Goal: Information Seeking & Learning: Learn about a topic

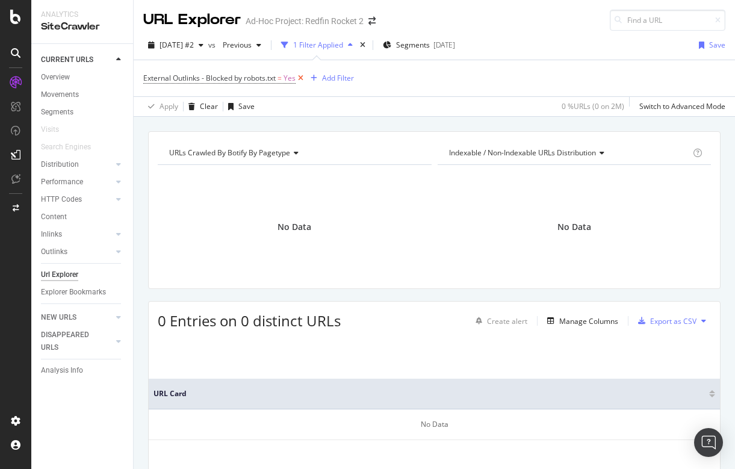
click at [299, 73] on icon at bounding box center [301, 78] width 10 height 12
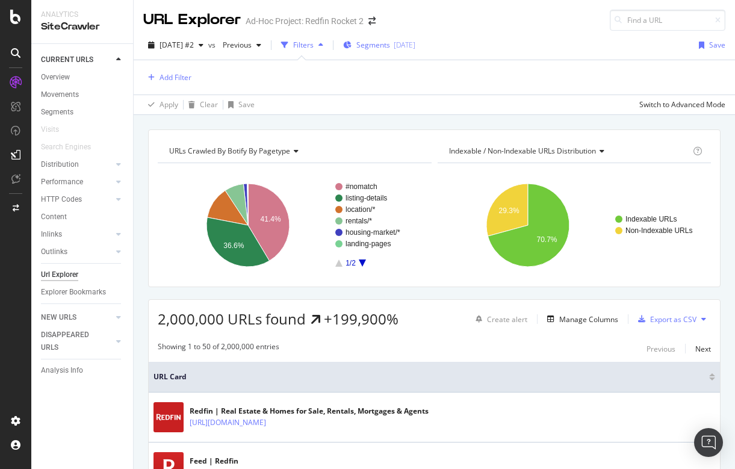
click at [390, 46] on span "Segments" at bounding box center [373, 45] width 34 height 10
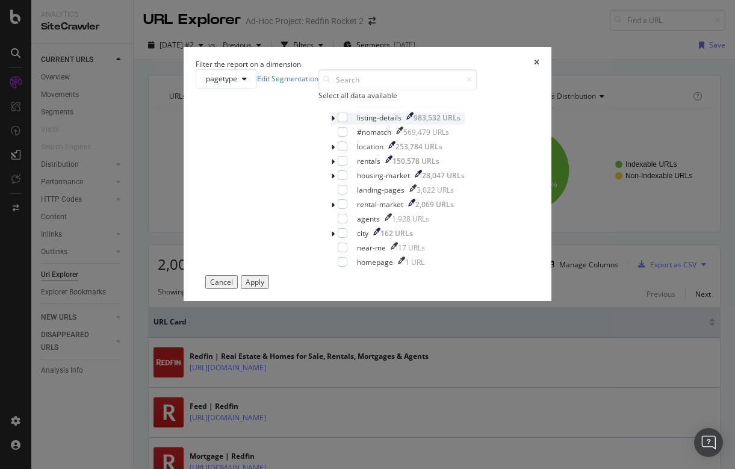
click at [331, 125] on div "modal" at bounding box center [334, 119] width 7 height 12
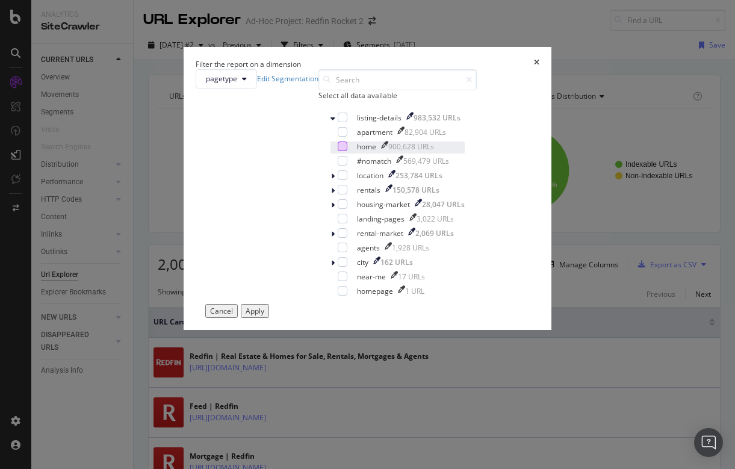
click at [338, 151] on div "modal" at bounding box center [343, 147] width 10 height 10
click at [264, 316] on div "Apply" at bounding box center [255, 311] width 19 height 10
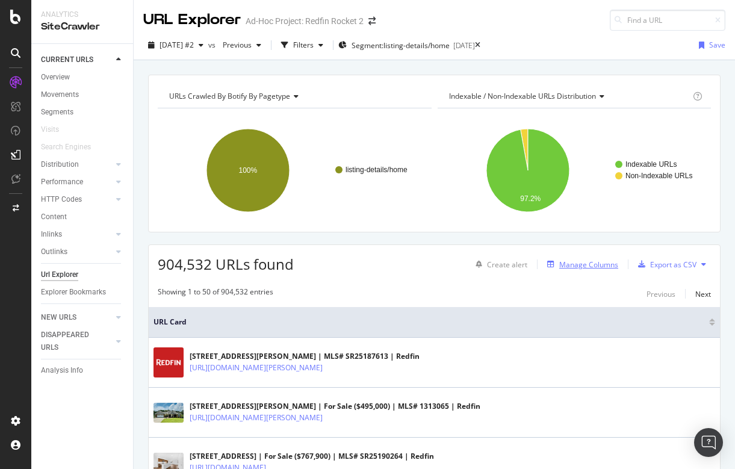
click at [597, 263] on div "Manage Columns" at bounding box center [588, 265] width 59 height 10
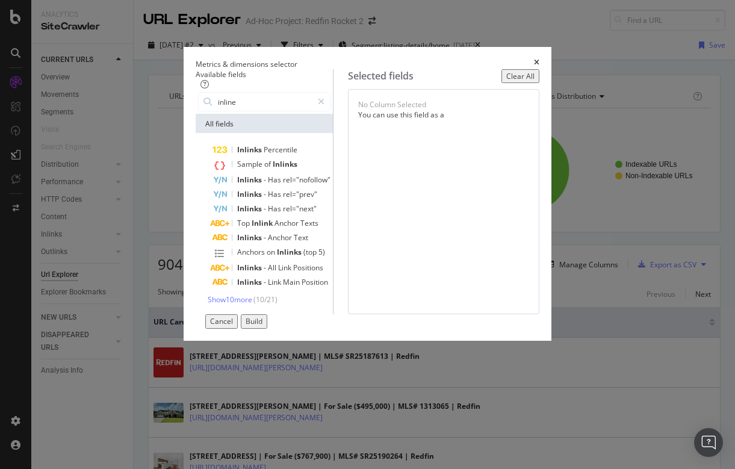
type input "inline"
drag, startPoint x: 246, startPoint y: 163, endPoint x: 152, endPoint y: 305, distance: 170.7
click at [208, 305] on span "Show 10 more" at bounding box center [230, 299] width 45 height 10
click at [208, 305] on span "Show 7 more" at bounding box center [228, 299] width 40 height 10
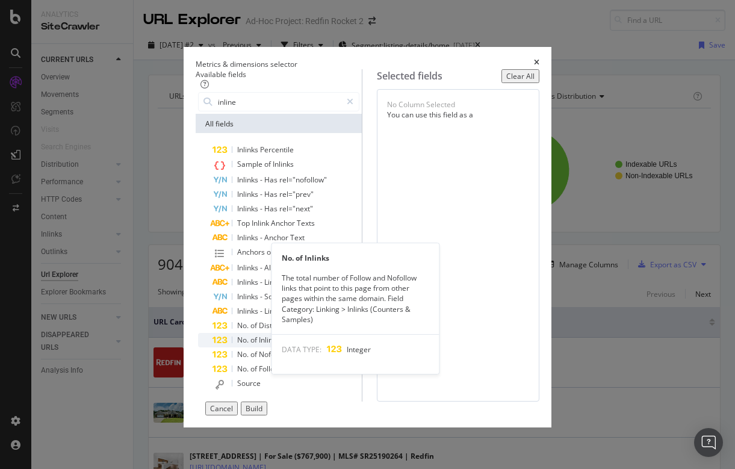
click at [259, 345] on span "Inlinks" at bounding box center [269, 340] width 21 height 10
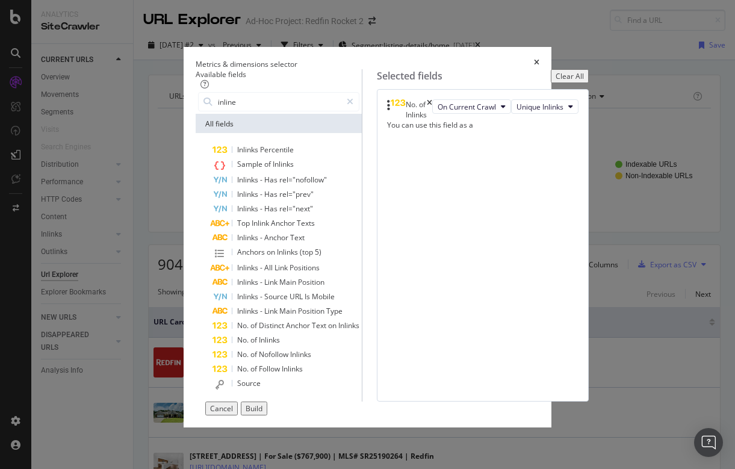
click at [263, 414] on div "Build" at bounding box center [254, 408] width 17 height 10
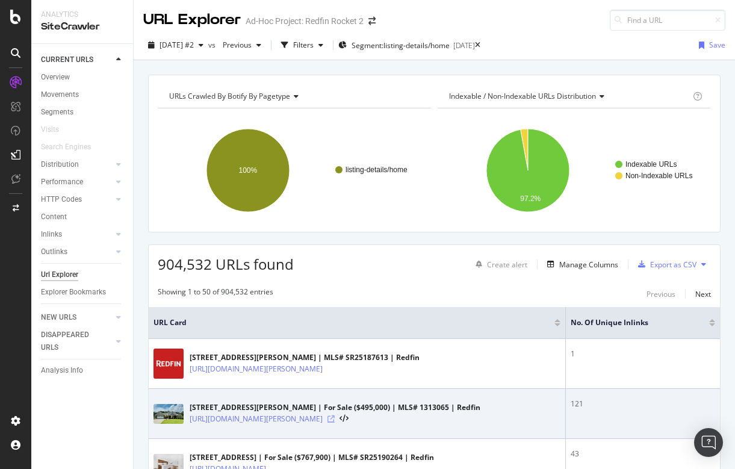
click at [335, 420] on icon at bounding box center [331, 418] width 7 height 7
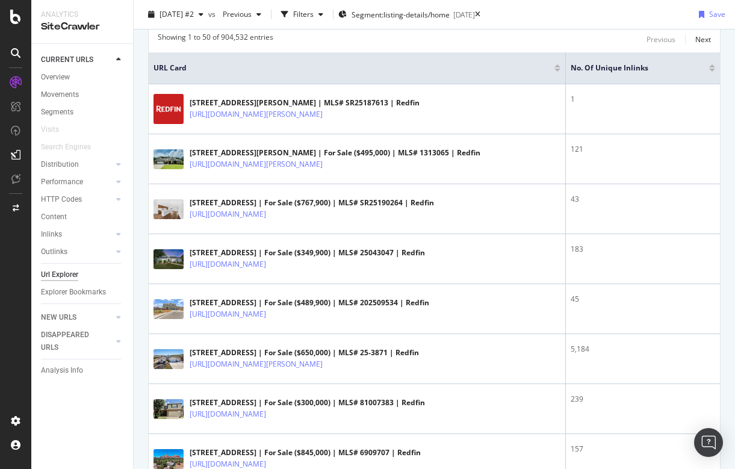
scroll to position [270, 0]
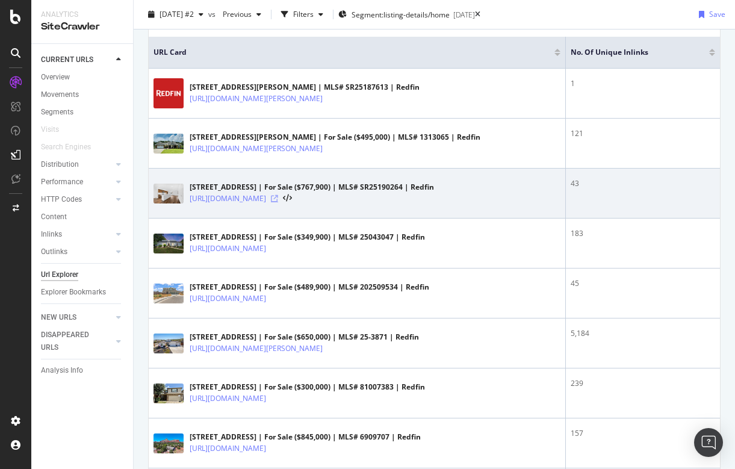
click at [278, 197] on icon at bounding box center [274, 198] width 7 height 7
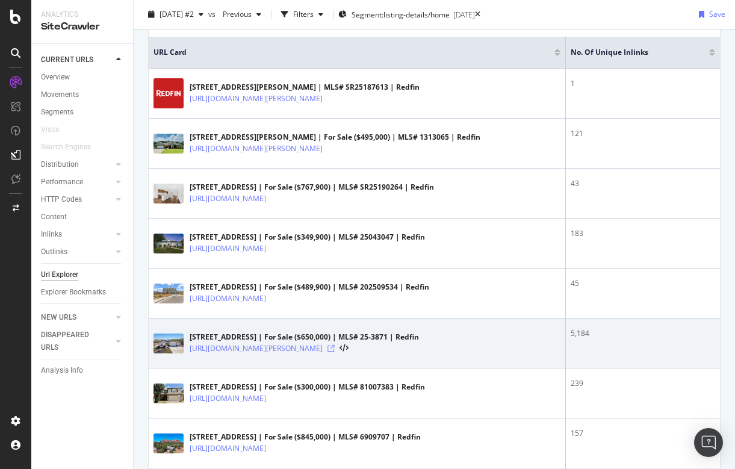
click at [335, 345] on icon at bounding box center [331, 348] width 7 height 7
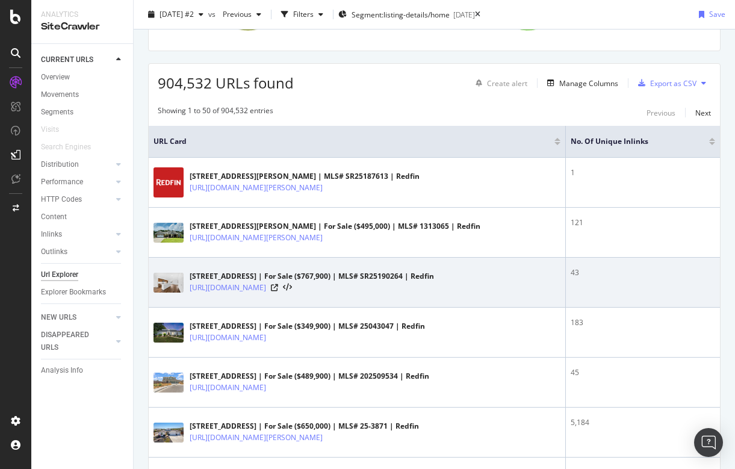
scroll to position [126, 0]
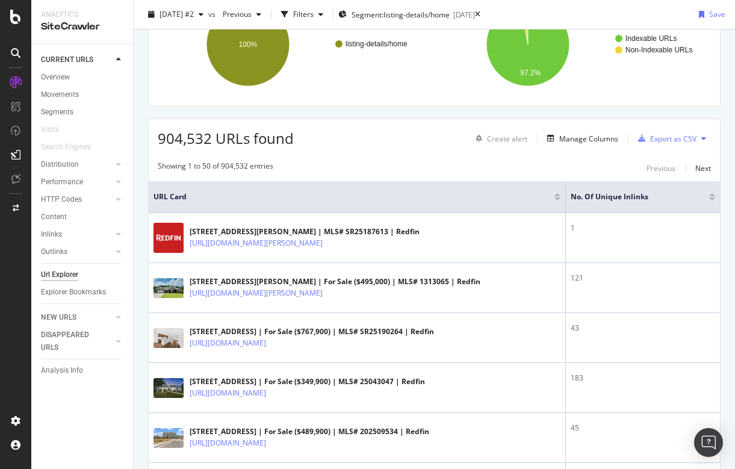
click at [713, 199] on div at bounding box center [712, 199] width 6 height 3
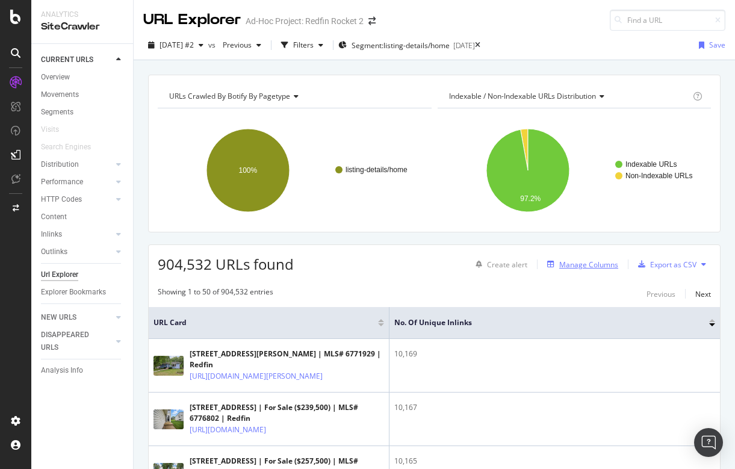
click at [591, 264] on div "Manage Columns" at bounding box center [588, 265] width 59 height 10
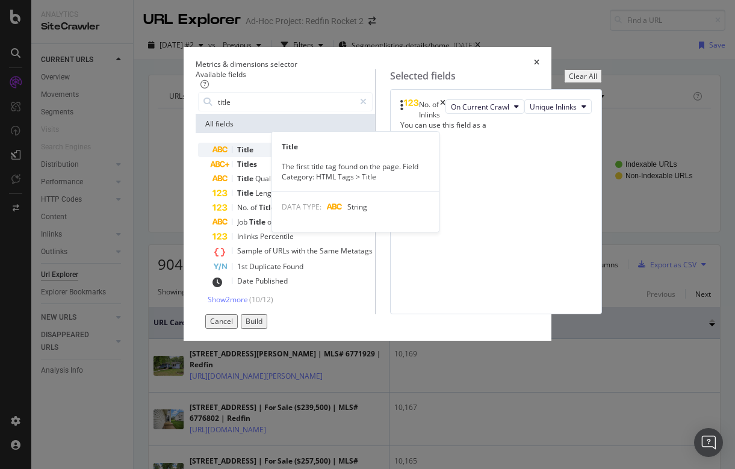
type input "title"
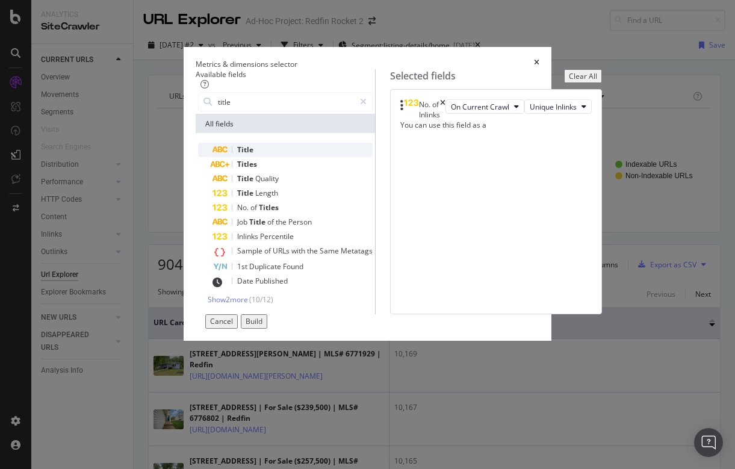
click at [237, 154] on span "Title" at bounding box center [245, 150] width 16 height 10
click at [233, 326] on div "Cancel" at bounding box center [221, 321] width 23 height 10
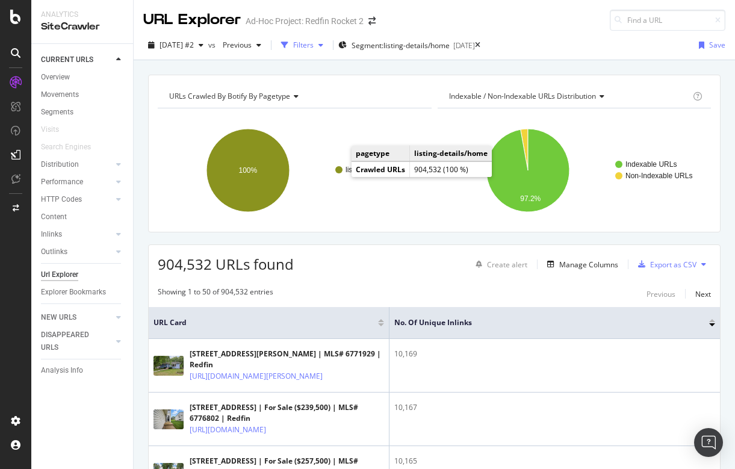
click at [314, 40] on div "Filters" at bounding box center [303, 45] width 20 height 10
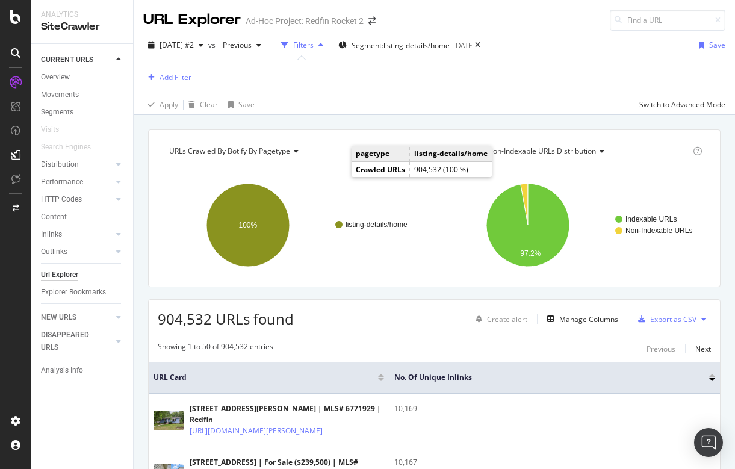
click at [177, 76] on div "Add Filter" at bounding box center [176, 77] width 32 height 10
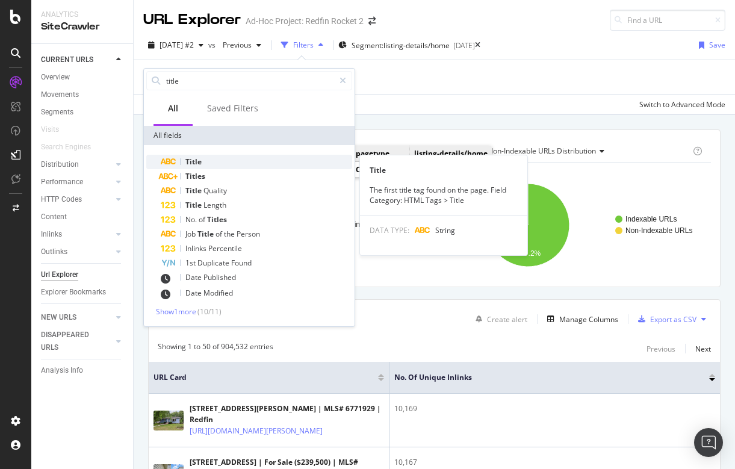
type input "title"
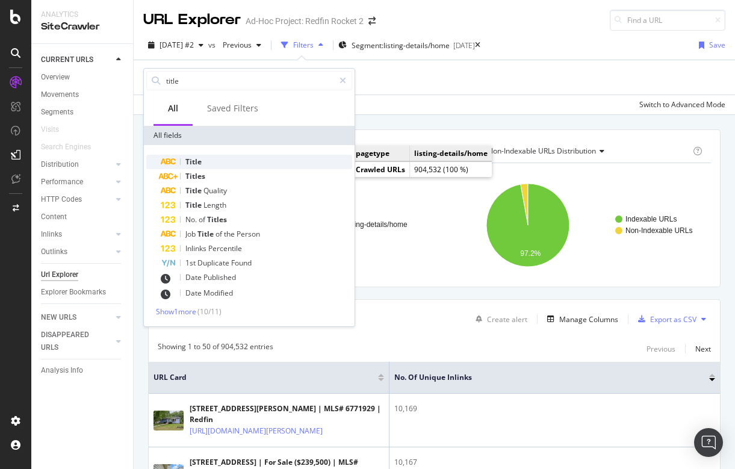
click at [214, 161] on div "Title" at bounding box center [256, 162] width 191 height 14
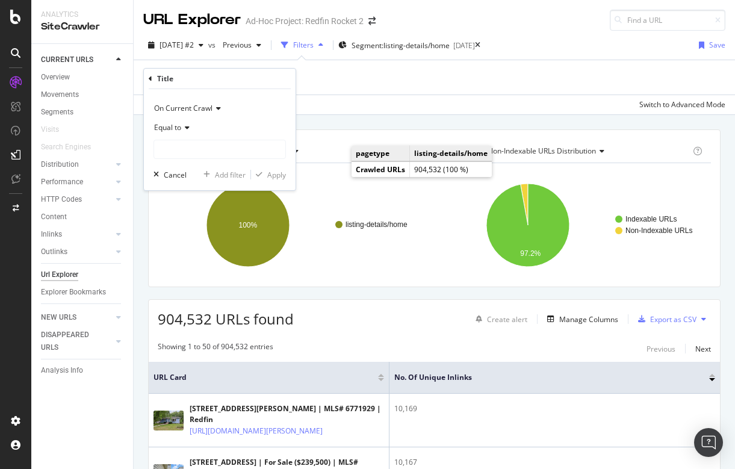
click at [176, 127] on span "Equal to" at bounding box center [167, 127] width 27 height 10
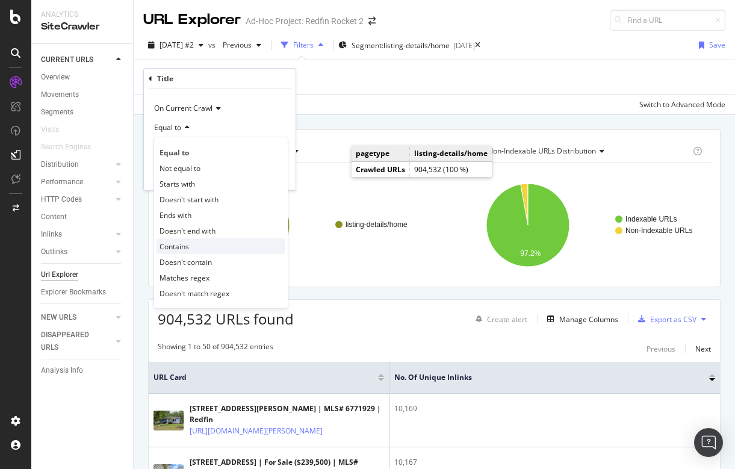
click at [184, 243] on span "Contains" at bounding box center [175, 246] width 30 height 10
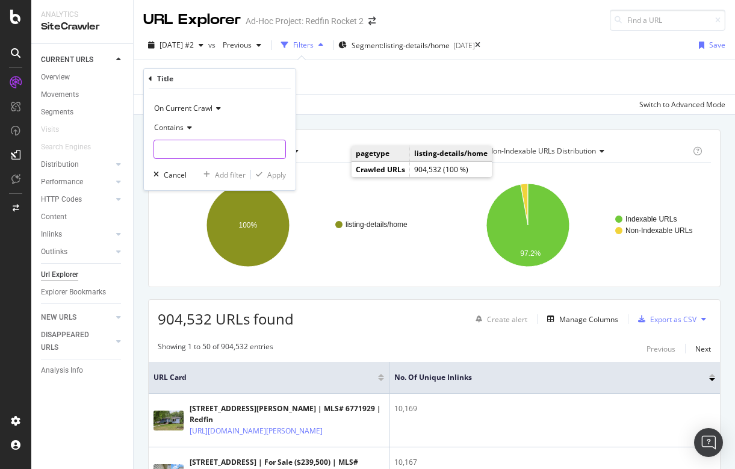
click at [175, 151] on input "text" at bounding box center [219, 149] width 131 height 19
type input "MLS"
click at [279, 170] on div "Apply" at bounding box center [276, 175] width 19 height 10
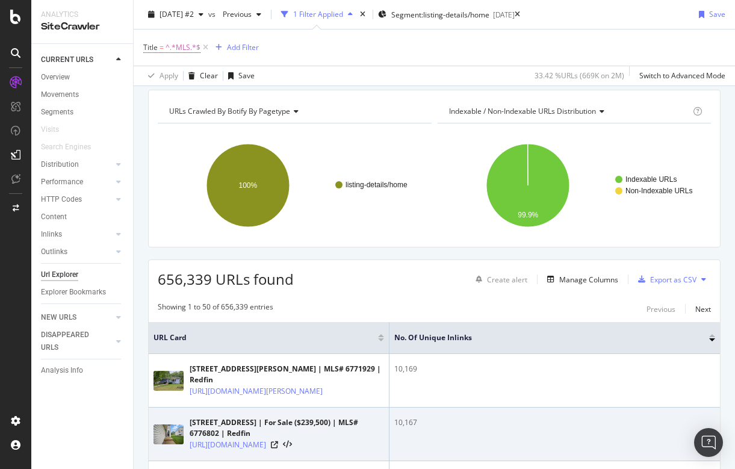
scroll to position [39, 0]
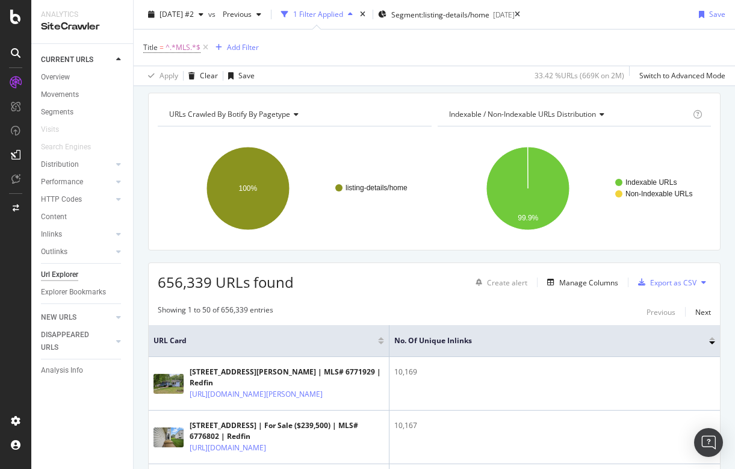
click at [712, 337] on div "No. of Unique Inlinks" at bounding box center [554, 341] width 321 height 12
click at [712, 338] on div at bounding box center [712, 338] width 6 height 3
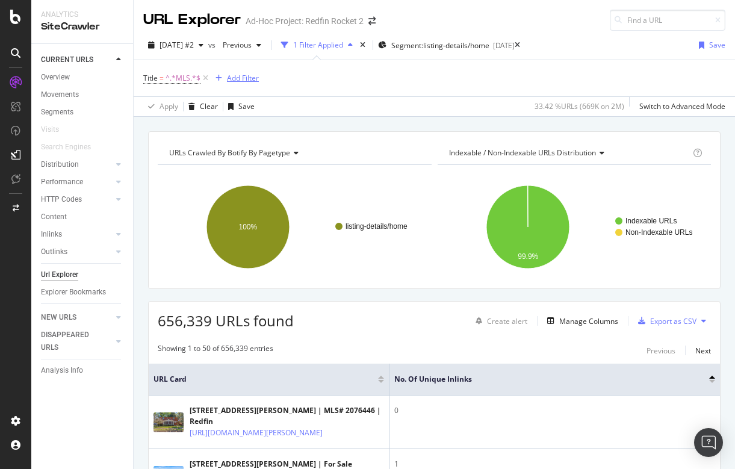
click at [242, 78] on div "Add Filter" at bounding box center [243, 78] width 32 height 10
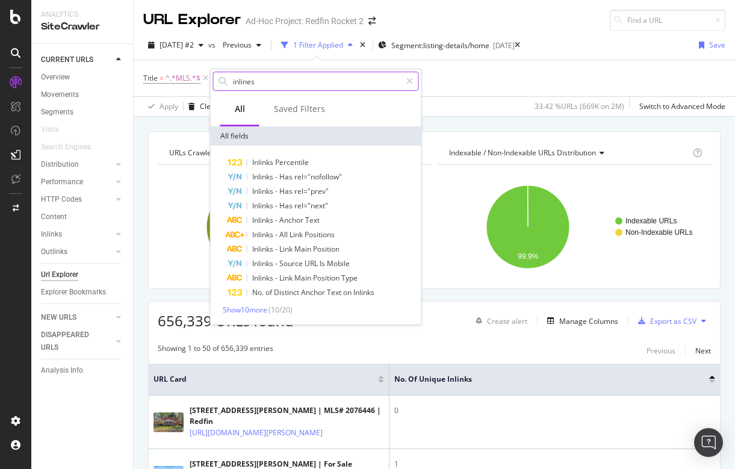
click at [264, 82] on input "inlines" at bounding box center [316, 81] width 169 height 18
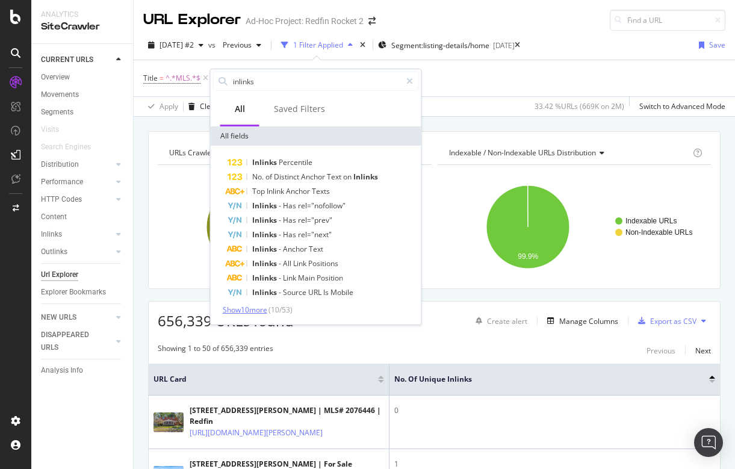
type input "inlinks"
click at [239, 310] on span "Show 10 more" at bounding box center [245, 310] width 45 height 10
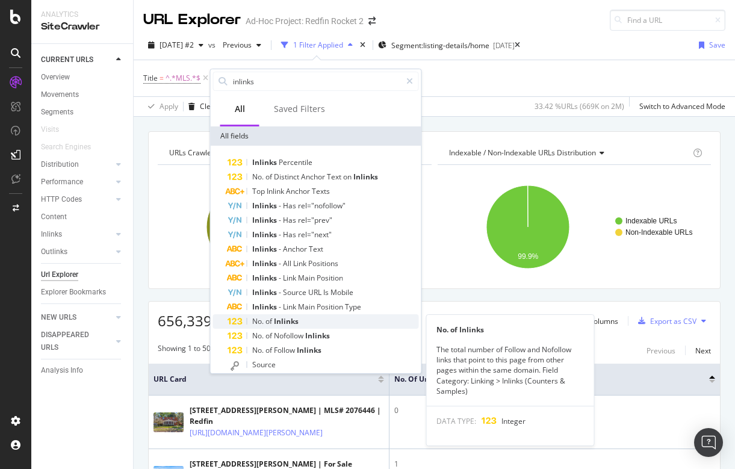
click at [275, 318] on span "Inlinks" at bounding box center [286, 321] width 25 height 10
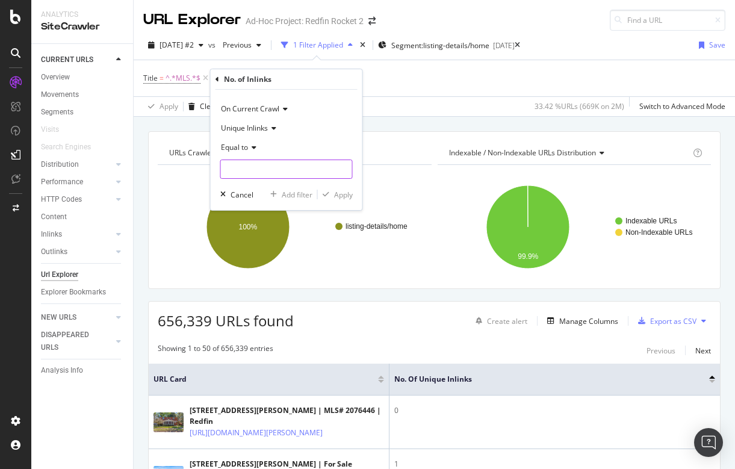
click at [244, 164] on input "number" at bounding box center [286, 169] width 132 height 19
click at [240, 145] on span "Equal to" at bounding box center [234, 147] width 27 height 10
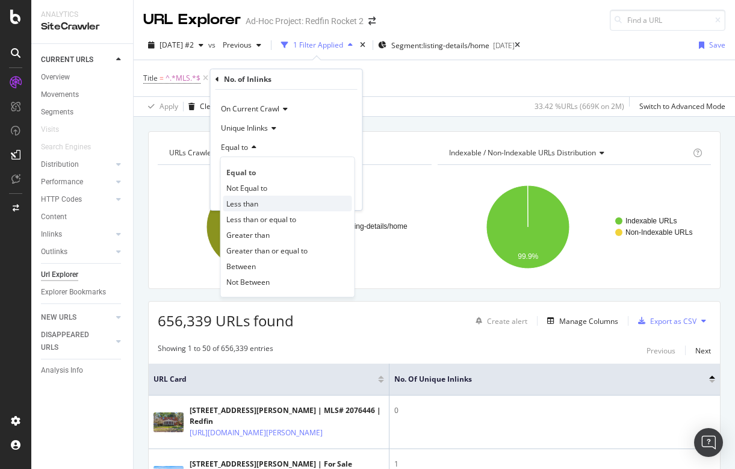
click at [246, 202] on span "Less than" at bounding box center [242, 204] width 32 height 10
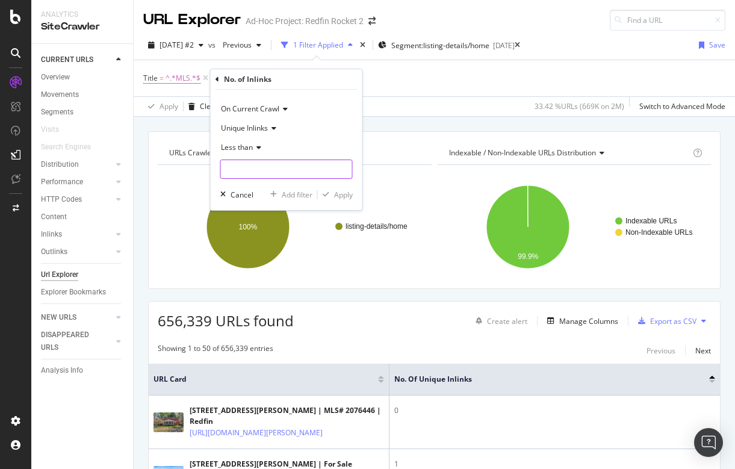
click at [239, 171] on input "number" at bounding box center [286, 169] width 132 height 19
type input "1000"
click at [335, 193] on div "Apply" at bounding box center [343, 195] width 19 height 10
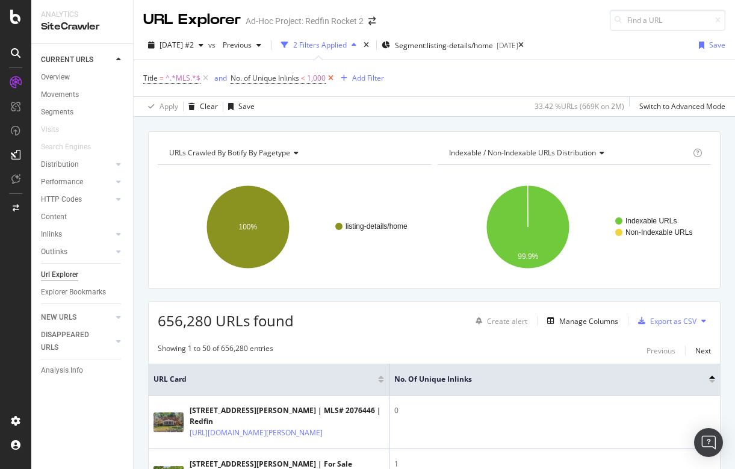
click at [331, 76] on icon at bounding box center [331, 78] width 10 height 12
click at [203, 76] on icon at bounding box center [206, 78] width 10 height 12
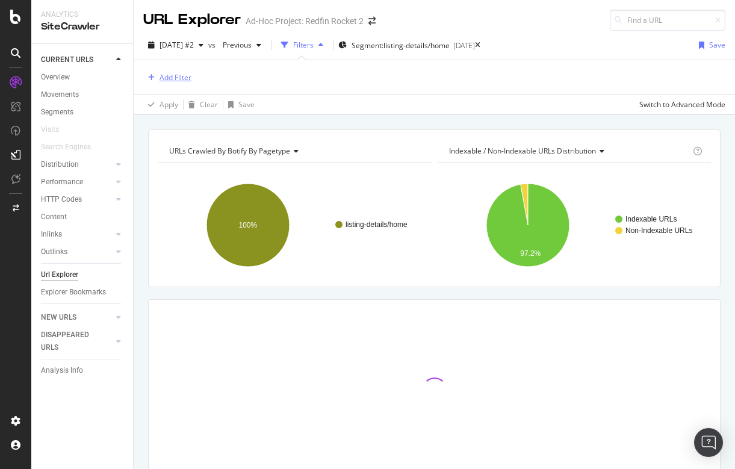
click at [177, 77] on div "Add Filter" at bounding box center [176, 77] width 32 height 10
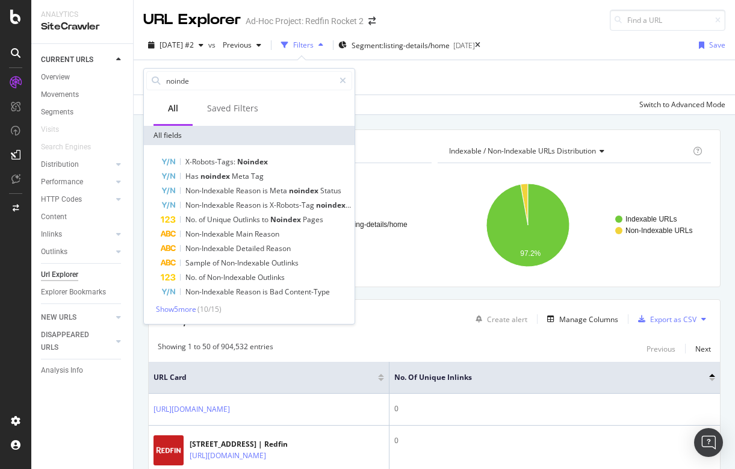
type input "noindex"
drag, startPoint x: 189, startPoint y: 111, endPoint x: 393, endPoint y: 73, distance: 207.5
click at [393, 73] on div "Add Filter" at bounding box center [434, 77] width 582 height 34
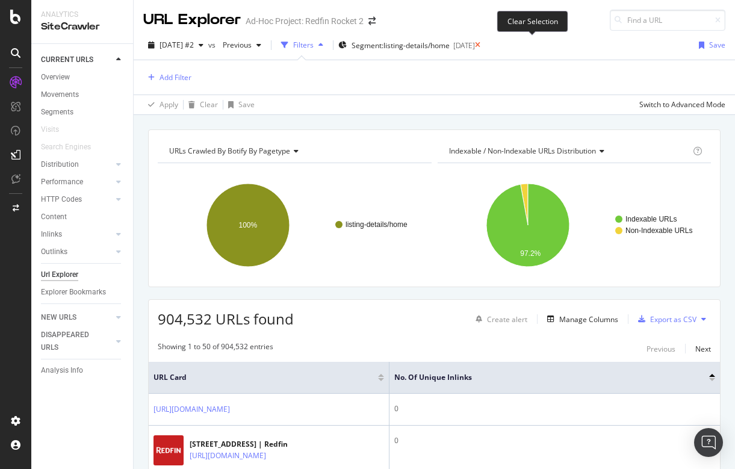
click at [481, 42] on icon at bounding box center [477, 45] width 5 height 7
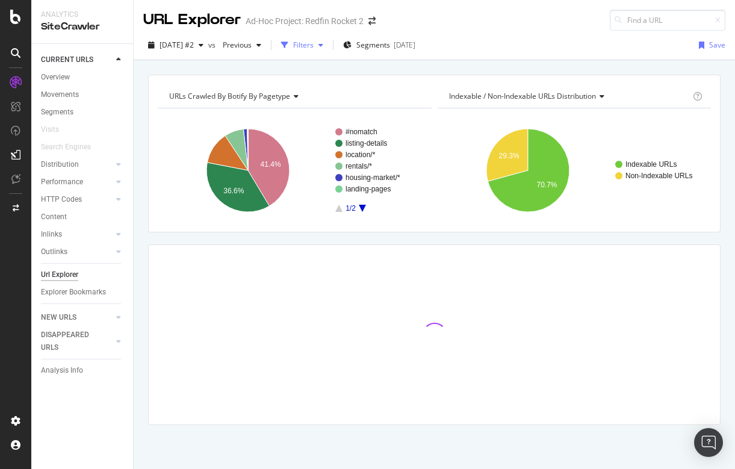
click at [314, 45] on div "Filters" at bounding box center [303, 45] width 20 height 10
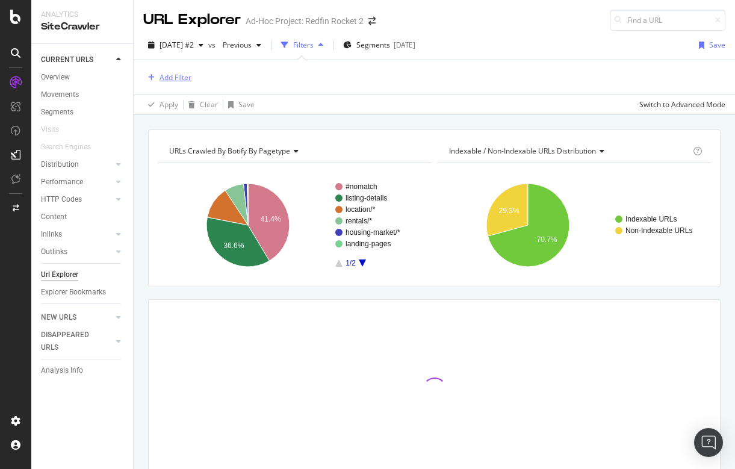
click at [163, 79] on div "Add Filter" at bounding box center [176, 77] width 32 height 10
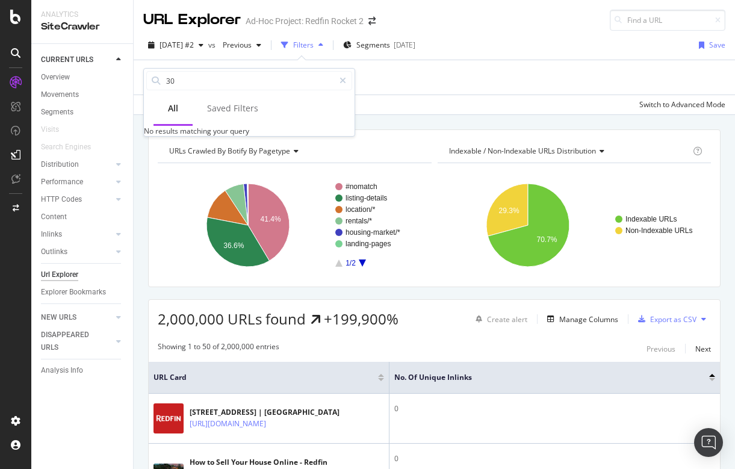
type input "3"
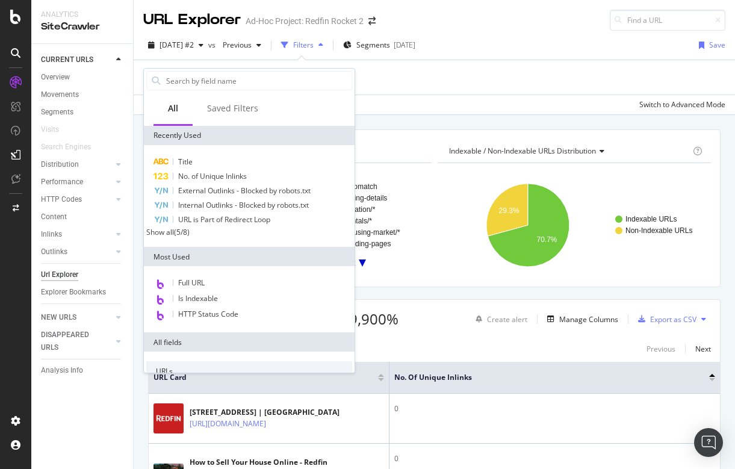
type input "i"
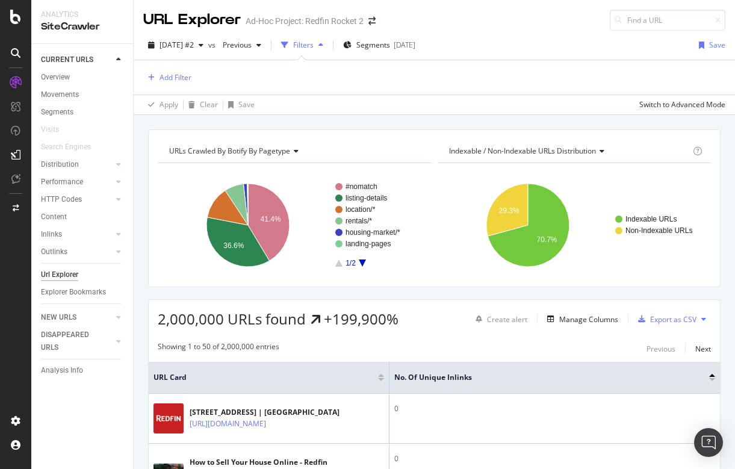
drag, startPoint x: 182, startPoint y: 104, endPoint x: 388, endPoint y: 114, distance: 206.2
click at [388, 114] on div "Apply Clear Save Switch to Advanced Mode" at bounding box center [435, 105] width 602 height 20
click at [120, 199] on icon at bounding box center [118, 199] width 5 height 7
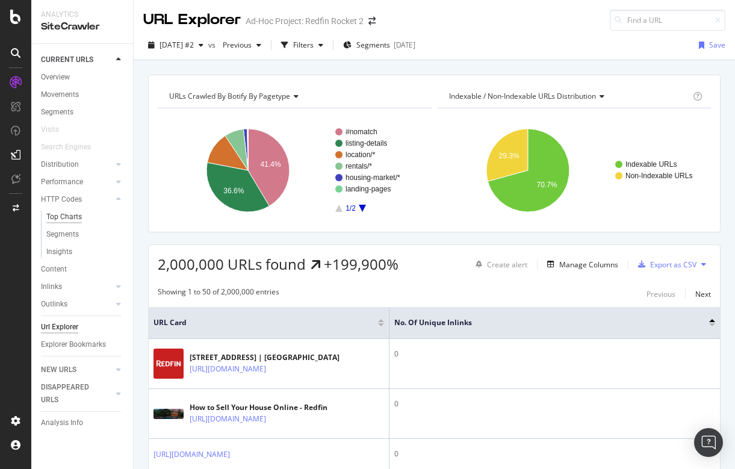
click at [79, 216] on div "Top Charts" at bounding box center [64, 217] width 36 height 13
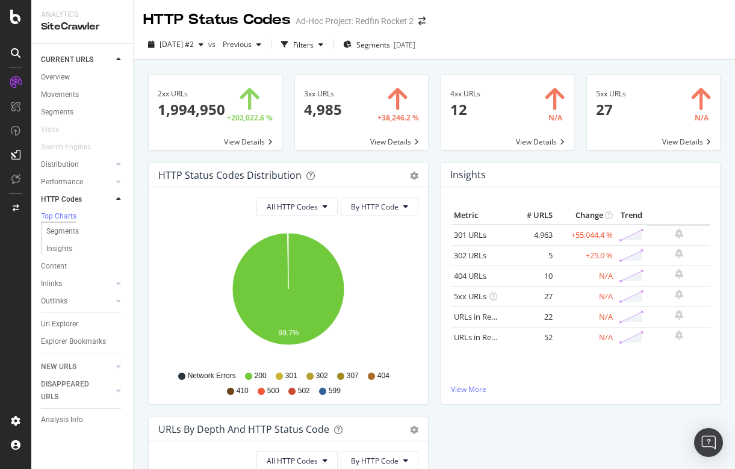
click at [317, 111] on span at bounding box center [361, 112] width 133 height 75
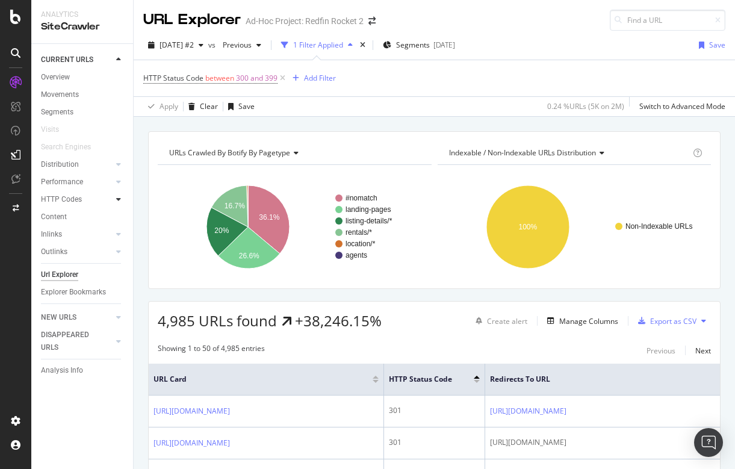
click at [122, 197] on div at bounding box center [119, 199] width 12 height 12
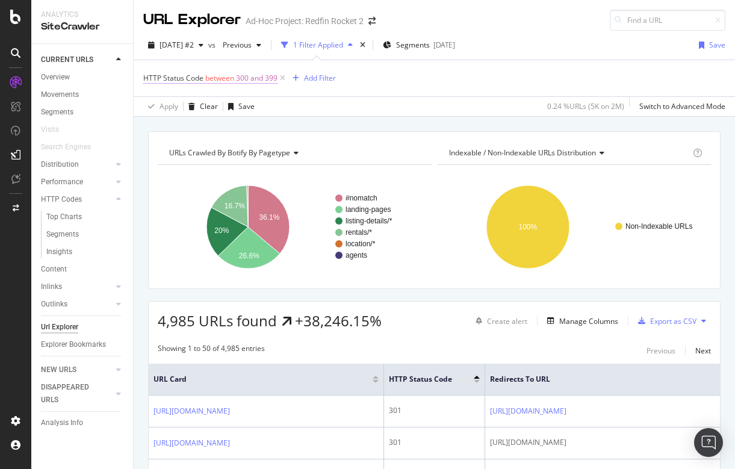
click at [219, 78] on span "between" at bounding box center [219, 78] width 29 height 10
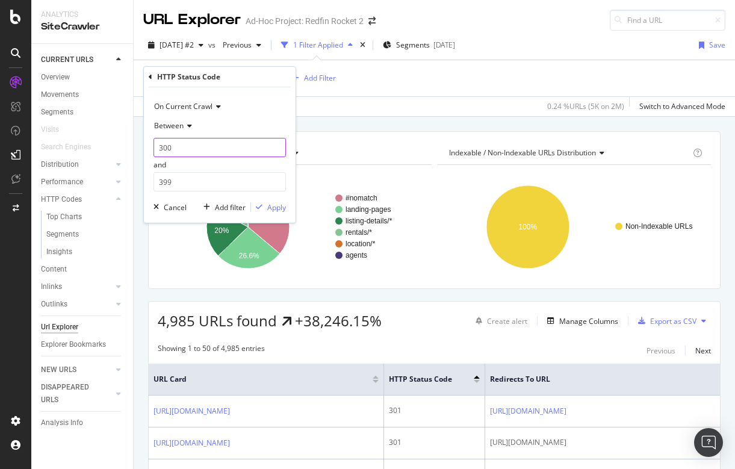
type input "299"
click at [278, 148] on input "299" at bounding box center [220, 147] width 132 height 19
click at [149, 71] on div "HTTP Status Code" at bounding box center [220, 77] width 142 height 20
click at [151, 78] on icon at bounding box center [151, 76] width 4 height 7
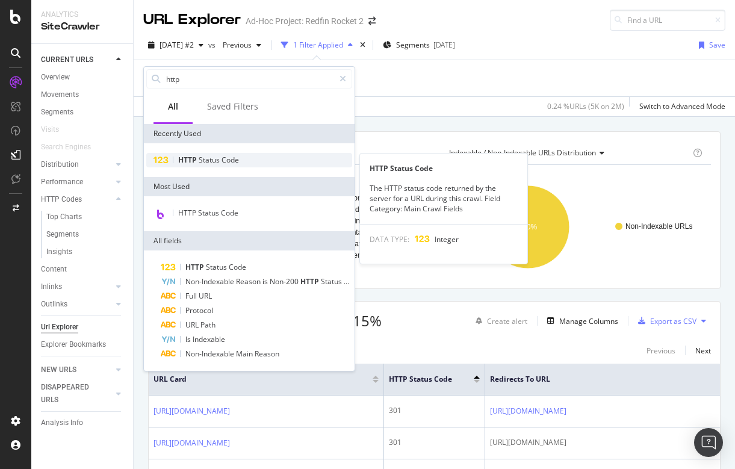
type input "http"
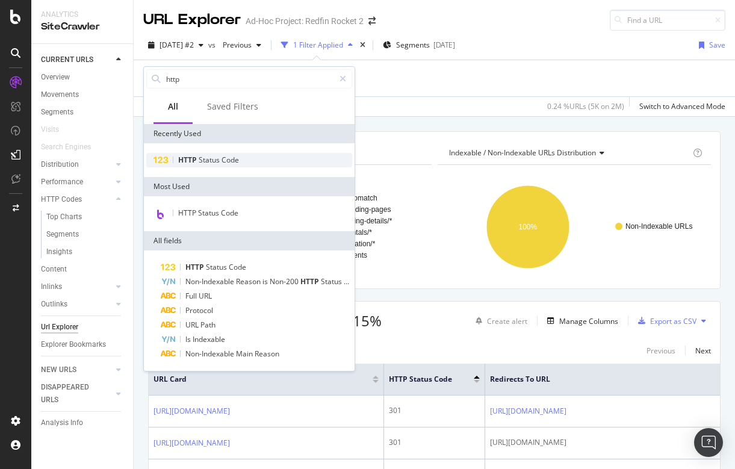
click at [210, 155] on span "Status" at bounding box center [210, 160] width 23 height 10
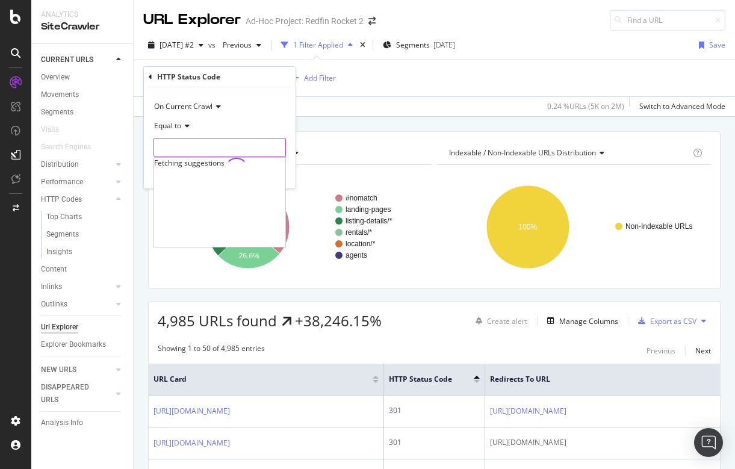
click at [188, 151] on input "number" at bounding box center [220, 147] width 132 height 19
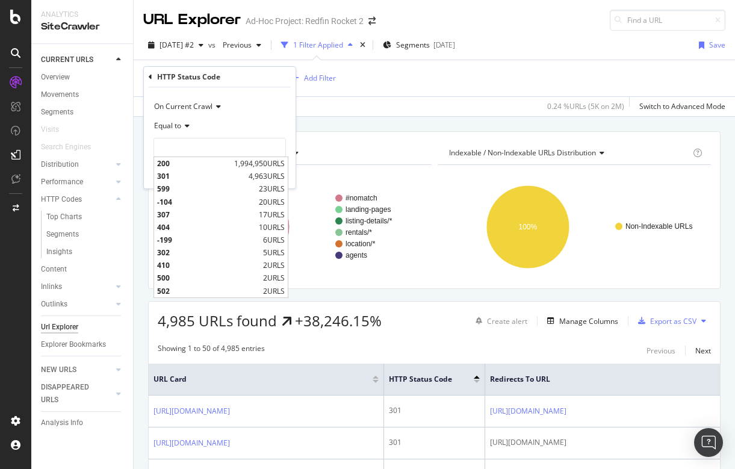
click at [249, 90] on div "On Current Crawl Equal to 200 1,994,950 URLS 301 4,963 URLS 599 23 URLS -104 20…" at bounding box center [220, 137] width 152 height 101
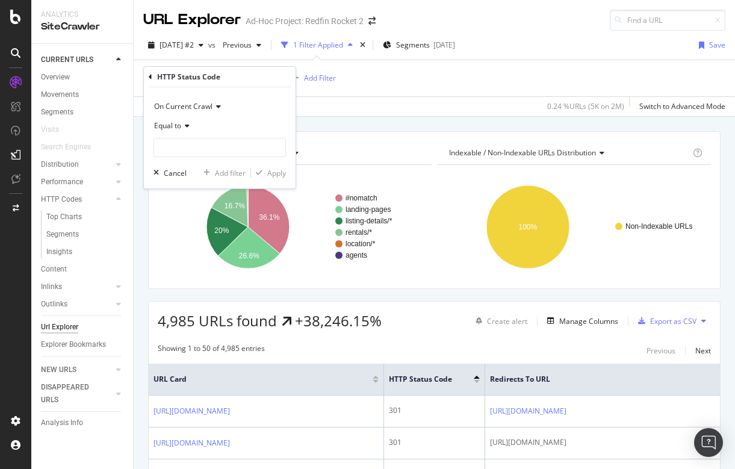
click at [150, 76] on icon at bounding box center [151, 76] width 4 height 7
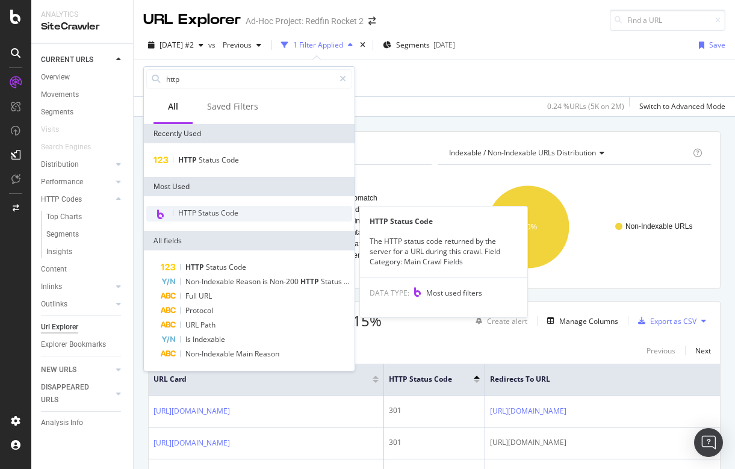
click at [217, 216] on span "HTTP Status Code" at bounding box center [208, 213] width 60 height 10
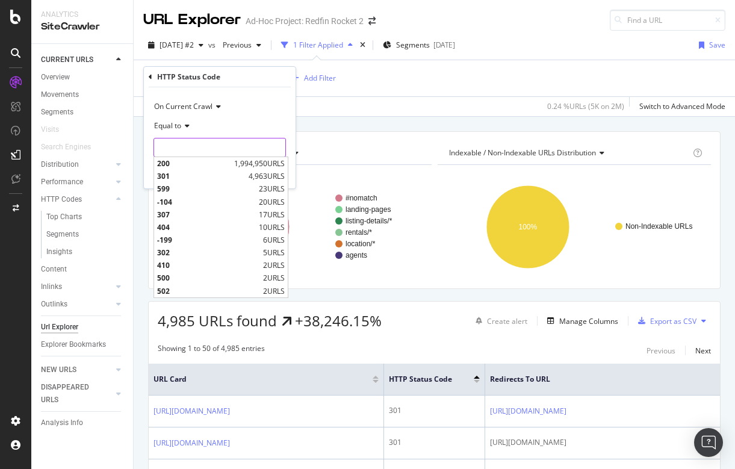
click at [184, 145] on input "number" at bounding box center [220, 147] width 132 height 19
click at [177, 127] on span "Equal to" at bounding box center [167, 125] width 27 height 10
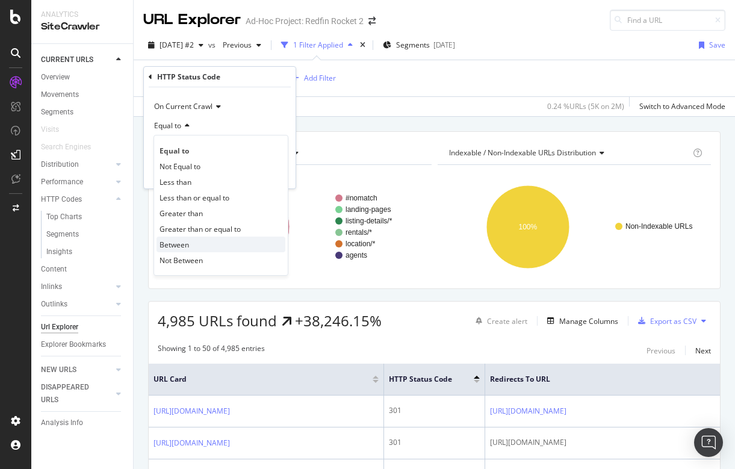
click at [181, 244] on span "Between" at bounding box center [175, 245] width 30 height 10
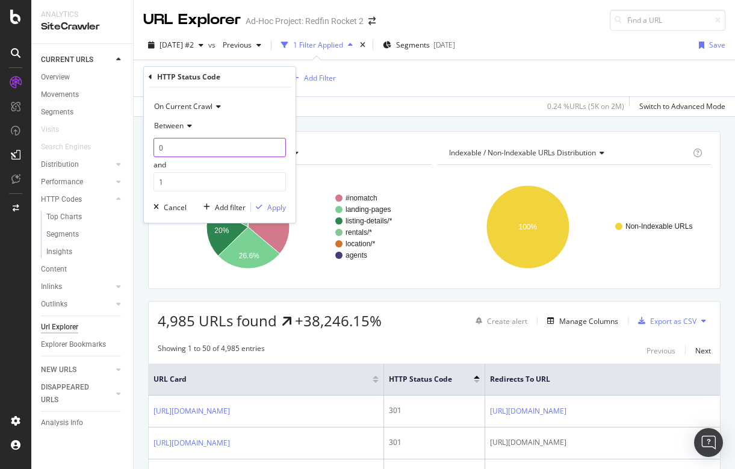
click at [190, 138] on input "0" at bounding box center [220, 147] width 132 height 19
click at [190, 146] on input "0" at bounding box center [220, 147] width 132 height 19
click at [149, 74] on icon at bounding box center [151, 76] width 4 height 7
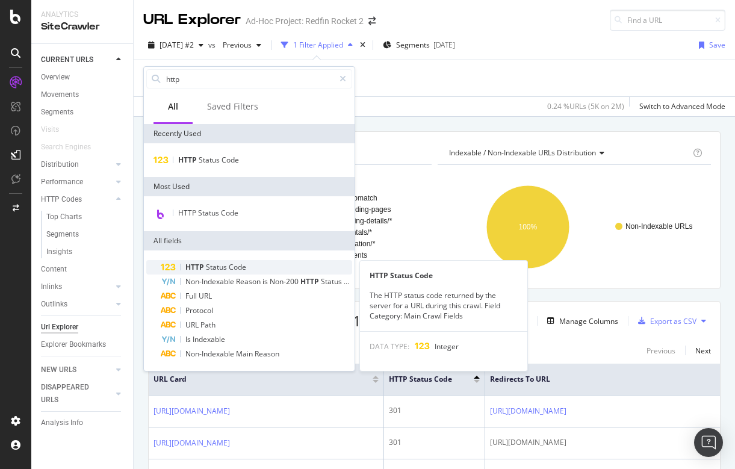
click at [211, 264] on span "Status" at bounding box center [217, 267] width 23 height 10
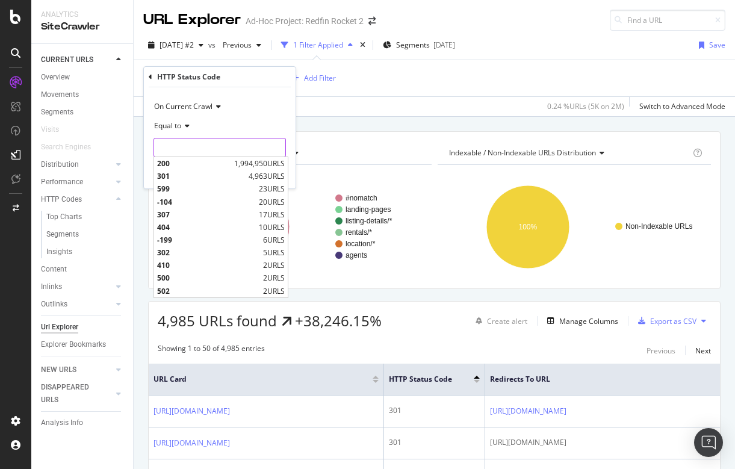
click at [196, 149] on input "number" at bounding box center [220, 147] width 132 height 19
click at [191, 226] on span "404" at bounding box center [206, 227] width 99 height 10
type input "404"
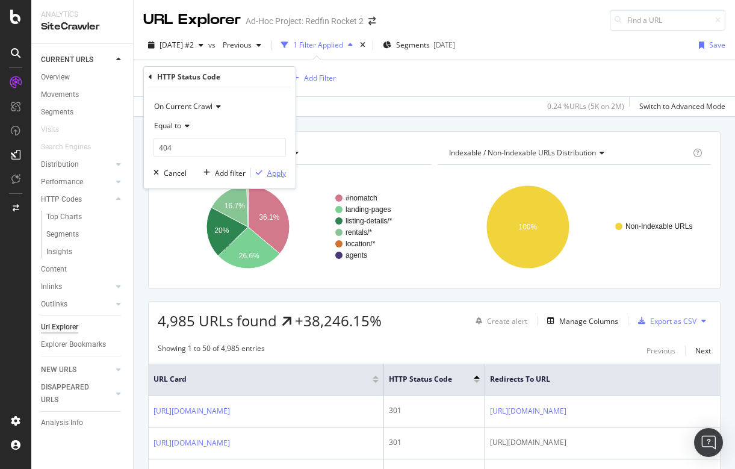
click at [272, 176] on div "Apply" at bounding box center [276, 173] width 19 height 10
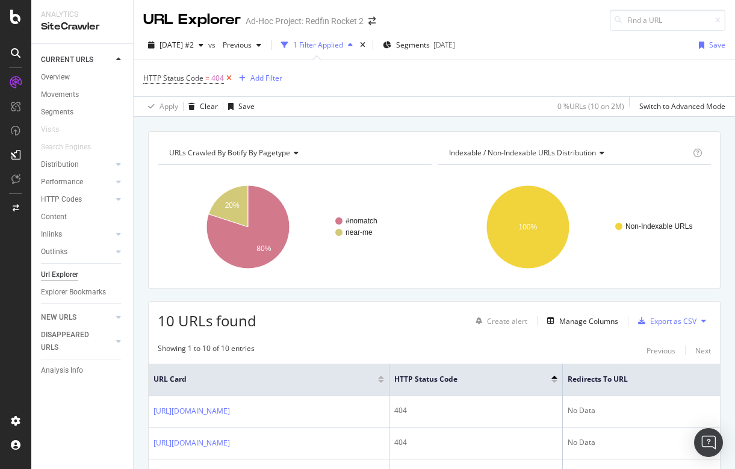
click at [226, 76] on icon at bounding box center [229, 78] width 10 height 12
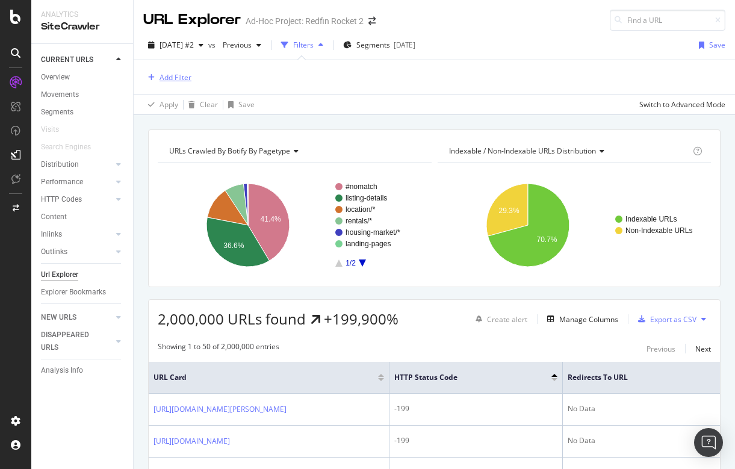
click at [169, 76] on div "Add Filter" at bounding box center [176, 77] width 32 height 10
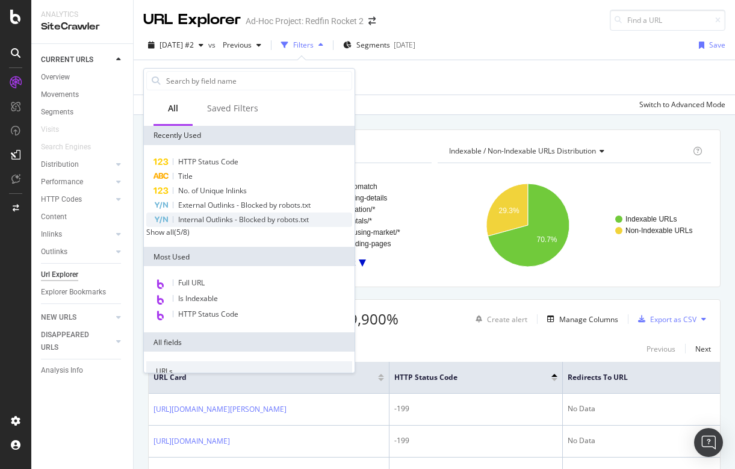
click at [228, 217] on span "Internal Outlinks - Blocked by robots.txt" at bounding box center [243, 219] width 131 height 10
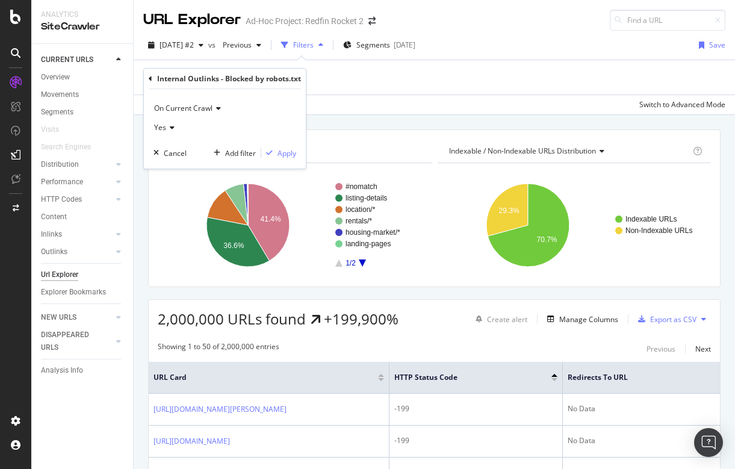
click at [151, 80] on icon at bounding box center [151, 78] width 4 height 7
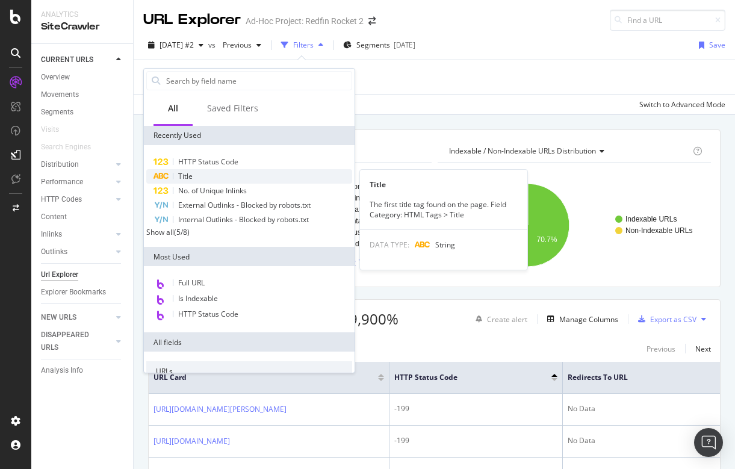
click at [229, 177] on div "Title" at bounding box center [249, 176] width 206 height 14
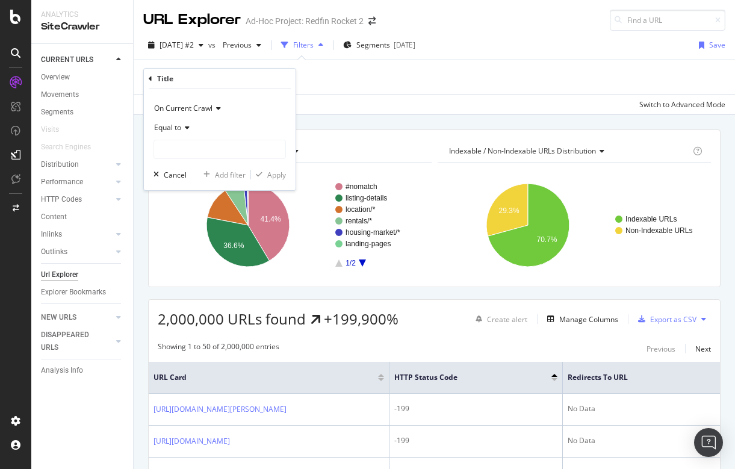
click at [181, 124] on span "Equal to" at bounding box center [167, 127] width 27 height 10
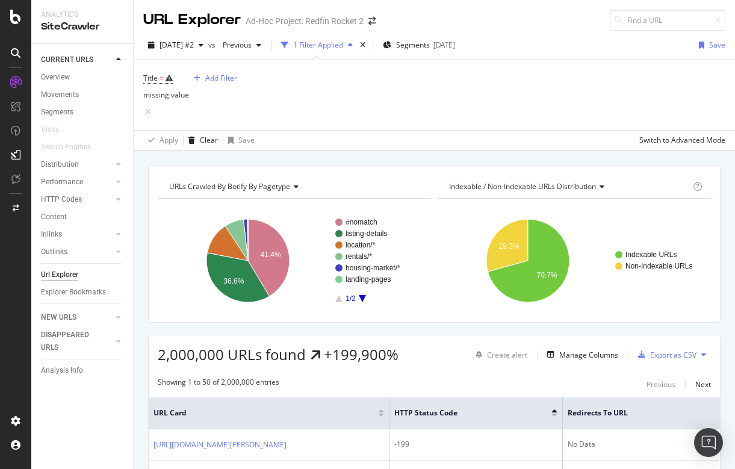
click at [327, 130] on div "Apply Clear Save Switch to Advanced Mode" at bounding box center [435, 140] width 602 height 20
click at [154, 106] on icon at bounding box center [148, 112] width 10 height 12
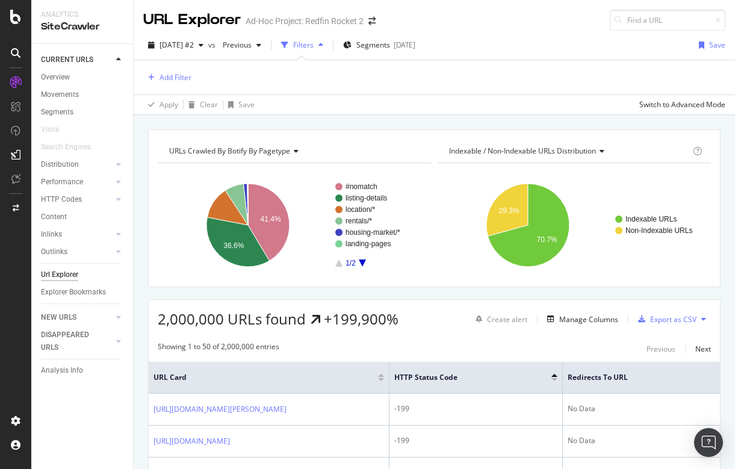
scroll to position [10, 0]
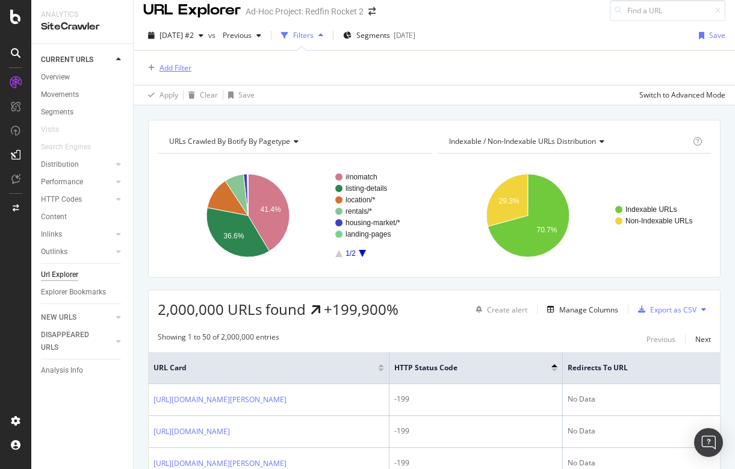
click at [177, 63] on div "Add Filter" at bounding box center [176, 68] width 32 height 10
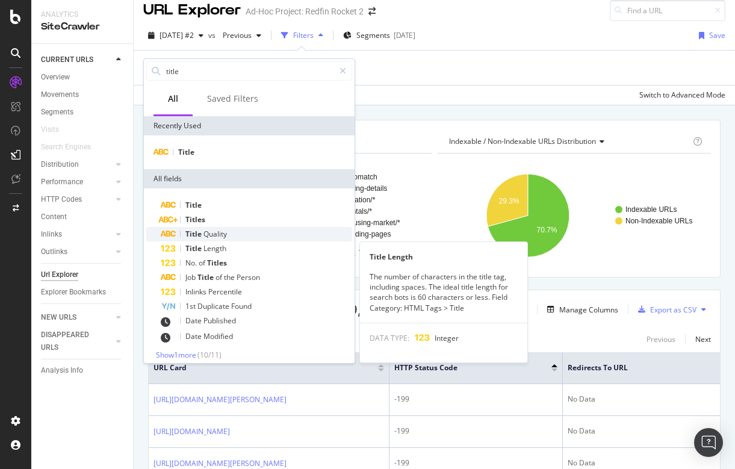
type input "title"
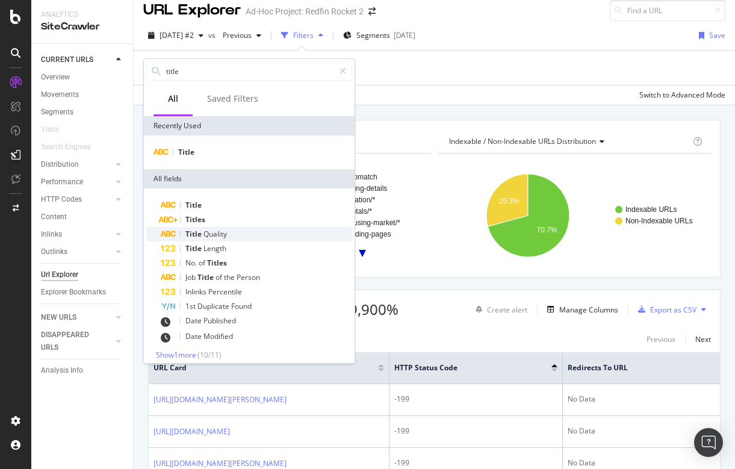
click at [222, 236] on span "Quality" at bounding box center [215, 234] width 23 height 10
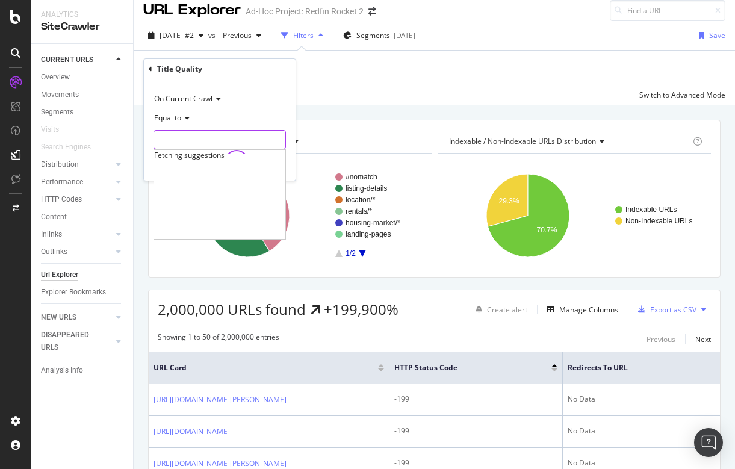
click at [181, 138] on input "text" at bounding box center [219, 139] width 131 height 19
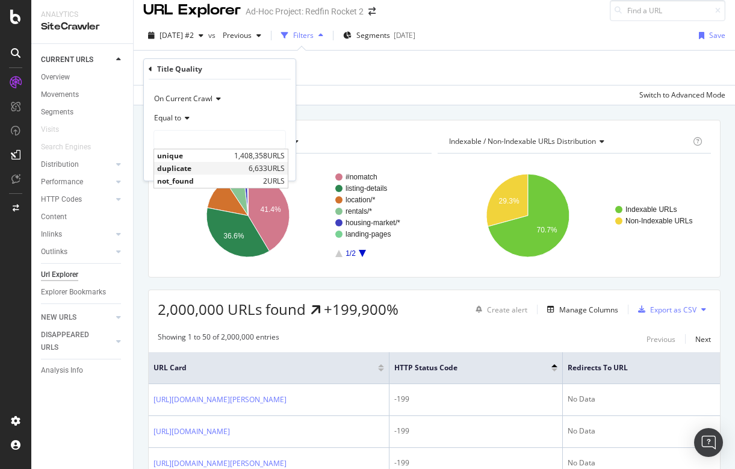
click at [180, 167] on span "duplicate" at bounding box center [201, 168] width 89 height 10
type input "duplicate"
click at [282, 166] on div "Apply" at bounding box center [276, 165] width 19 height 10
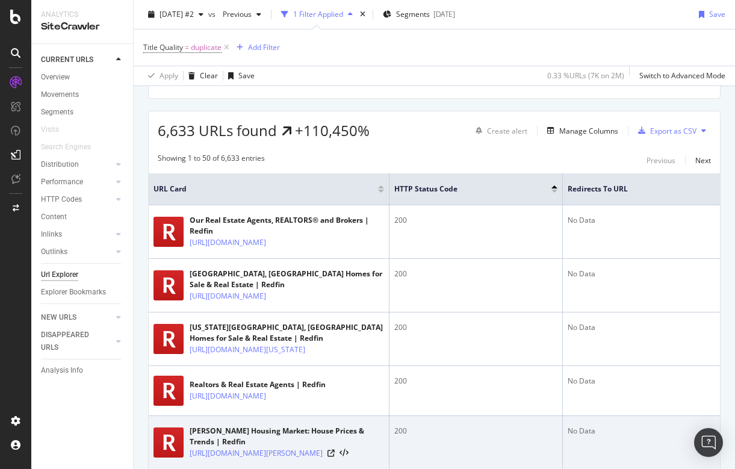
scroll to position [163, 0]
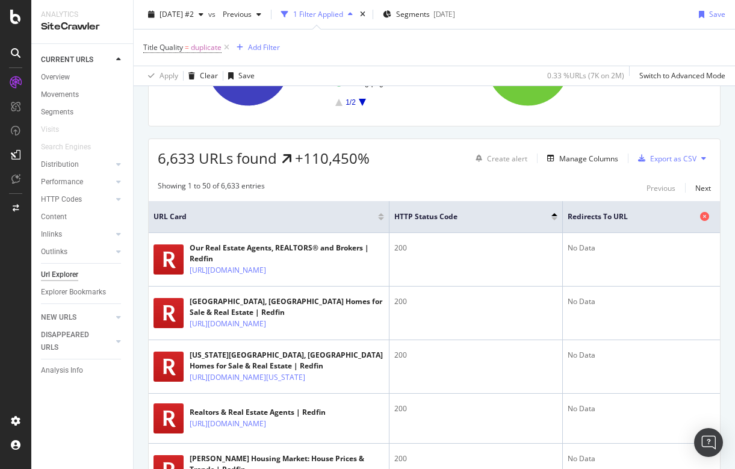
click at [707, 211] on div at bounding box center [706, 217] width 12 height 12
click at [704, 216] on icon at bounding box center [704, 216] width 9 height 9
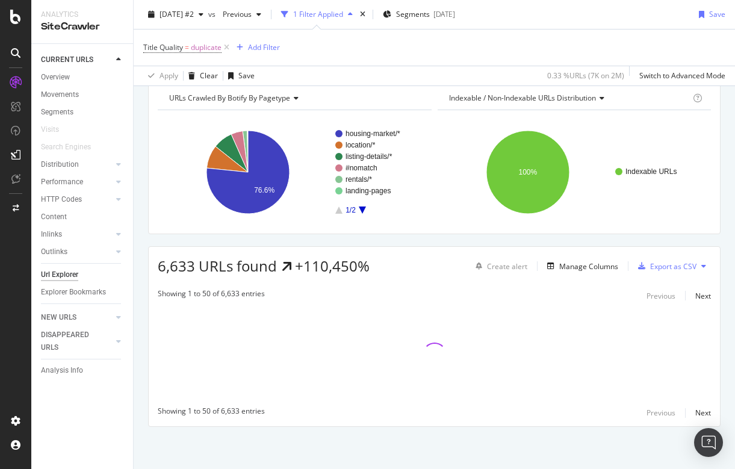
scroll to position [50, 0]
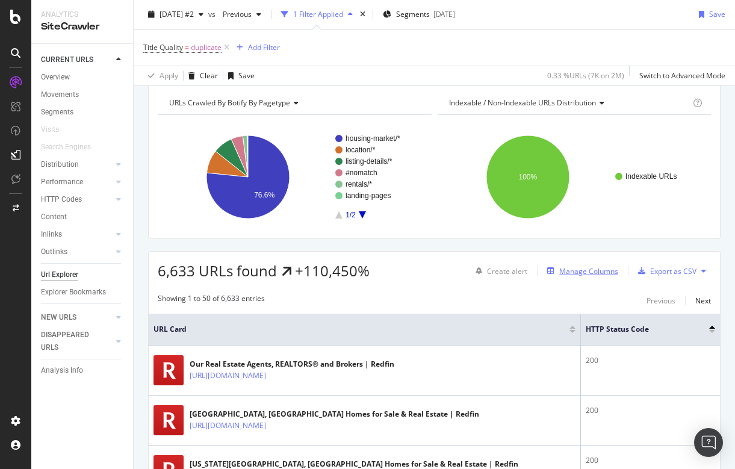
click at [583, 270] on div "Manage Columns" at bounding box center [588, 271] width 59 height 10
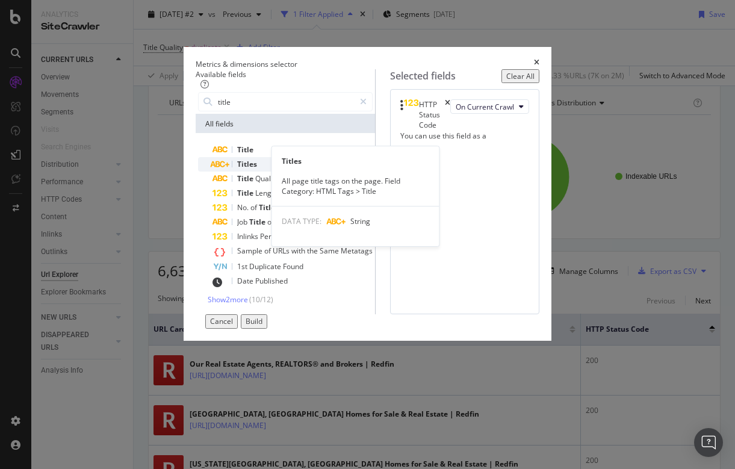
type input "title"
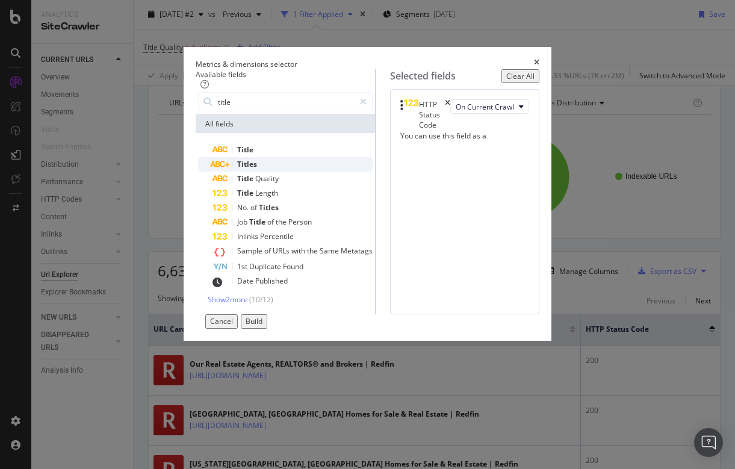
click at [213, 168] on div "Titles" at bounding box center [293, 164] width 160 height 14
click at [263, 326] on div "Build" at bounding box center [254, 321] width 17 height 10
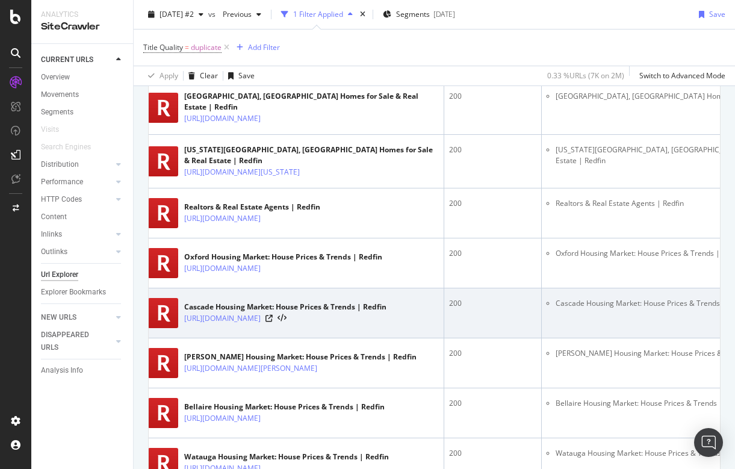
scroll to position [365, 0]
click at [261, 312] on link "[URL][DOMAIN_NAME]" at bounding box center [222, 318] width 76 height 12
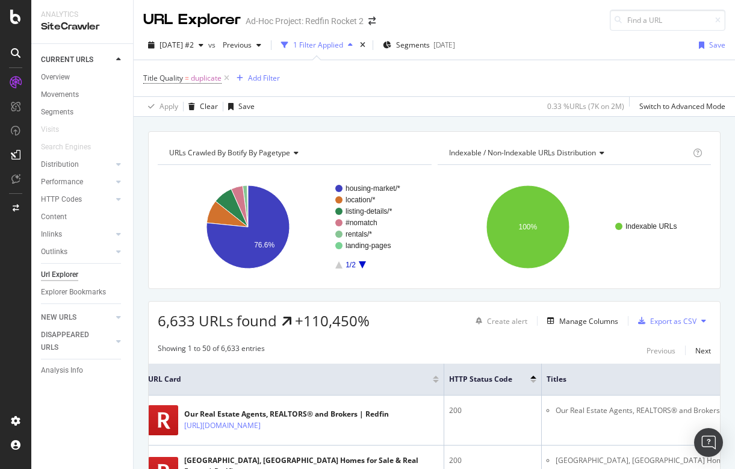
scroll to position [0, 0]
click at [314, 78] on div "Title Quality = duplicate Add Filter" at bounding box center [434, 78] width 582 height 36
click at [193, 78] on span "duplicate" at bounding box center [206, 78] width 31 height 17
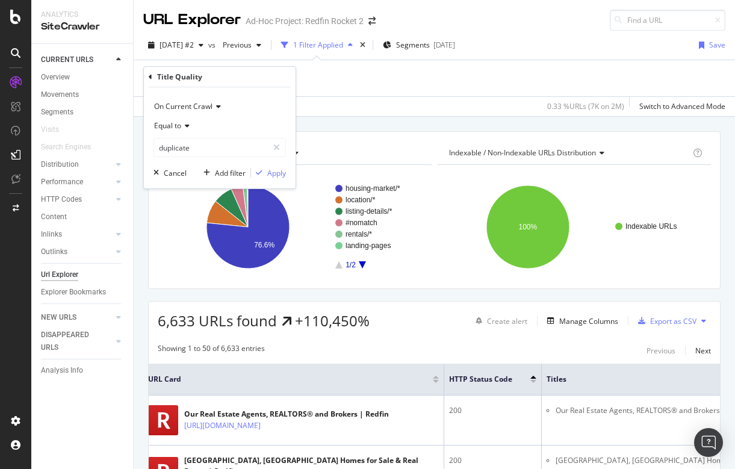
click at [396, 75] on div "Title Quality = duplicate Add Filter" at bounding box center [434, 78] width 582 height 36
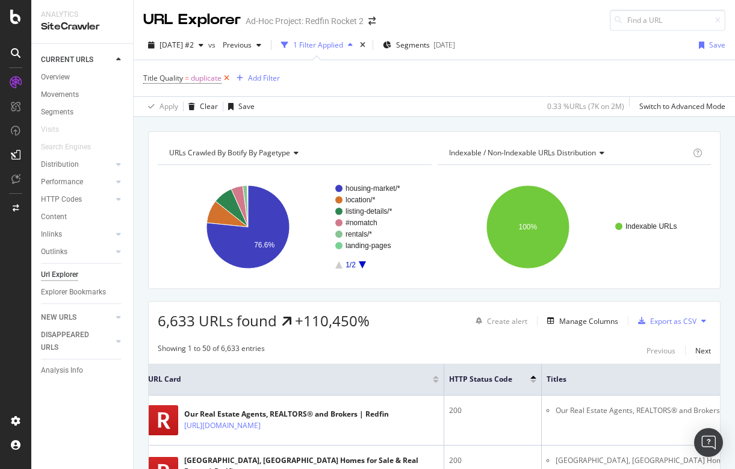
click at [230, 75] on icon at bounding box center [227, 78] width 10 height 12
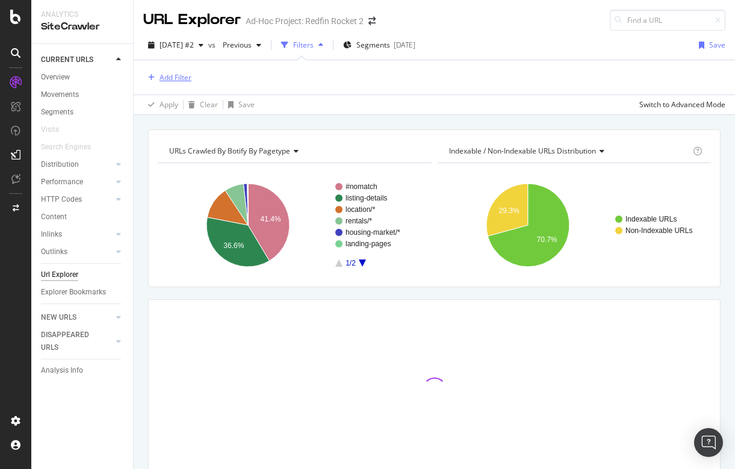
click at [166, 74] on div "Add Filter" at bounding box center [176, 77] width 32 height 10
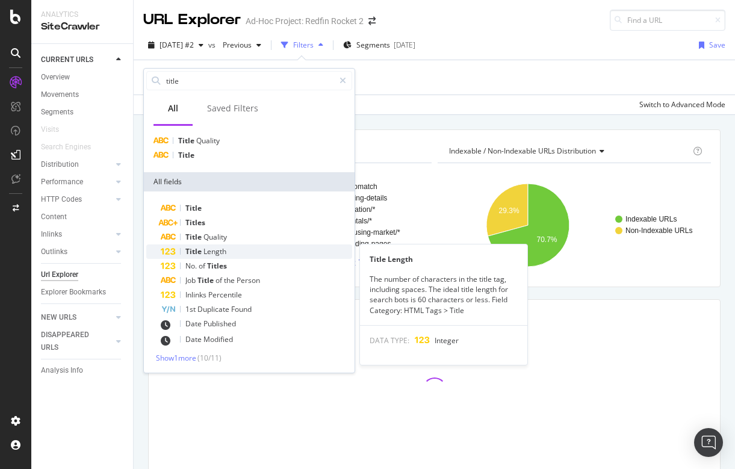
scroll to position [21, 0]
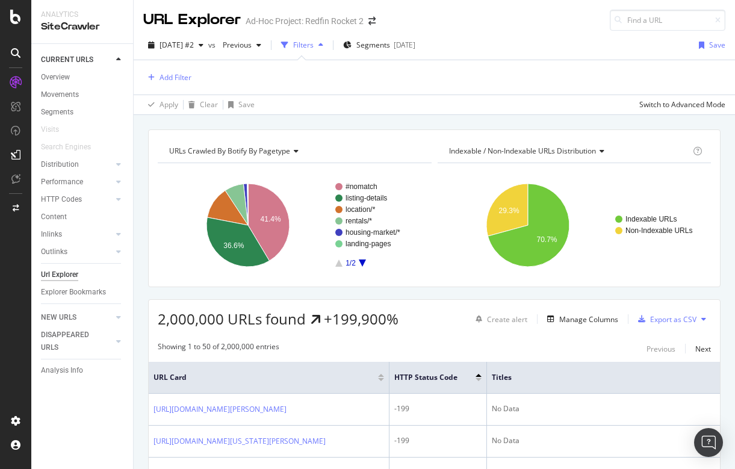
click at [406, 105] on div "Apply Clear Save Switch to Advanced Mode" at bounding box center [435, 105] width 602 height 20
click at [466, 375] on icon at bounding box center [465, 377] width 9 height 9
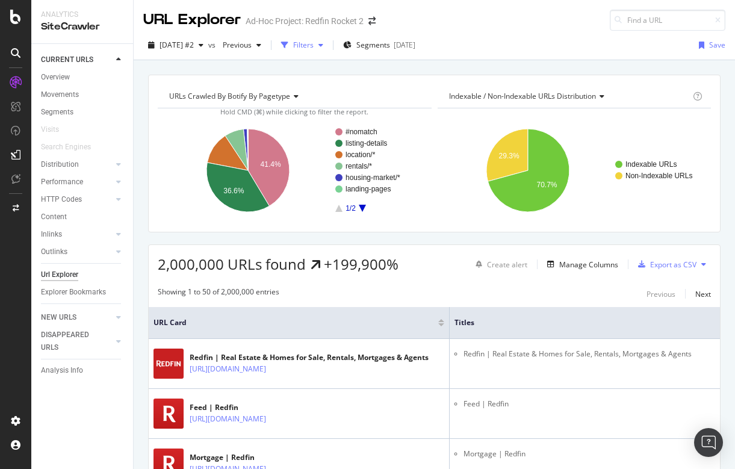
click at [314, 46] on div "Filters" at bounding box center [303, 45] width 20 height 10
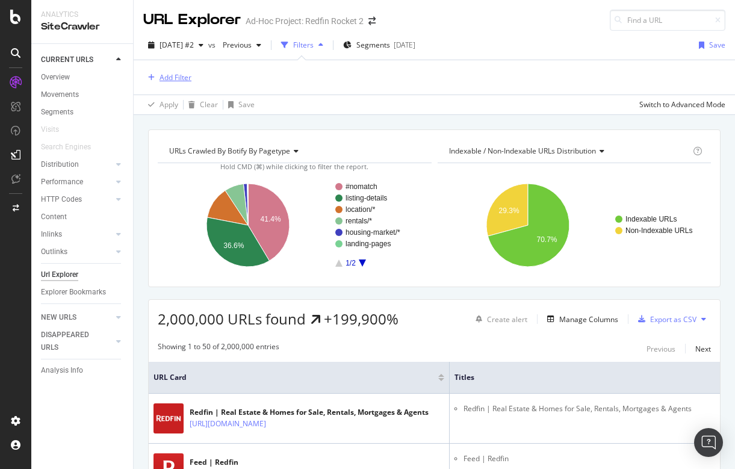
click at [166, 75] on div "Add Filter" at bounding box center [176, 77] width 32 height 10
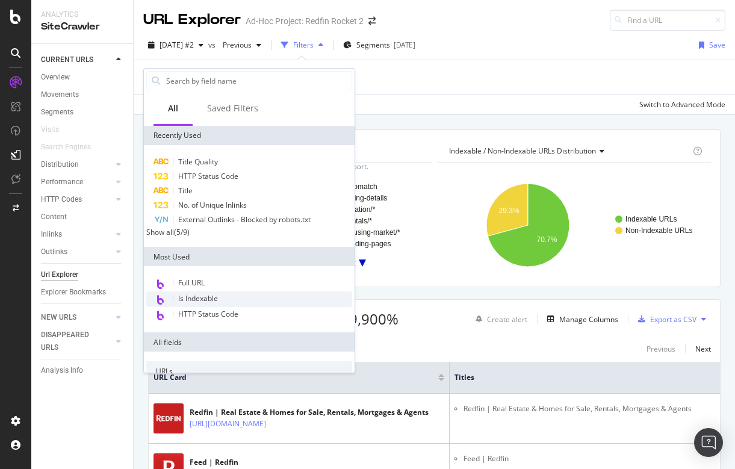
click at [210, 299] on span "Is Indexable" at bounding box center [198, 298] width 40 height 10
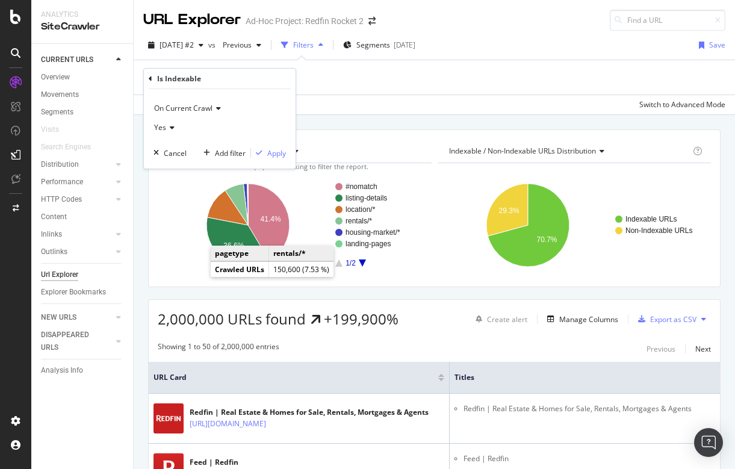
click at [170, 125] on icon at bounding box center [170, 127] width 8 height 7
click at [169, 170] on span "No" at bounding box center [165, 168] width 10 height 10
click at [274, 148] on div "Apply" at bounding box center [276, 153] width 19 height 10
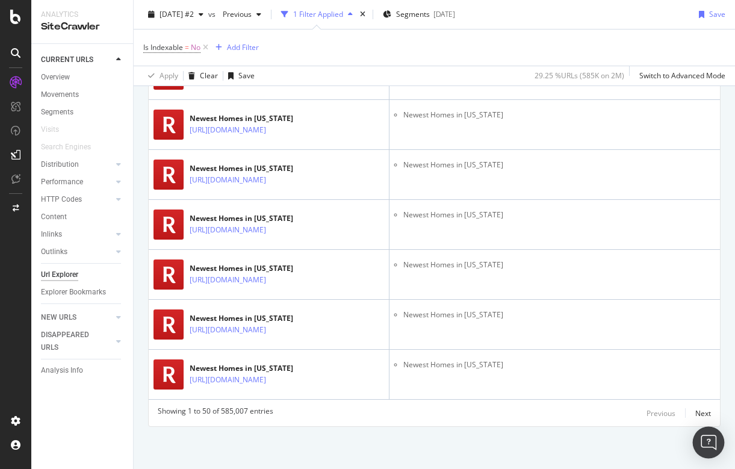
scroll to position [2619, 0]
click at [705, 413] on div "Next" at bounding box center [704, 413] width 16 height 10
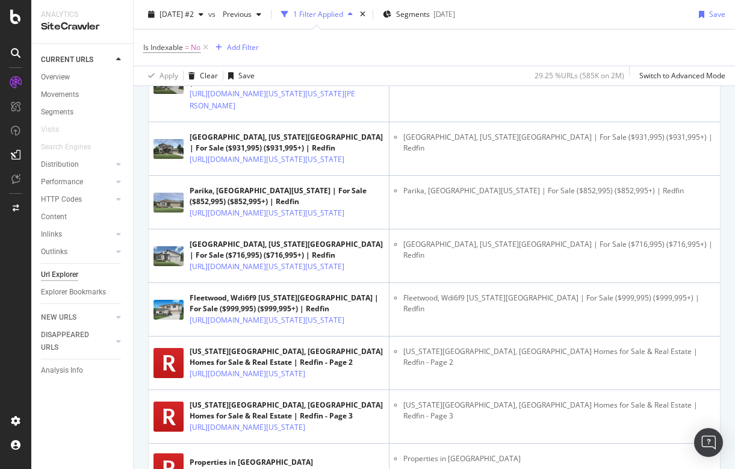
scroll to position [2364, 0]
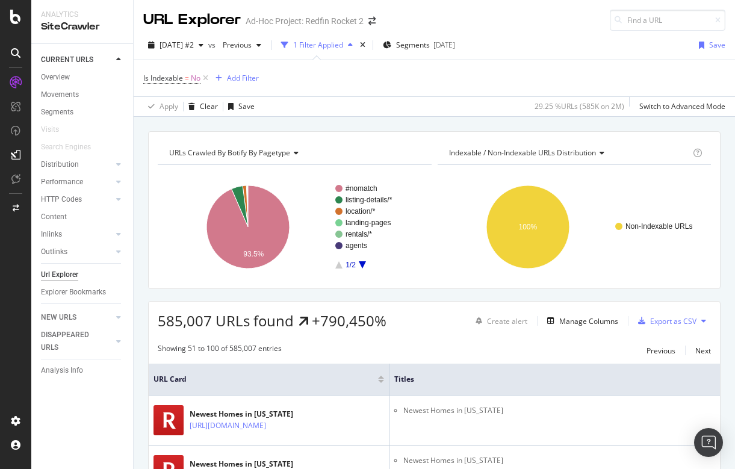
scroll to position [0, 0]
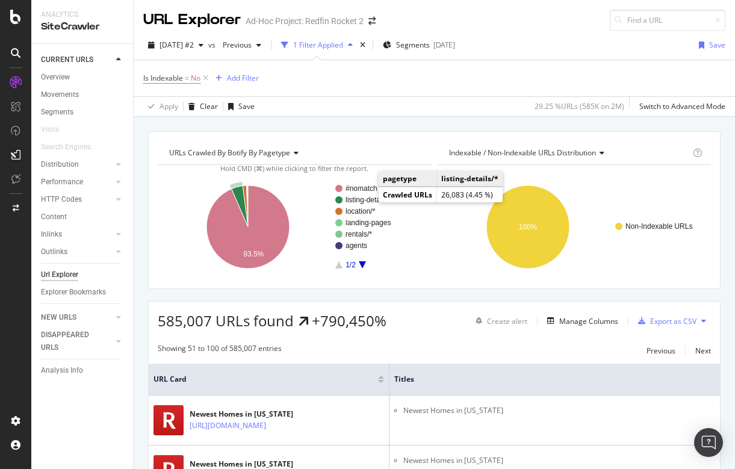
click at [356, 200] on text "listing-details/*" at bounding box center [369, 200] width 47 height 8
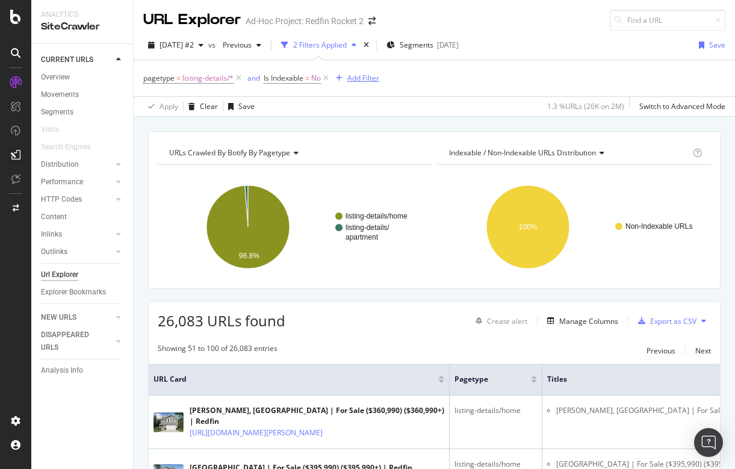
click at [361, 76] on div "Add Filter" at bounding box center [363, 78] width 32 height 10
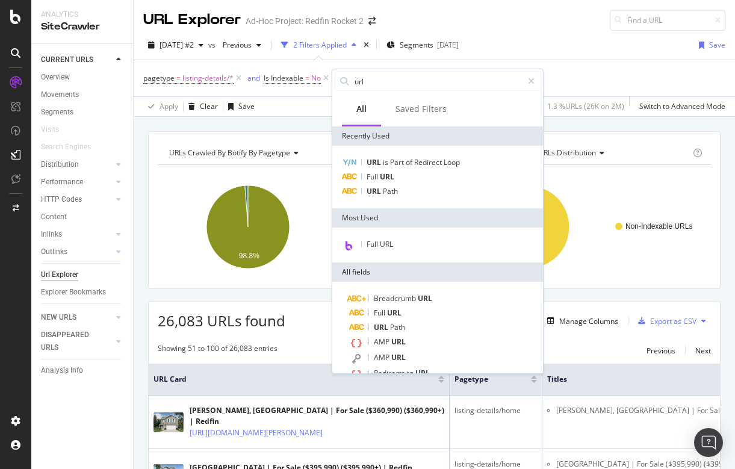
drag, startPoint x: 377, startPoint y: 80, endPoint x: 332, endPoint y: 79, distance: 45.2
click at [332, 79] on div "url All Saved Filters Recently Used URL is Part of Redirect Loop Full URL URL P…" at bounding box center [438, 221] width 212 height 305
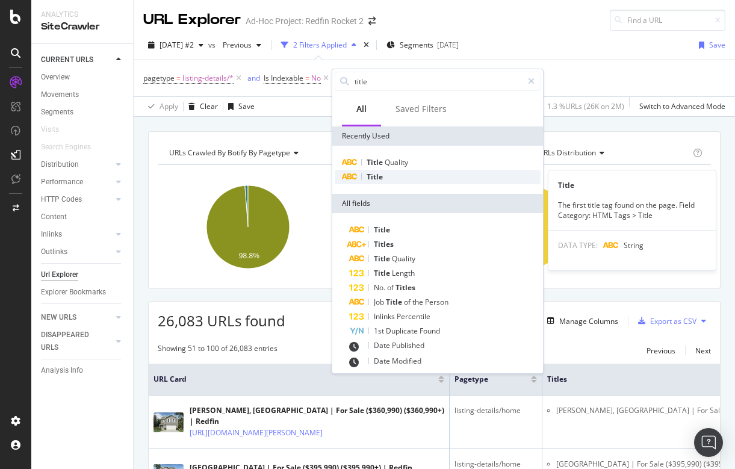
type input "title"
click at [376, 175] on span "Title" at bounding box center [375, 177] width 16 height 10
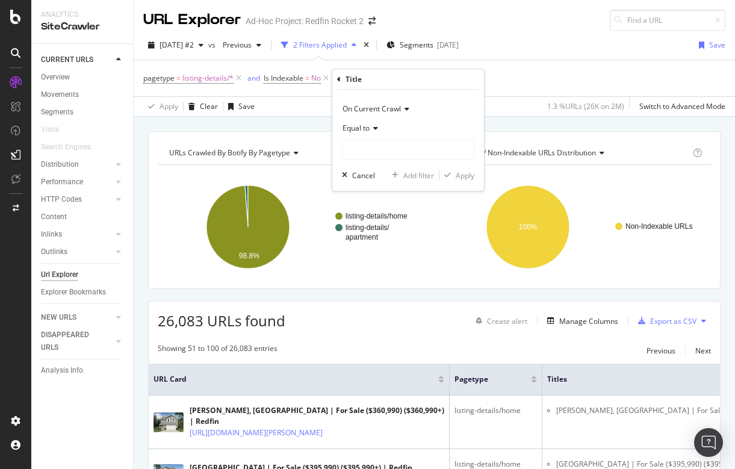
click at [358, 123] on span "Equal to" at bounding box center [356, 128] width 27 height 10
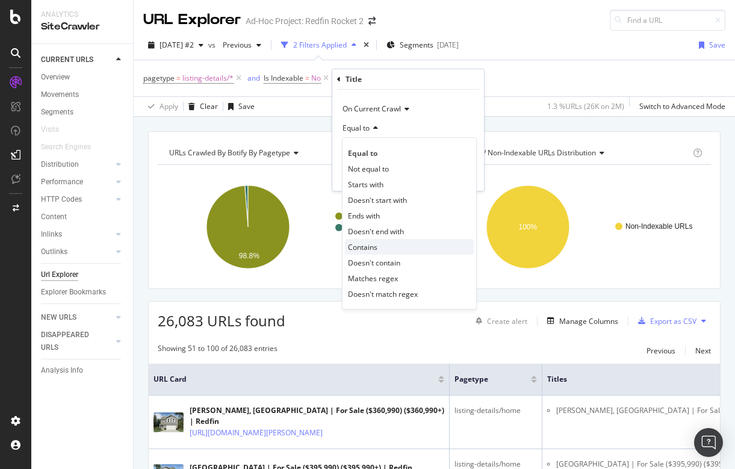
click at [366, 246] on span "Contains" at bounding box center [363, 247] width 30 height 10
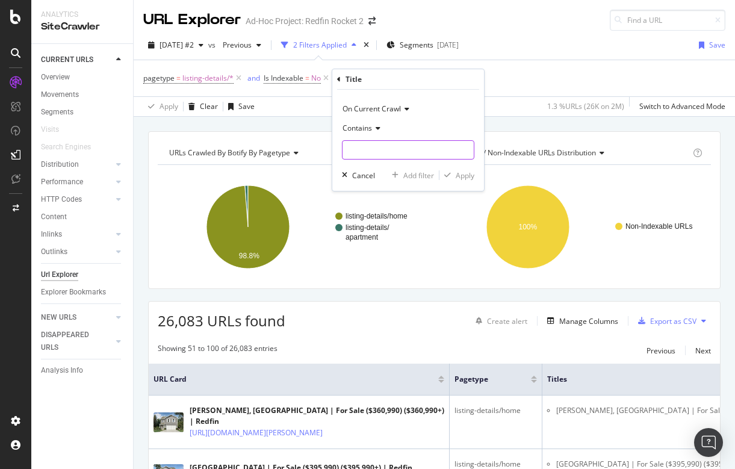
click at [385, 148] on input "text" at bounding box center [408, 149] width 131 height 19
type input "MLS"
click at [462, 177] on div "Apply" at bounding box center [465, 175] width 19 height 10
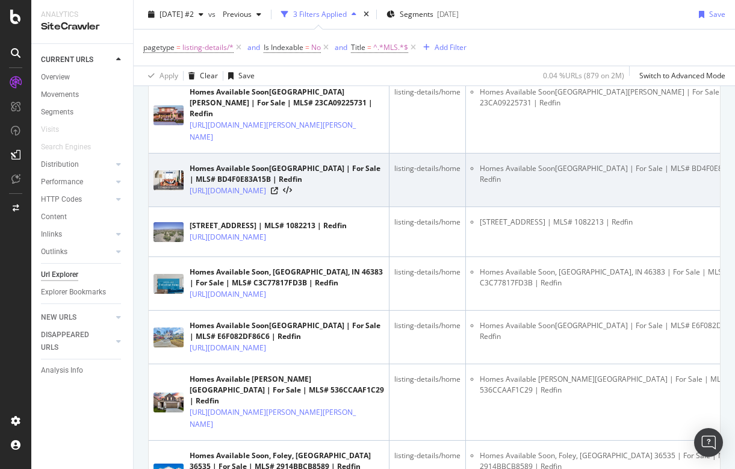
scroll to position [1504, 0]
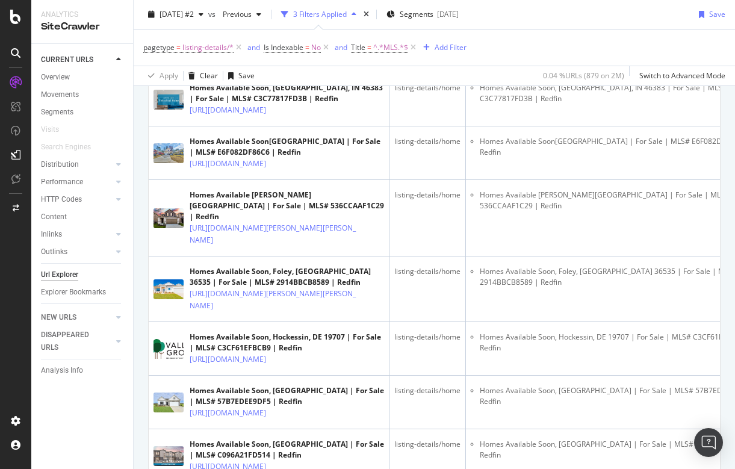
drag, startPoint x: 188, startPoint y: 223, endPoint x: 299, endPoint y: 244, distance: 113.3
click at [299, 73] on td "[STREET_ADDRESS] | MLS# 1082213 | Redfin [URL][DOMAIN_NAME]" at bounding box center [269, 48] width 241 height 50
copy link "[URL][DOMAIN_NAME]"
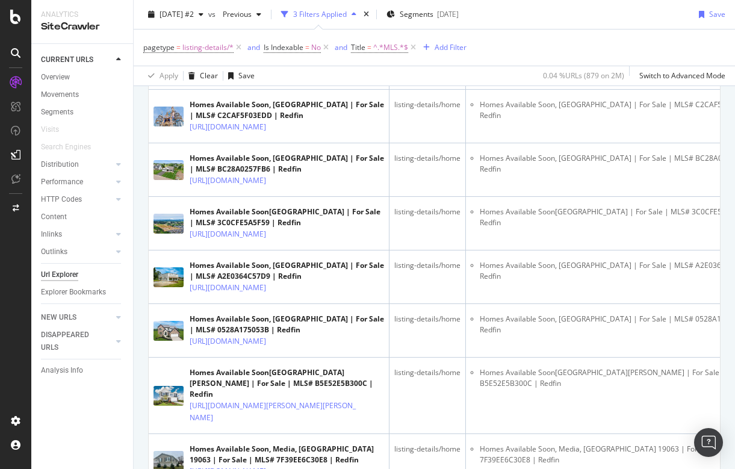
scroll to position [2524, 0]
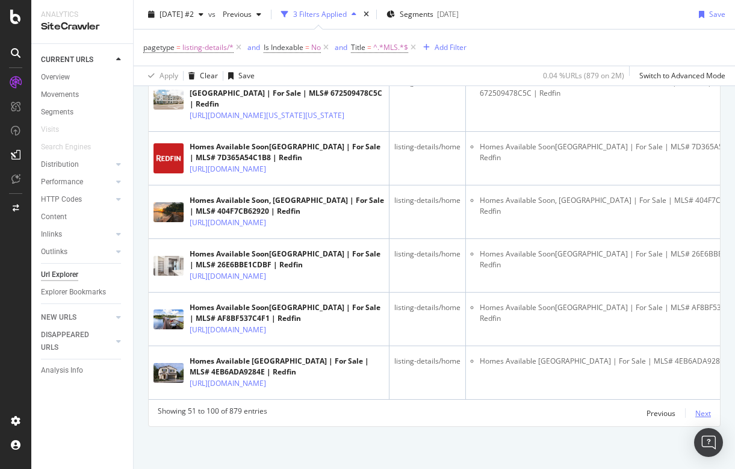
click at [703, 413] on div "Next" at bounding box center [704, 413] width 16 height 10
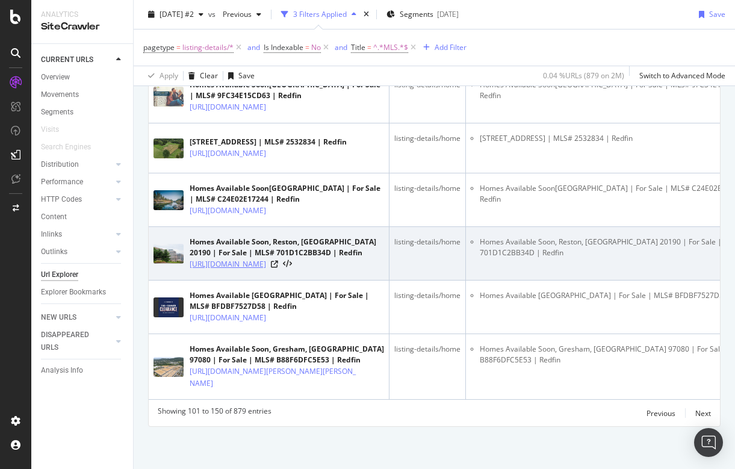
scroll to position [3339, 0]
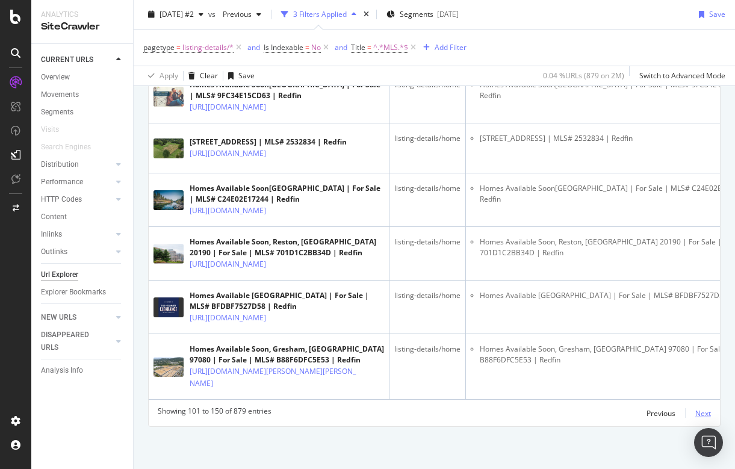
click at [704, 411] on div "Next" at bounding box center [704, 413] width 16 height 10
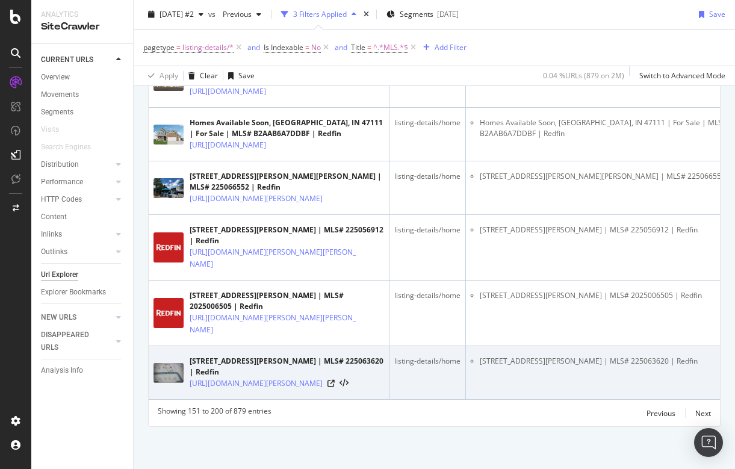
scroll to position [3386, 0]
click at [335, 380] on icon at bounding box center [331, 383] width 7 height 7
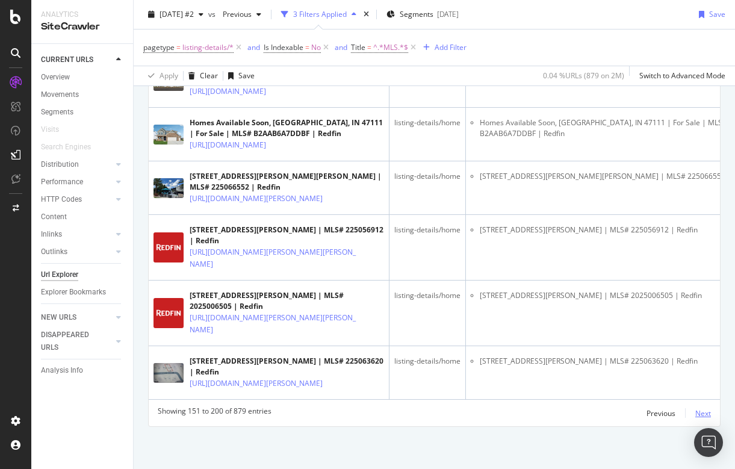
click at [710, 414] on div "Next" at bounding box center [704, 413] width 16 height 10
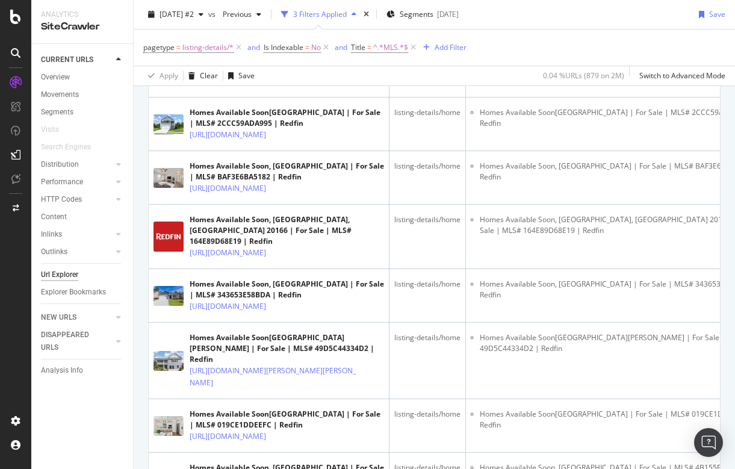
scroll to position [1245, 0]
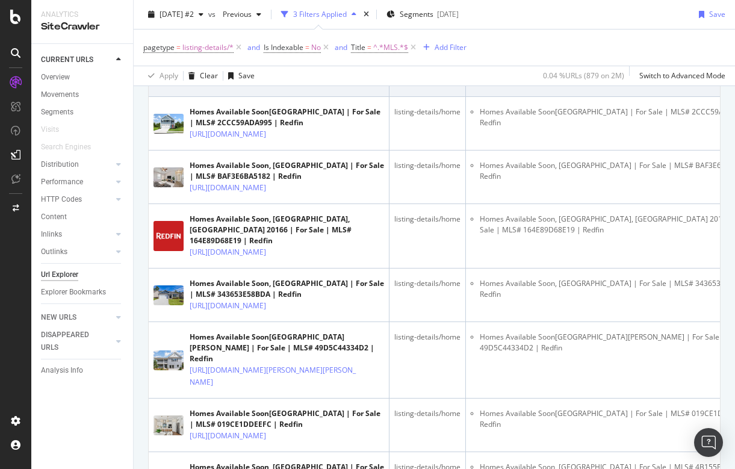
click at [278, 84] on icon at bounding box center [274, 80] width 7 height 7
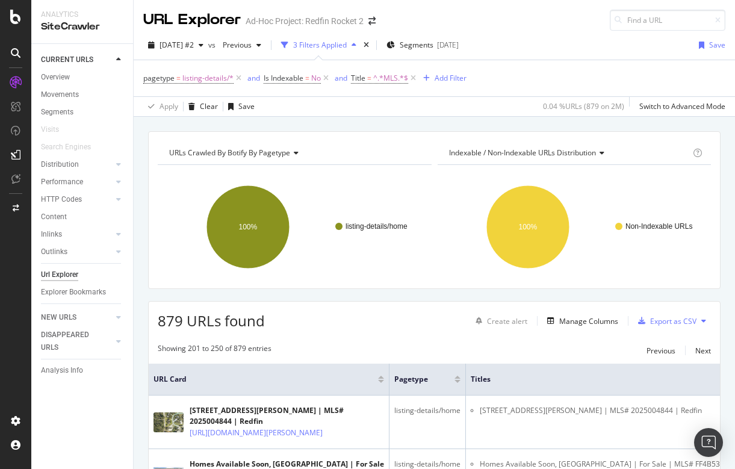
scroll to position [0, 0]
click at [412, 75] on icon at bounding box center [413, 78] width 10 height 12
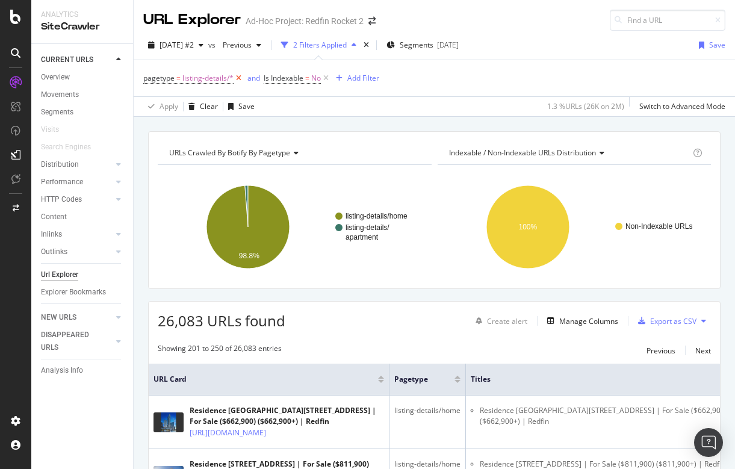
click at [235, 73] on icon at bounding box center [239, 78] width 10 height 12
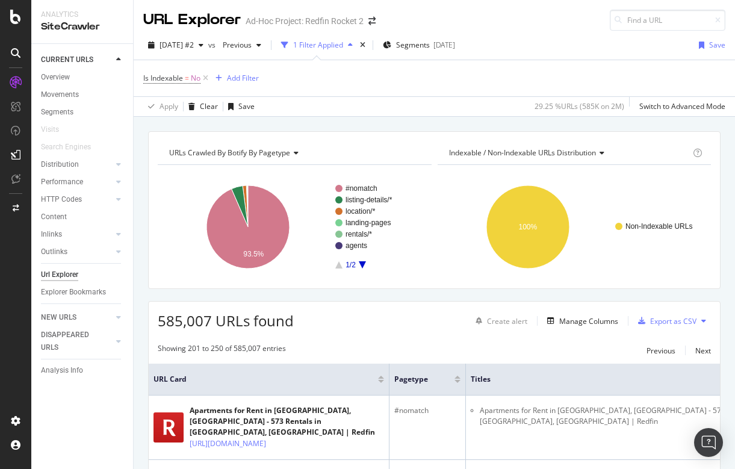
click at [361, 265] on icon "A chart." at bounding box center [362, 264] width 7 height 7
click at [337, 260] on rect "A chart." at bounding box center [376, 227] width 83 height 84
click at [338, 264] on icon "A chart." at bounding box center [338, 264] width 7 height 7
click at [207, 77] on icon at bounding box center [206, 78] width 10 height 12
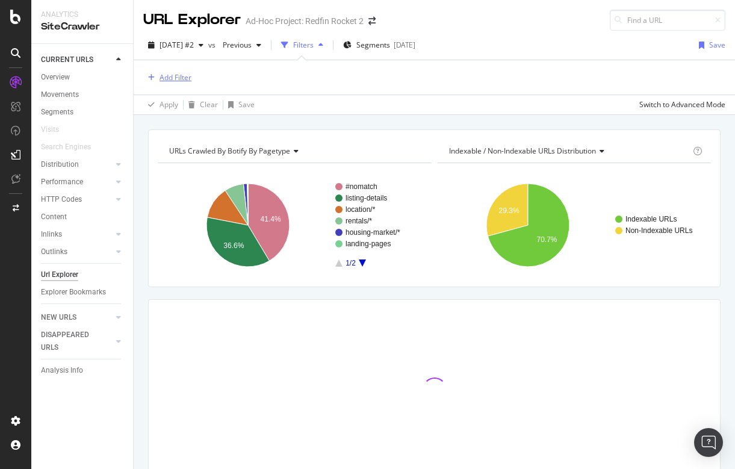
click at [173, 80] on div "Add Filter" at bounding box center [176, 77] width 32 height 10
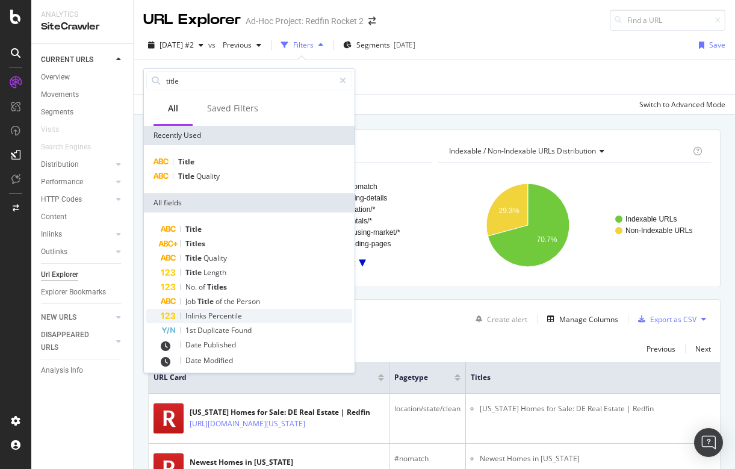
click at [213, 316] on span "Percentile" at bounding box center [225, 316] width 34 height 10
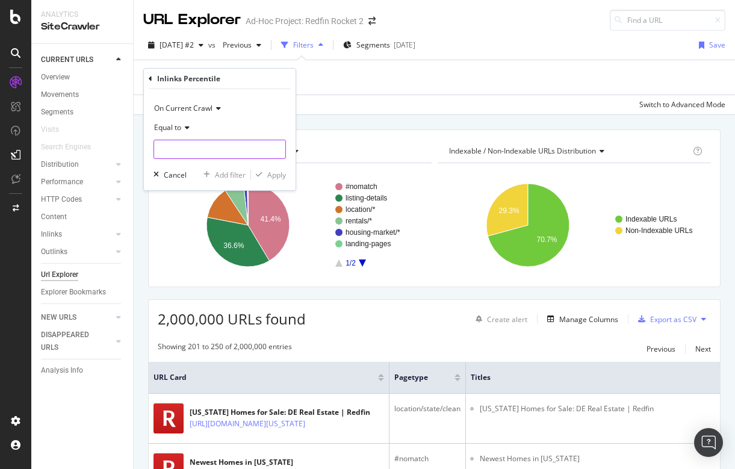
click at [210, 149] on input "number" at bounding box center [220, 149] width 132 height 19
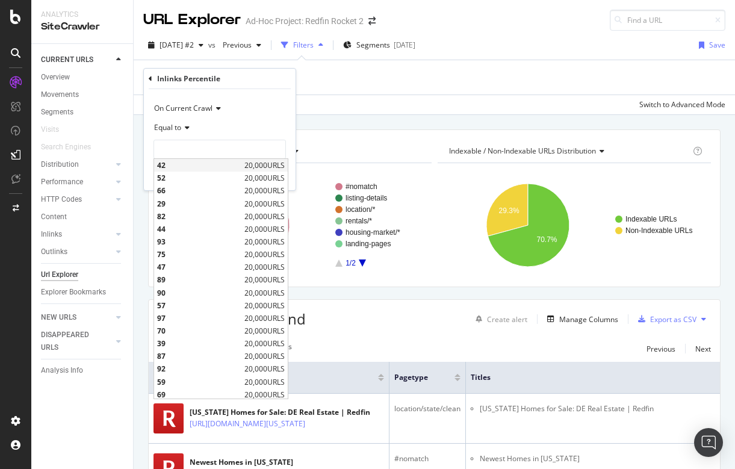
click at [176, 162] on span "42" at bounding box center [199, 165] width 84 height 10
type input "42"
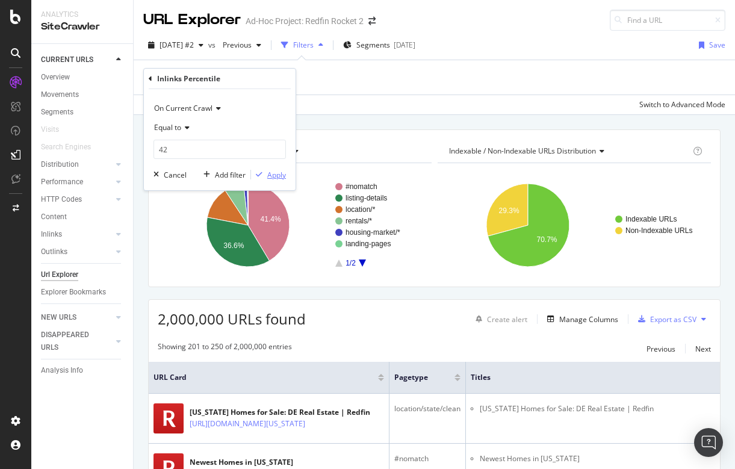
click at [276, 176] on div "Apply" at bounding box center [276, 175] width 19 height 10
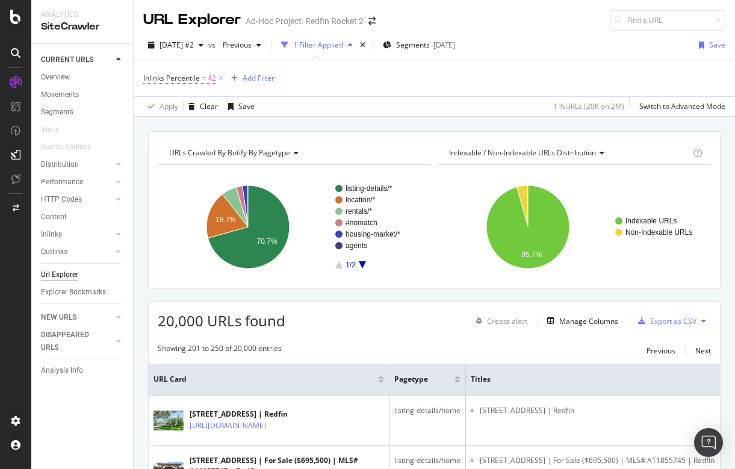
click at [188, 78] on span "Inlinks Percentile" at bounding box center [171, 78] width 57 height 10
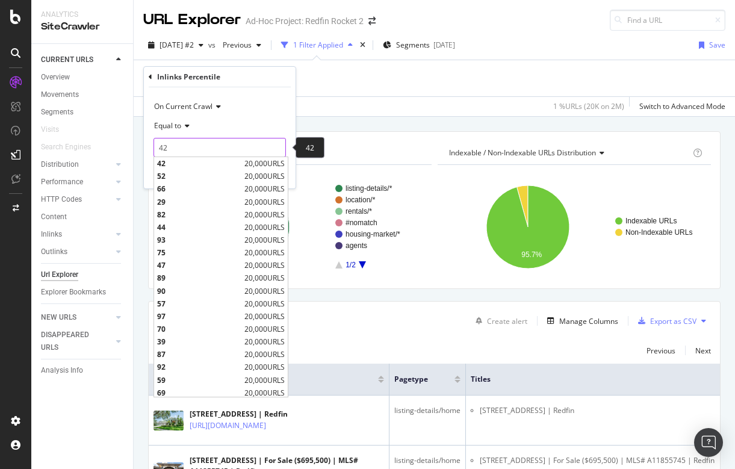
click at [178, 144] on input "42" at bounding box center [220, 147] width 132 height 19
click at [172, 300] on span "57" at bounding box center [199, 304] width 84 height 10
type input "57"
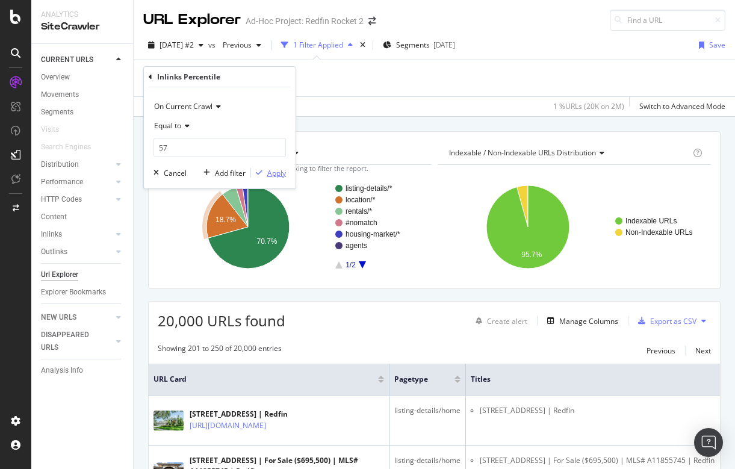
click at [269, 172] on div "Apply" at bounding box center [276, 173] width 19 height 10
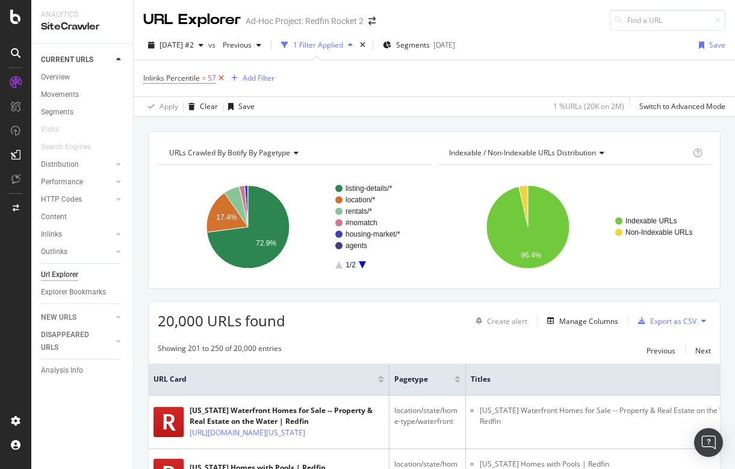
click at [223, 77] on icon at bounding box center [221, 78] width 10 height 12
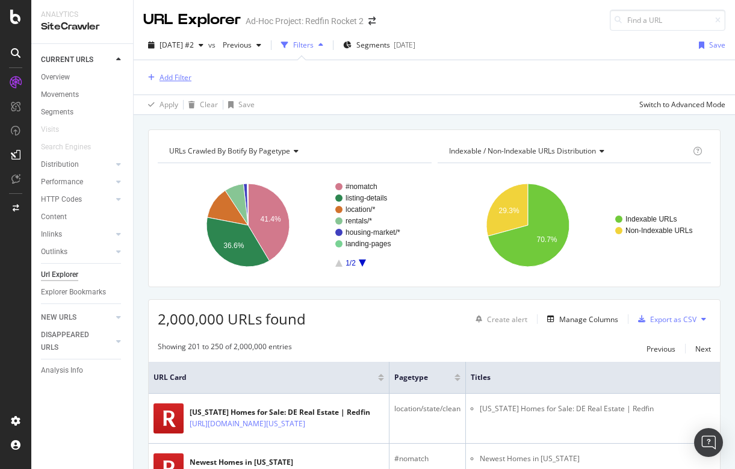
click at [182, 78] on div "Add Filter" at bounding box center [176, 77] width 32 height 10
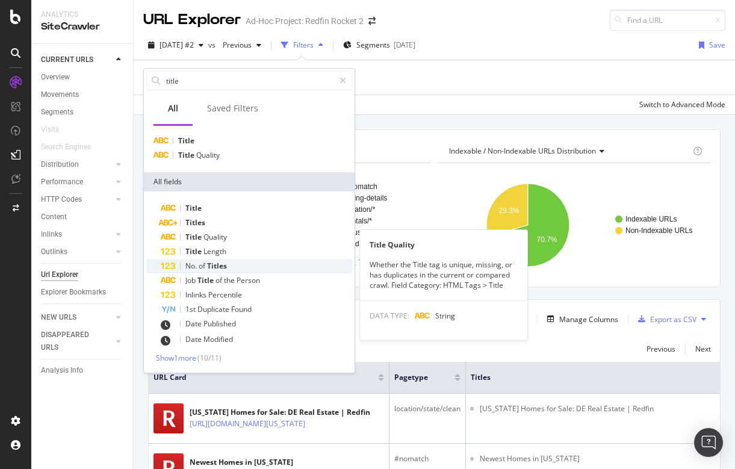
scroll to position [21, 0]
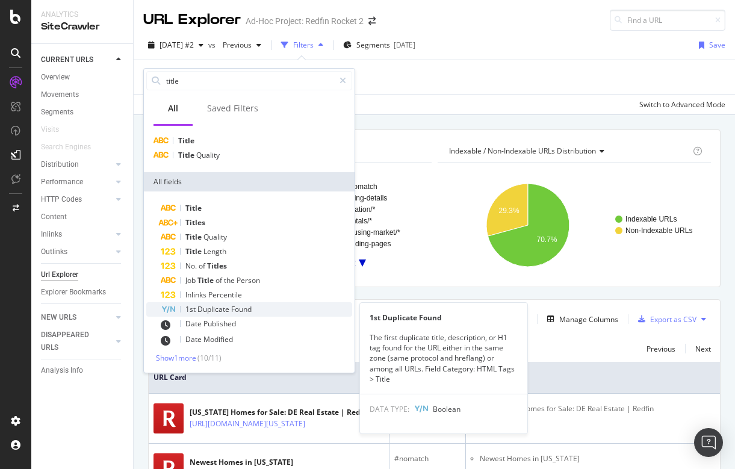
click at [223, 311] on span "Duplicate" at bounding box center [215, 309] width 34 height 10
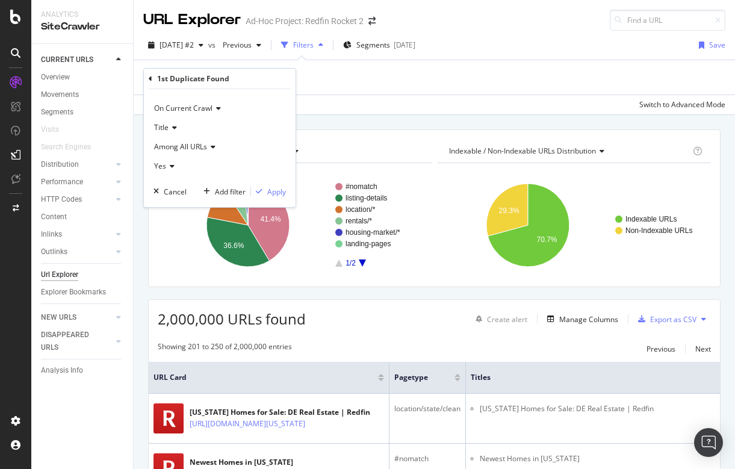
click at [354, 85] on div "Add Filter" at bounding box center [434, 77] width 582 height 34
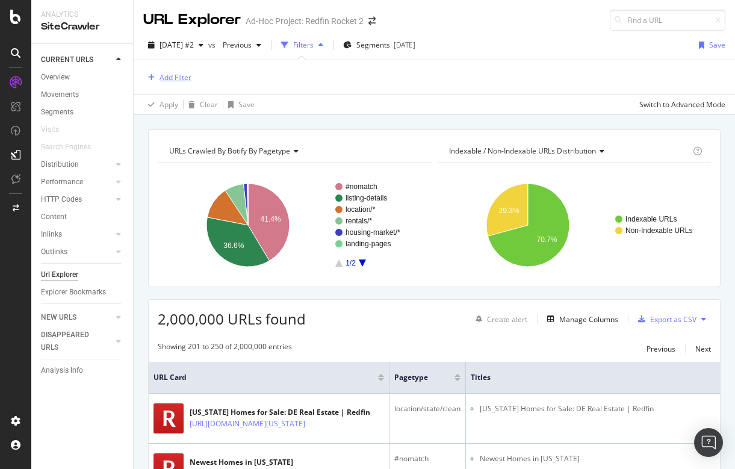
click at [173, 77] on div "Add Filter" at bounding box center [176, 77] width 32 height 10
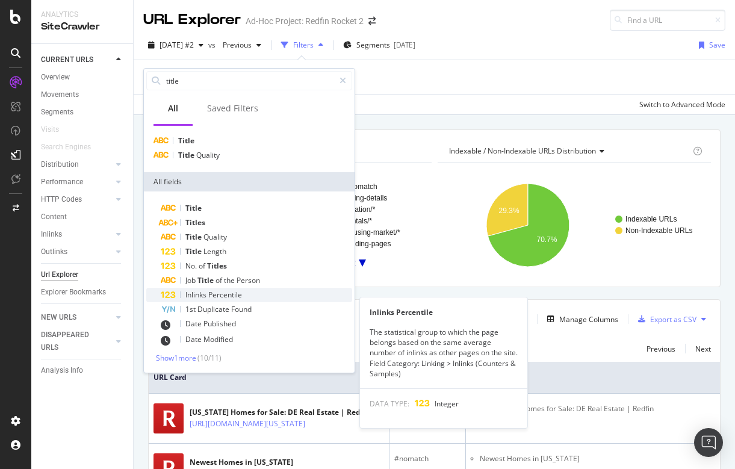
scroll to position [0, 0]
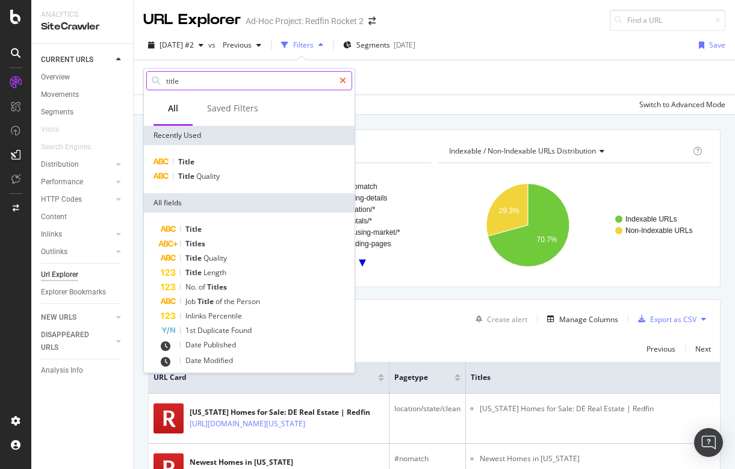
click at [341, 81] on icon at bounding box center [343, 80] width 7 height 8
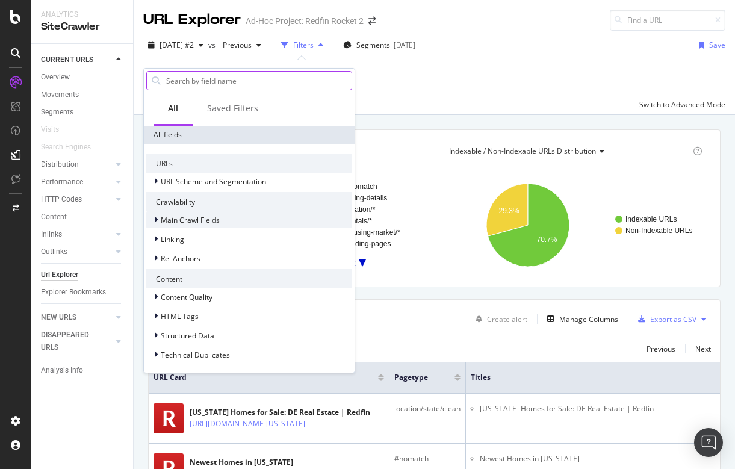
scroll to position [214, 0]
click at [160, 214] on div at bounding box center [157, 220] width 7 height 12
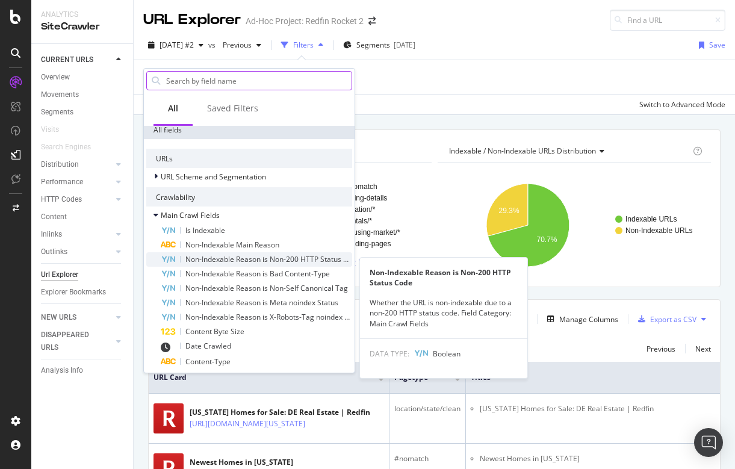
click at [234, 263] on span "Non-Indexable Reason is Non-200 HTTP Status Code" at bounding box center [272, 259] width 175 height 10
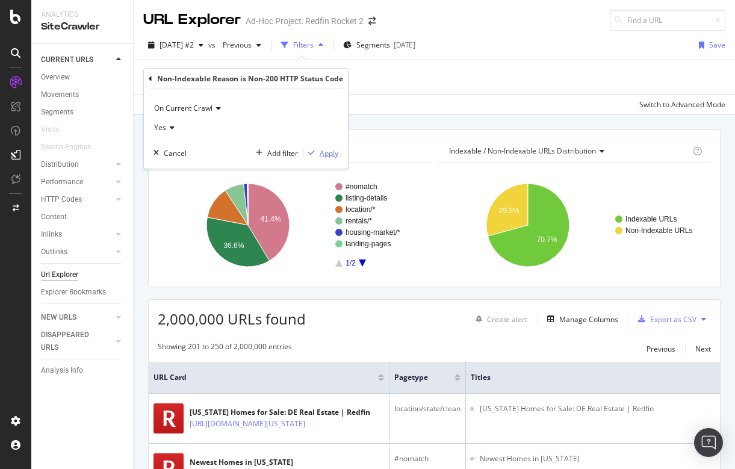
click at [329, 147] on button "Apply" at bounding box center [320, 153] width 35 height 12
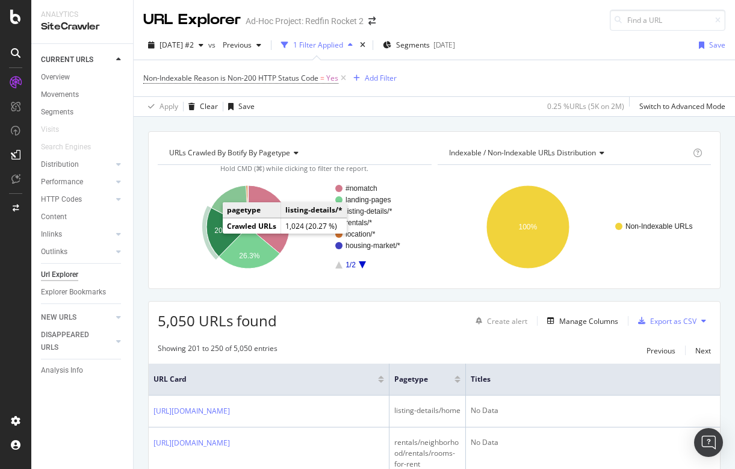
click at [212, 232] on icon "A chart." at bounding box center [228, 232] width 42 height 49
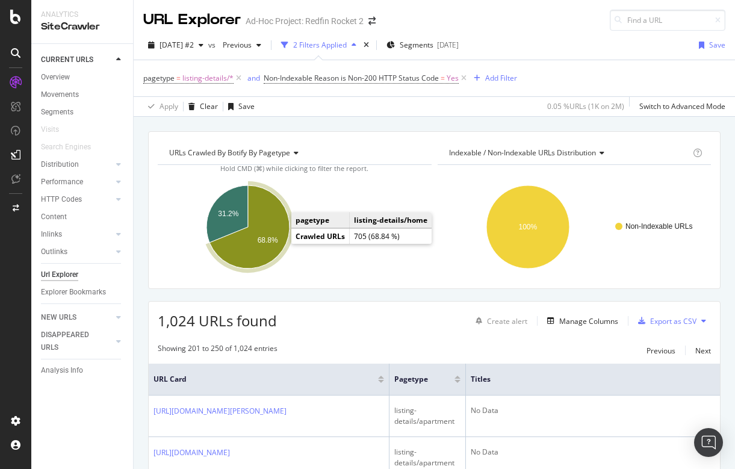
click at [275, 237] on text "68.8%" at bounding box center [268, 240] width 20 height 8
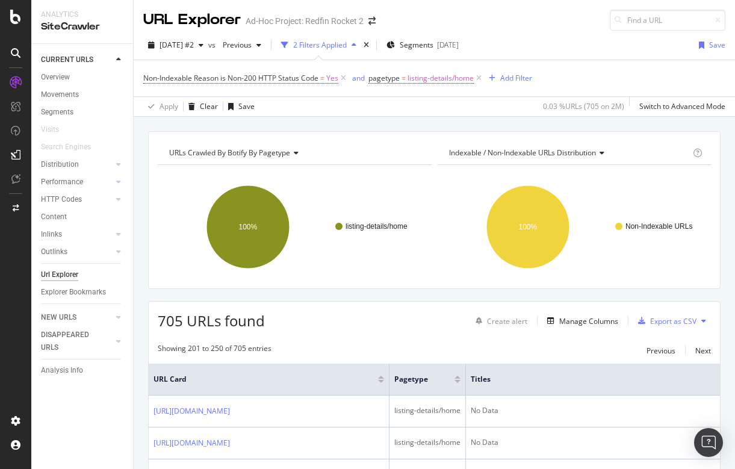
scroll to position [50, 0]
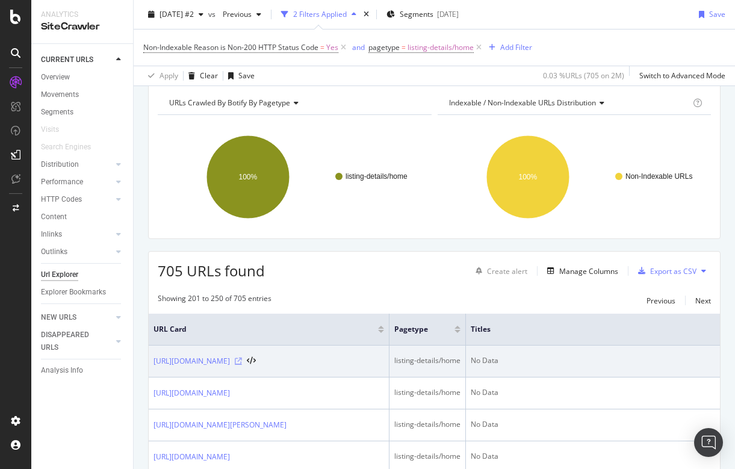
click at [242, 365] on icon at bounding box center [238, 361] width 7 height 7
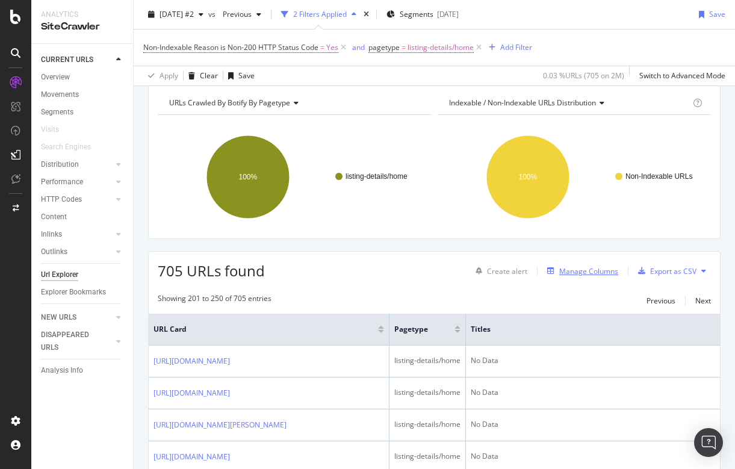
click at [576, 269] on div "Manage Columns" at bounding box center [588, 271] width 59 height 10
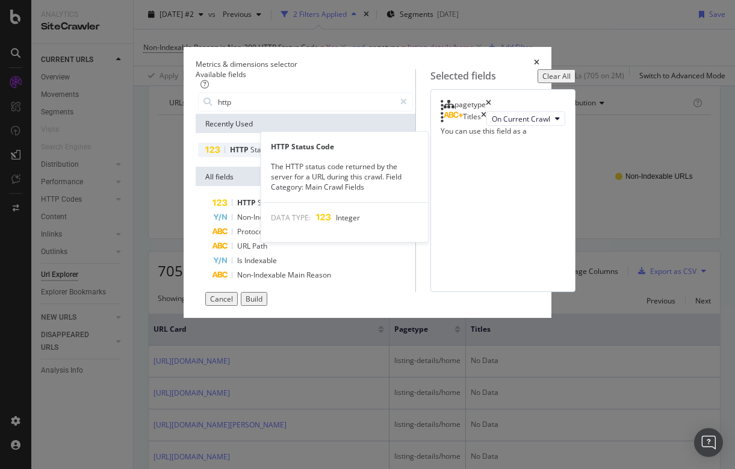
type input "http"
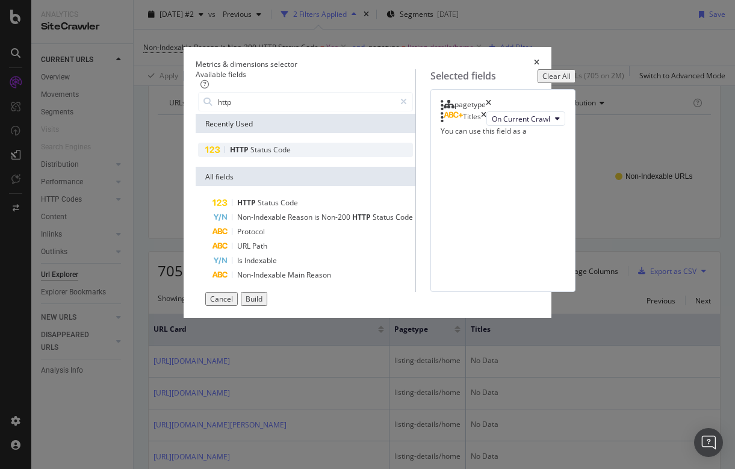
click at [251, 154] on span "Status" at bounding box center [262, 150] width 23 height 10
click at [263, 304] on div "Build" at bounding box center [254, 299] width 17 height 10
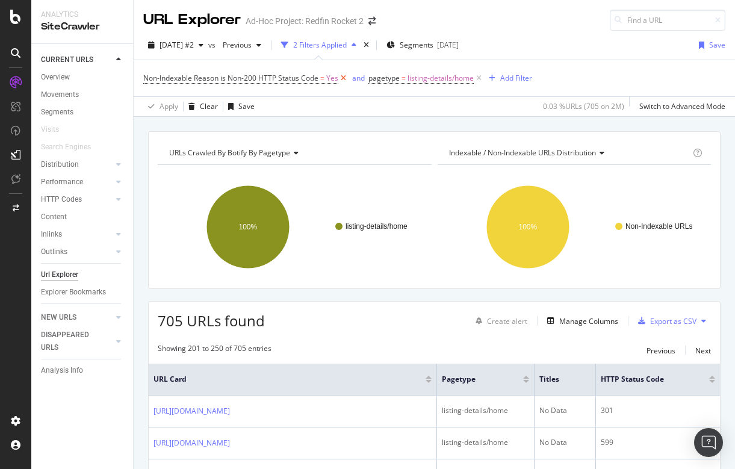
click at [345, 76] on icon at bounding box center [343, 78] width 10 height 12
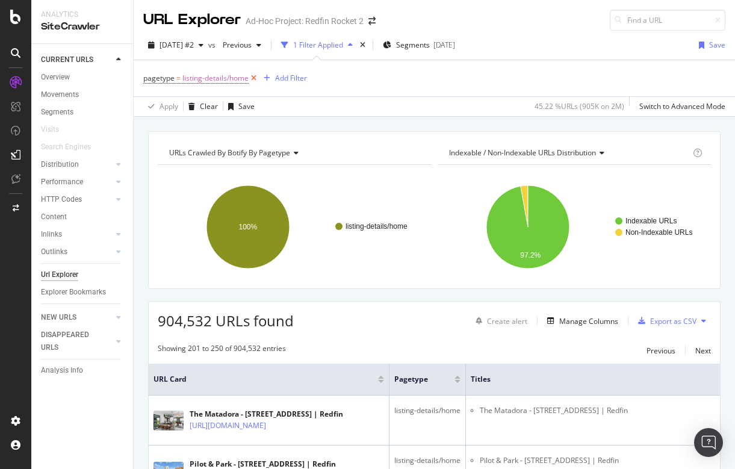
click at [255, 76] on icon at bounding box center [254, 78] width 10 height 12
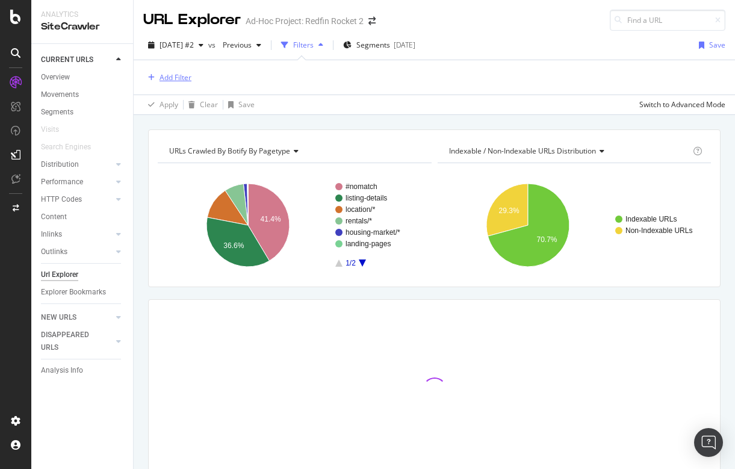
click at [176, 79] on div "Add Filter" at bounding box center [176, 77] width 32 height 10
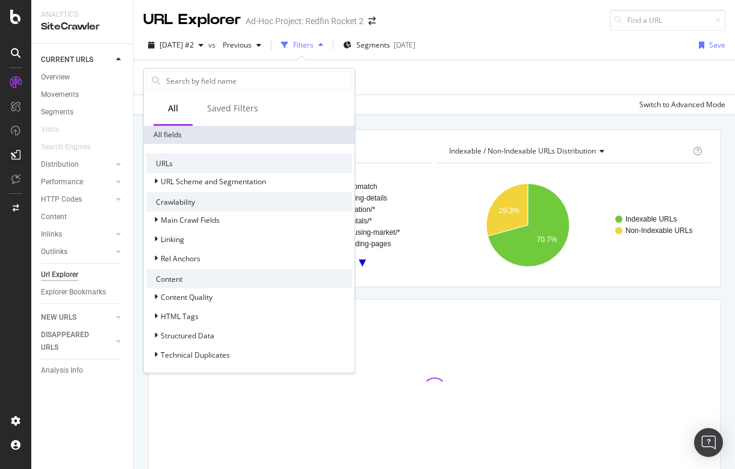
scroll to position [223, 0]
click at [198, 220] on span "Main Crawl Fields" at bounding box center [190, 220] width 59 height 10
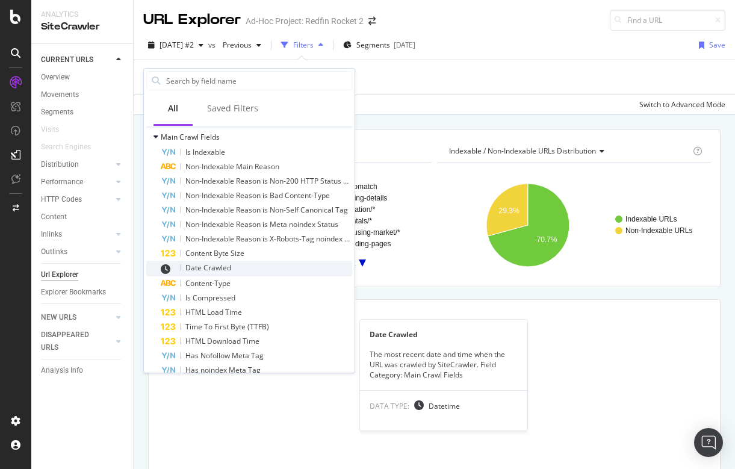
scroll to position [331, 0]
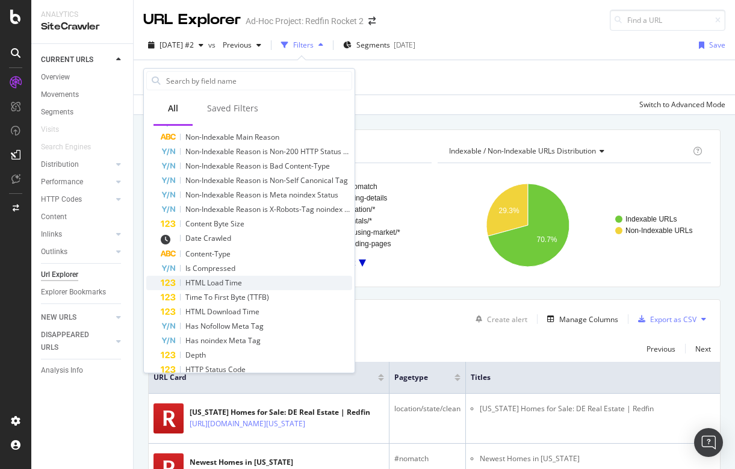
click at [226, 287] on span "HTML Load Time" at bounding box center [213, 283] width 57 height 10
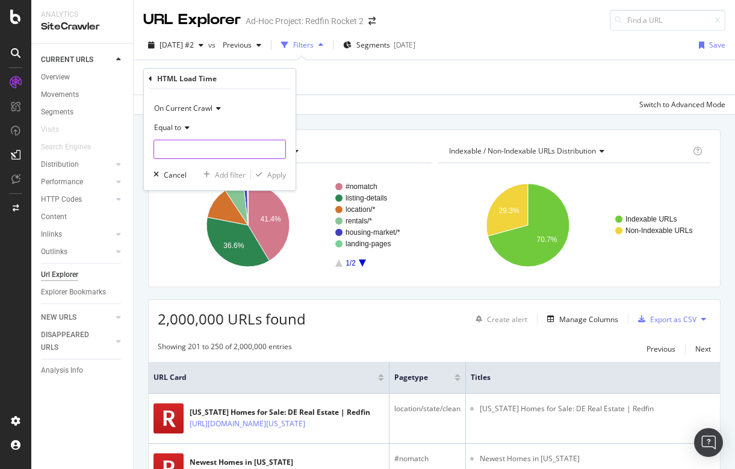
click at [195, 147] on input "number" at bounding box center [220, 149] width 132 height 19
click at [223, 155] on input "number" at bounding box center [220, 149] width 132 height 19
click at [322, 95] on div "Add Filter Apply Clear Save Switch to Advanced Mode" at bounding box center [434, 87] width 582 height 54
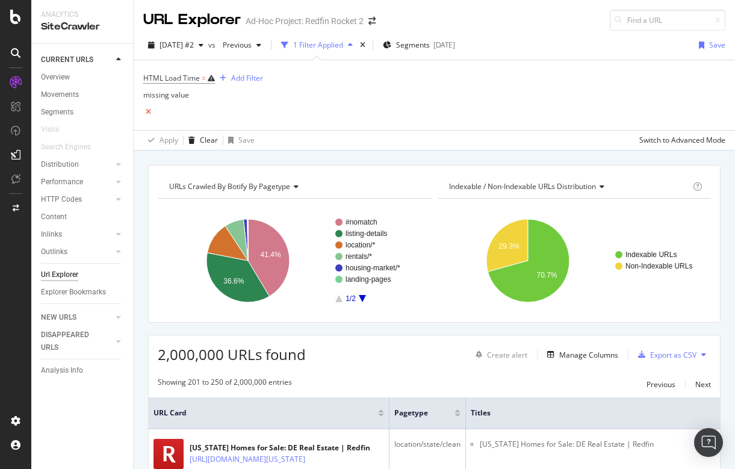
click at [154, 106] on icon at bounding box center [148, 112] width 10 height 12
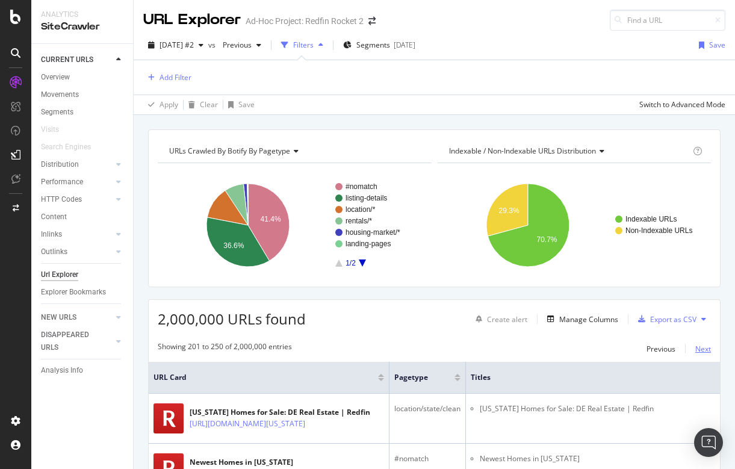
click at [704, 345] on div "Next" at bounding box center [704, 349] width 16 height 10
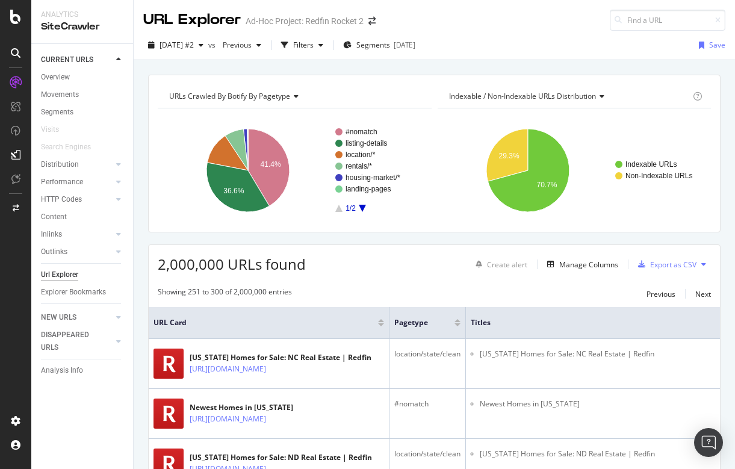
click at [432, 258] on div "2,000,000 URLs found Create alert Manage Columns Export as CSV" at bounding box center [434, 260] width 571 height 30
click at [390, 49] on span "Segments" at bounding box center [373, 45] width 34 height 10
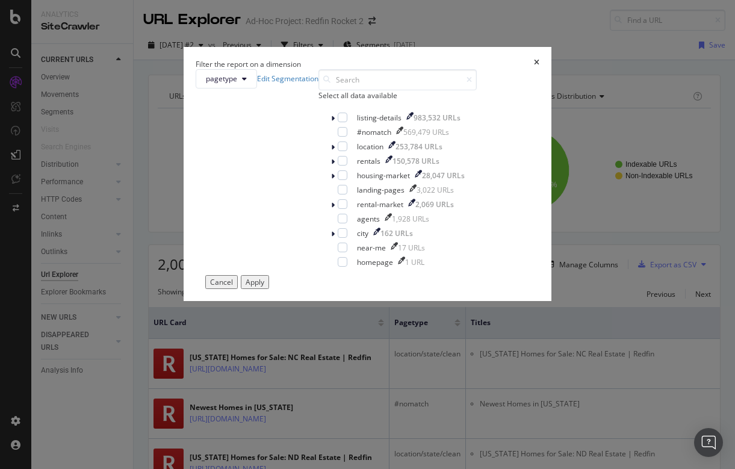
click at [536, 33] on div "Filter the report on a dimension pagetype Edit Segmentation Select all data ava…" at bounding box center [367, 234] width 735 height 469
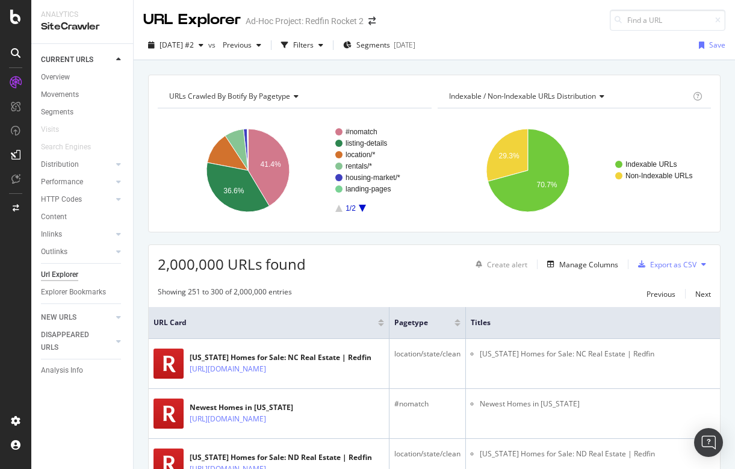
click at [66, 270] on div "Url Explorer" at bounding box center [59, 275] width 37 height 13
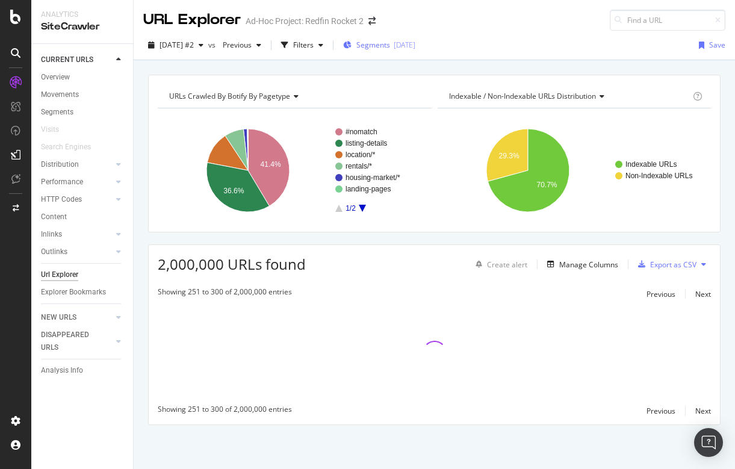
click at [390, 44] on span "Segments" at bounding box center [373, 45] width 34 height 10
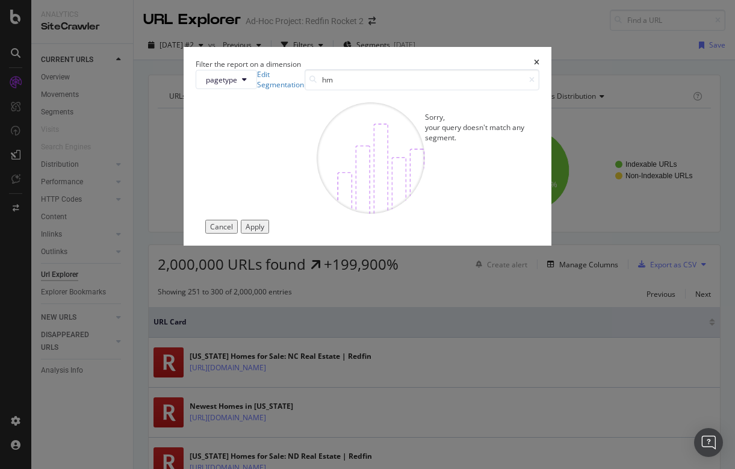
type input "hml"
click at [534, 60] on icon "times" at bounding box center [536, 64] width 5 height 10
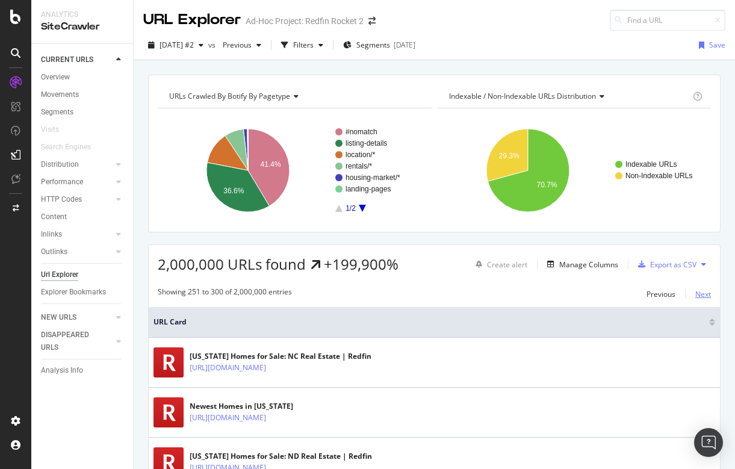
click at [697, 290] on div "Next" at bounding box center [704, 294] width 16 height 10
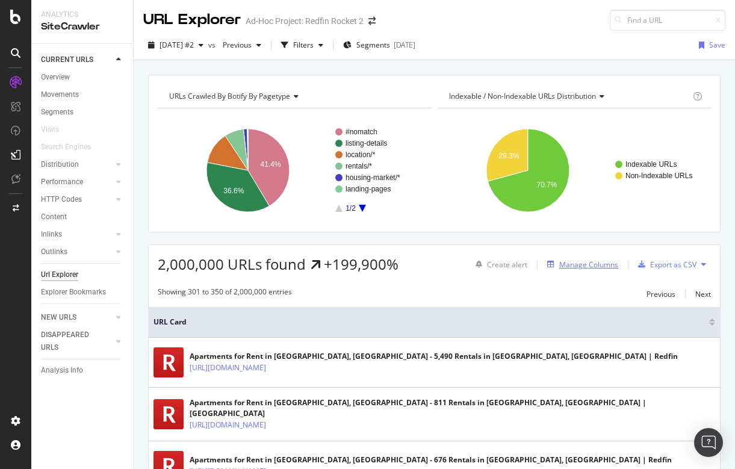
click at [576, 262] on div "Manage Columns" at bounding box center [588, 265] width 59 height 10
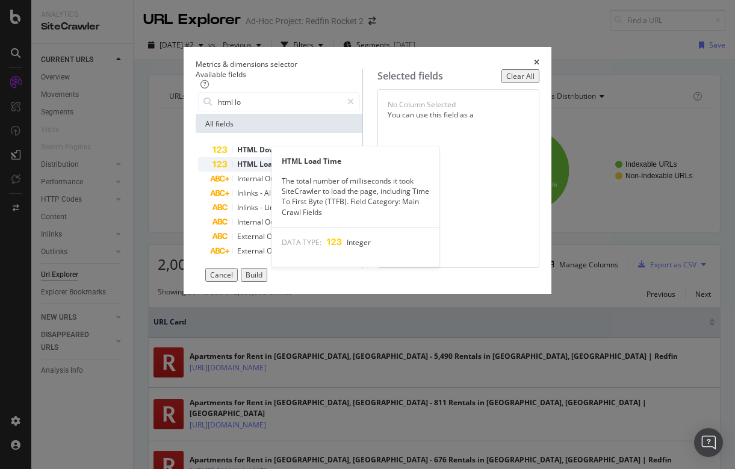
type input "html lo"
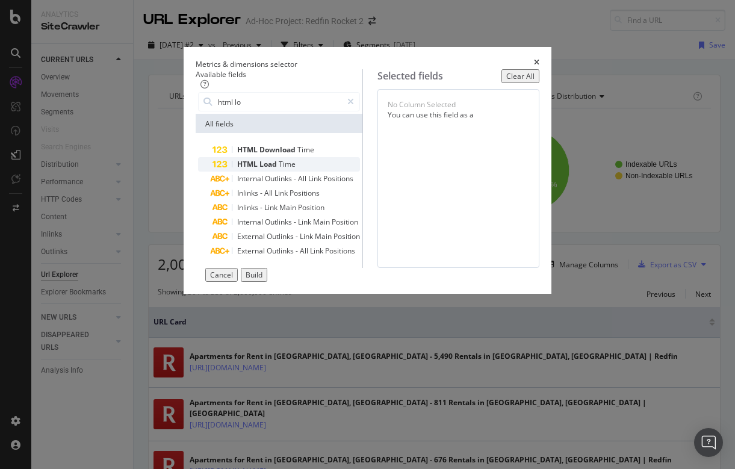
click at [279, 169] on span "Time" at bounding box center [287, 164] width 17 height 10
click at [263, 280] on div "Build" at bounding box center [254, 275] width 17 height 10
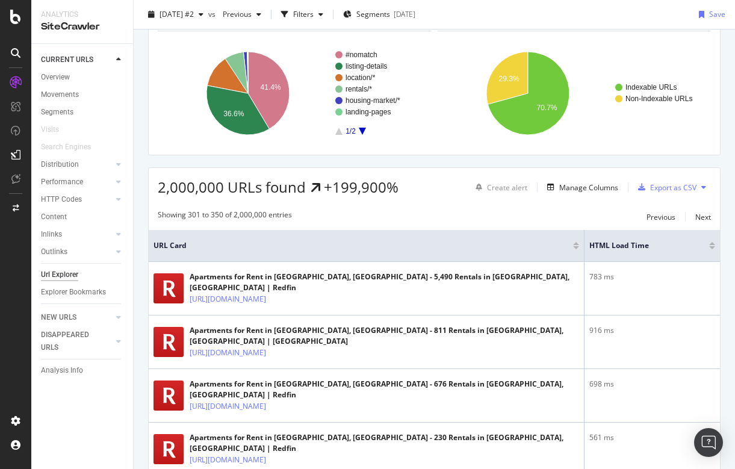
scroll to position [21, 0]
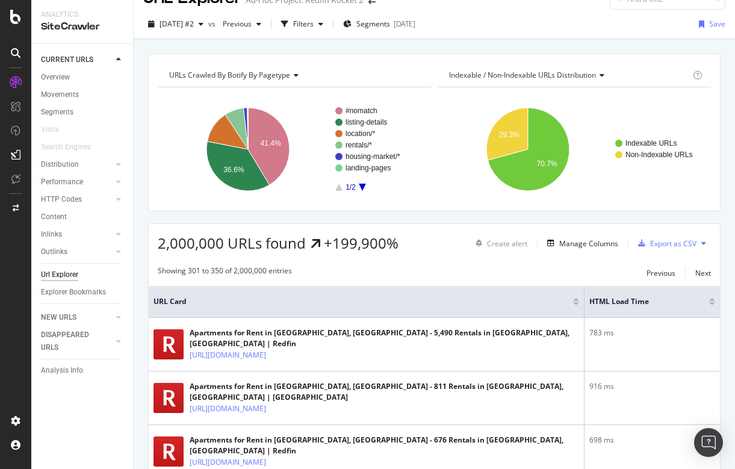
click at [713, 302] on div at bounding box center [712, 303] width 6 height 3
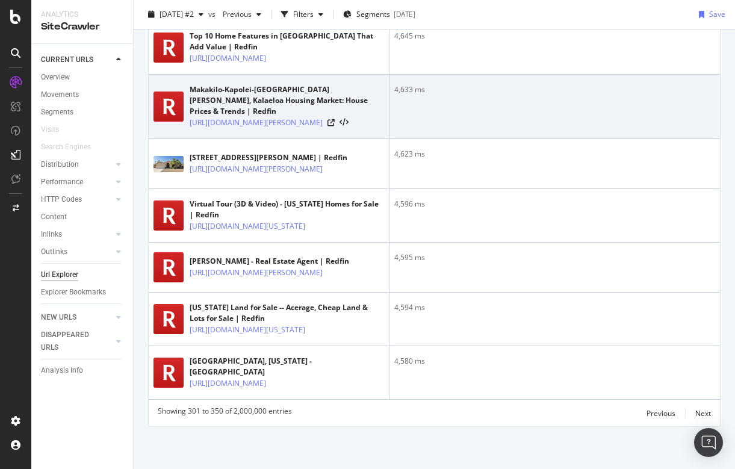
scroll to position [3076, 0]
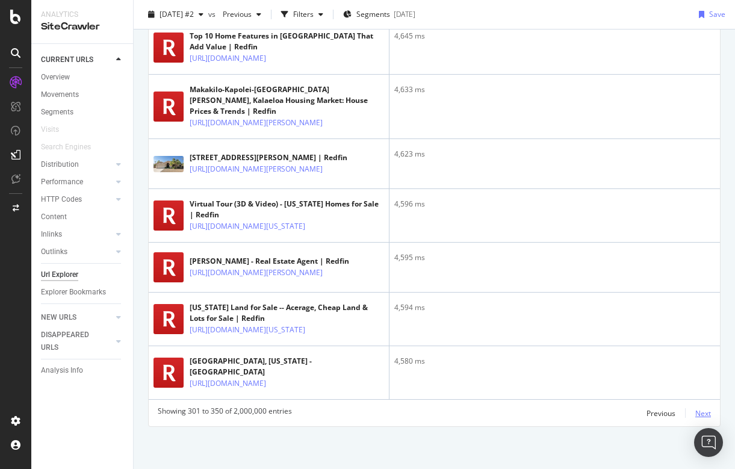
click at [697, 412] on div "Next" at bounding box center [704, 413] width 16 height 10
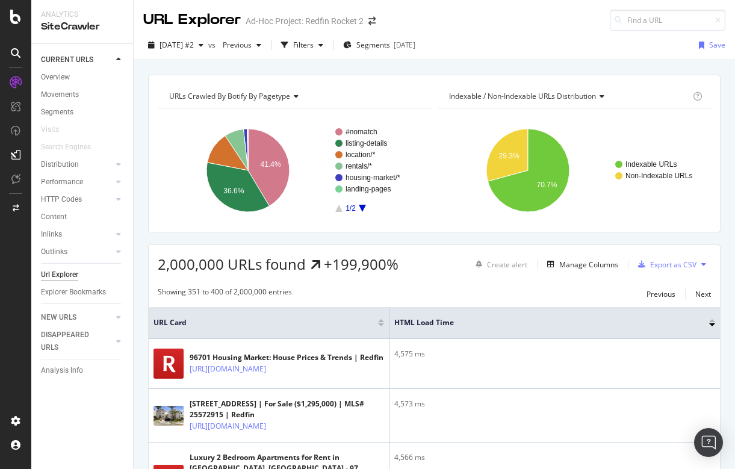
scroll to position [0, 0]
click at [314, 40] on div "Filters" at bounding box center [303, 45] width 20 height 10
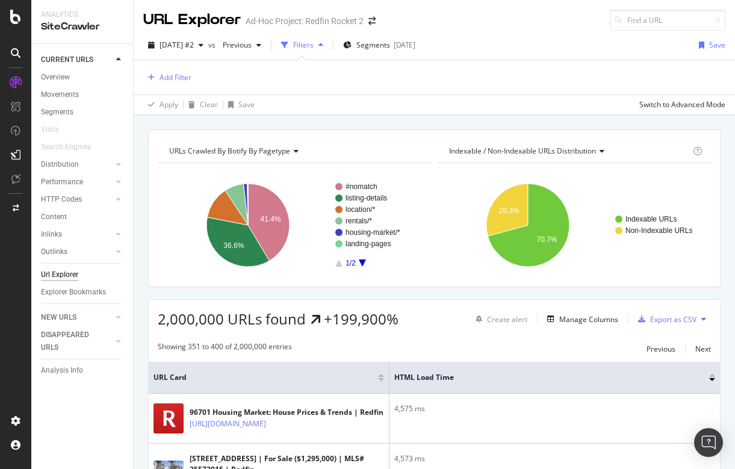
click at [314, 41] on div "Filters" at bounding box center [303, 45] width 20 height 10
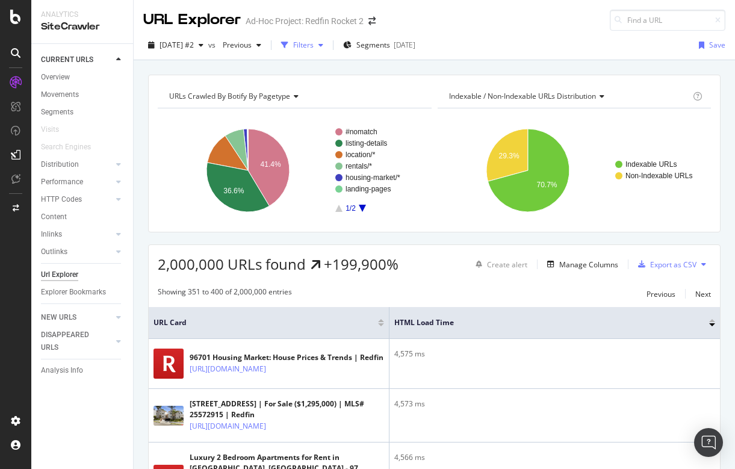
click at [314, 41] on div "Filters" at bounding box center [303, 45] width 20 height 10
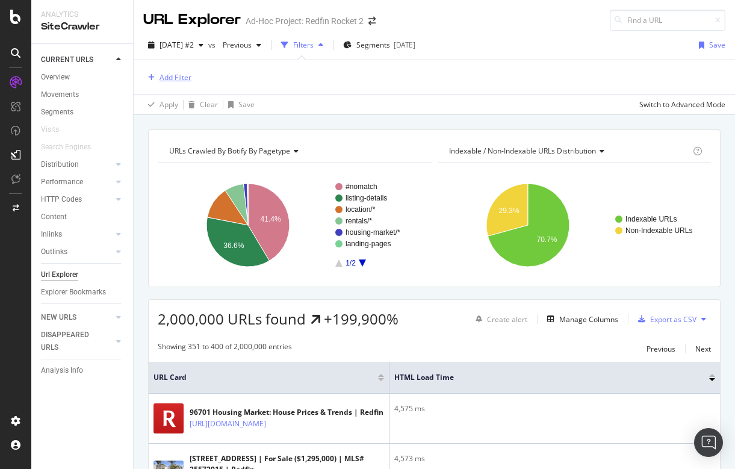
click at [178, 80] on div "Add Filter" at bounding box center [176, 77] width 32 height 10
click at [400, 86] on div "Add Filter" at bounding box center [434, 77] width 582 height 34
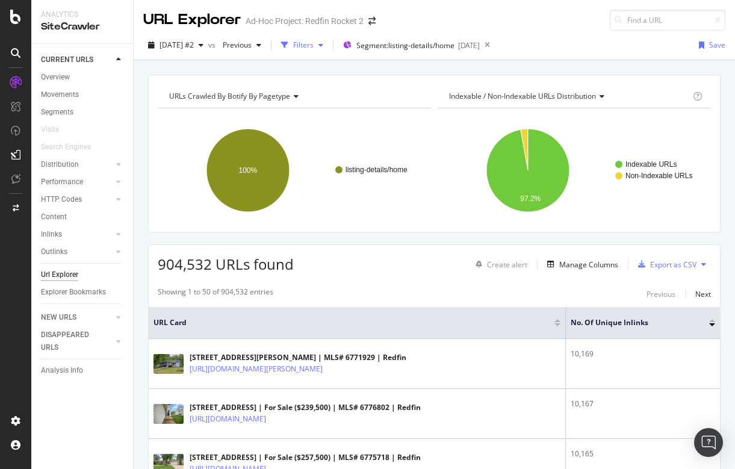
click at [314, 46] on div "Filters" at bounding box center [303, 45] width 20 height 10
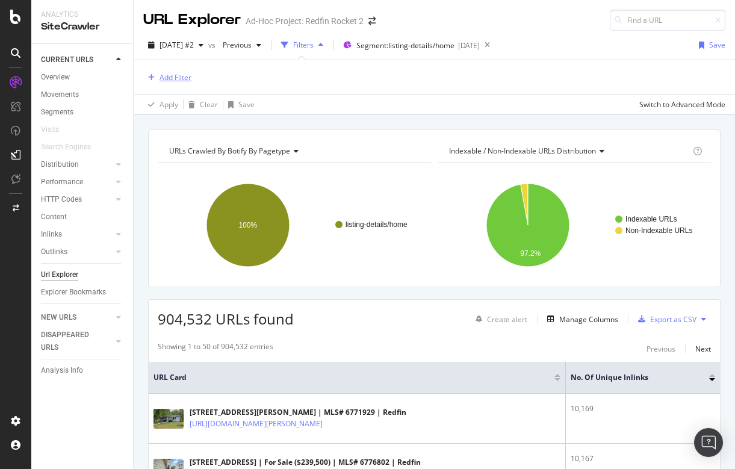
click at [170, 78] on div "Add Filter" at bounding box center [176, 77] width 32 height 10
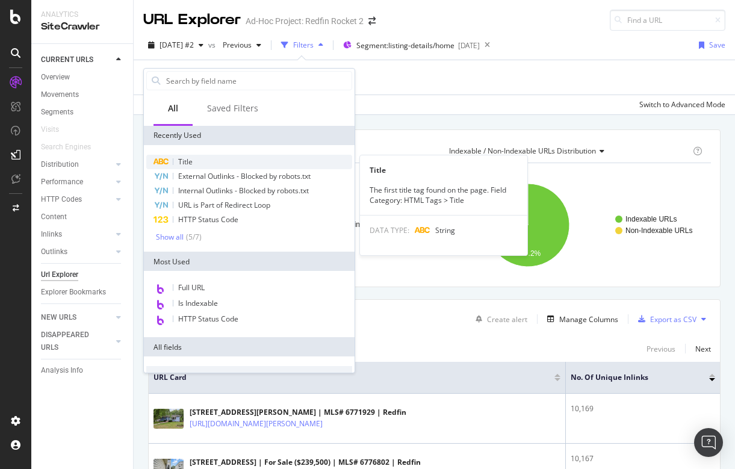
click at [191, 161] on span "Title" at bounding box center [185, 162] width 14 height 10
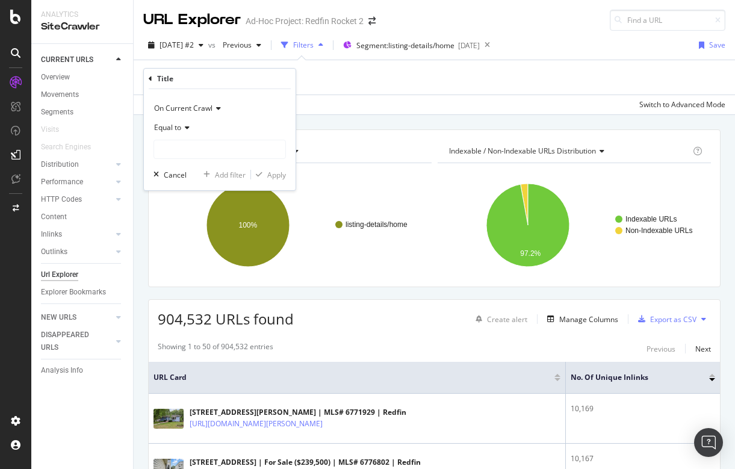
click at [169, 129] on span "Equal to" at bounding box center [167, 127] width 27 height 10
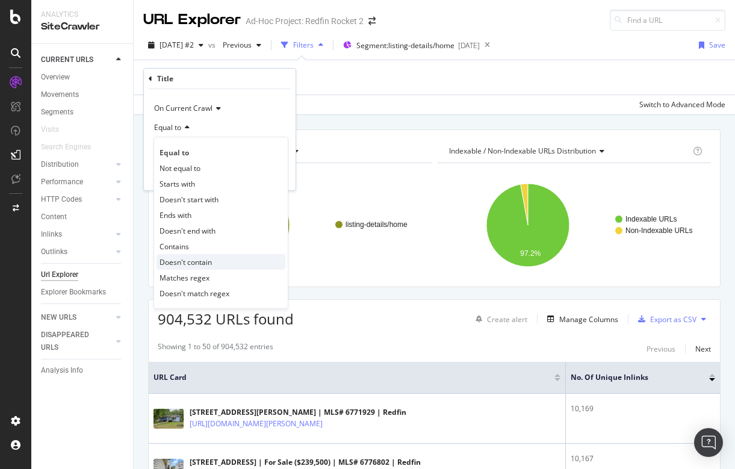
click at [183, 258] on span "Doesn't contain" at bounding box center [186, 262] width 52 height 10
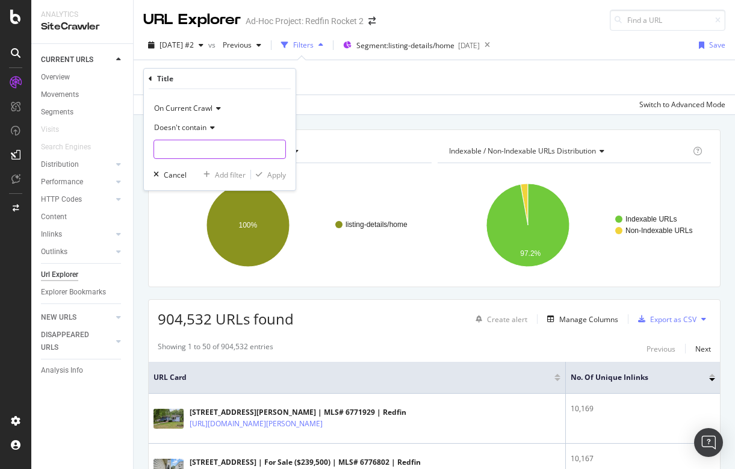
click at [181, 149] on input "text" at bounding box center [219, 149] width 131 height 19
type input "MLS"
click at [278, 175] on div "Apply" at bounding box center [276, 175] width 19 height 10
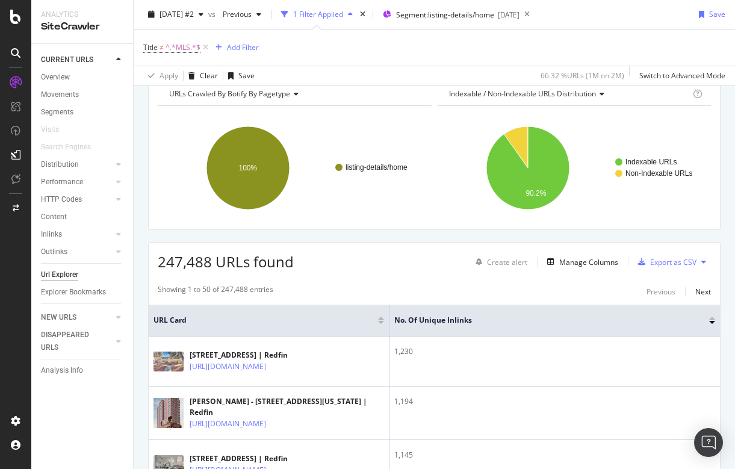
scroll to position [181, 0]
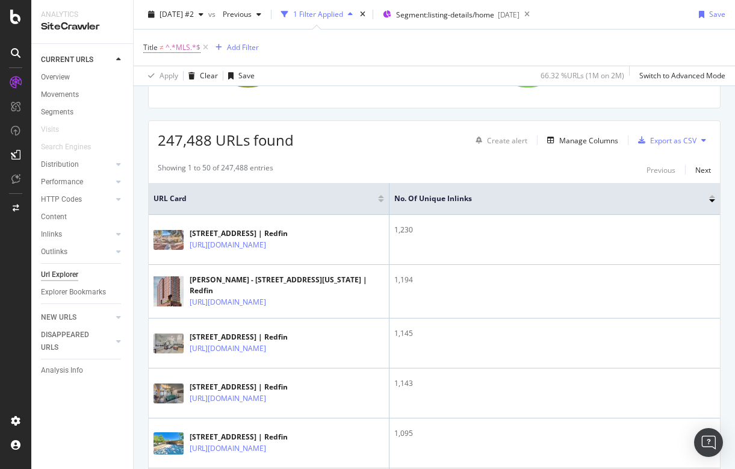
click at [712, 196] on div at bounding box center [712, 196] width 6 height 3
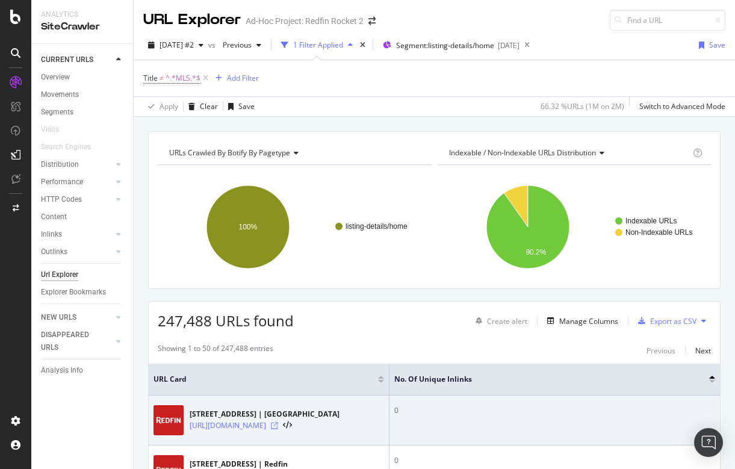
click at [278, 425] on icon at bounding box center [274, 425] width 7 height 7
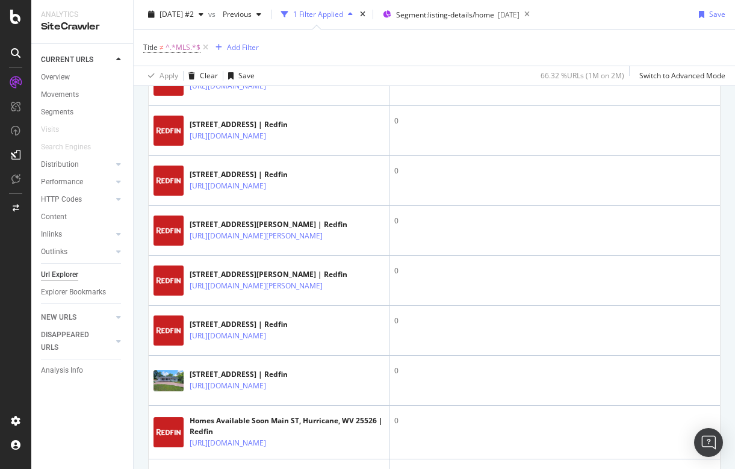
scroll to position [544, 0]
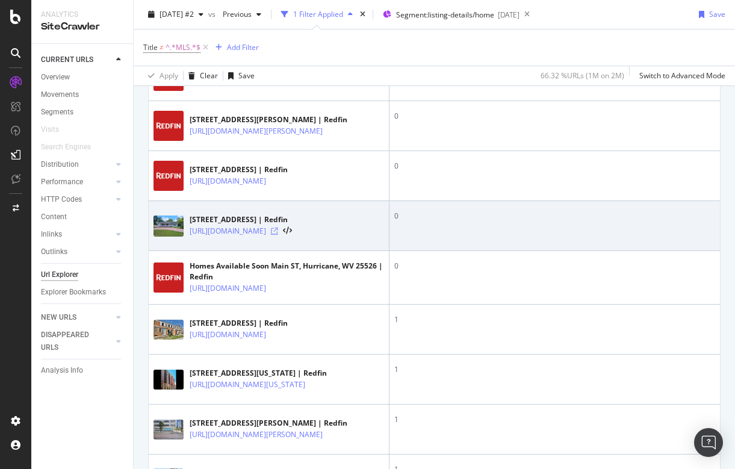
click at [278, 235] on icon at bounding box center [274, 231] width 7 height 7
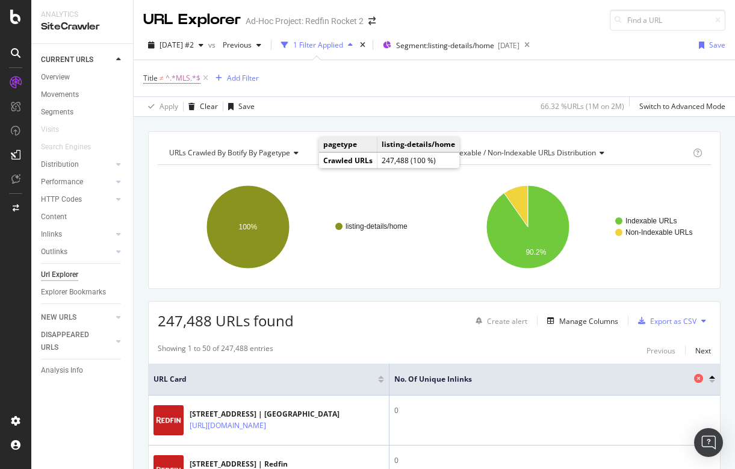
scroll to position [0, 0]
click at [487, 120] on div "URLs Crawled By Botify By pagetype Chart (by Value) Table Expand Export as CSV …" at bounding box center [435, 131] width 602 height 29
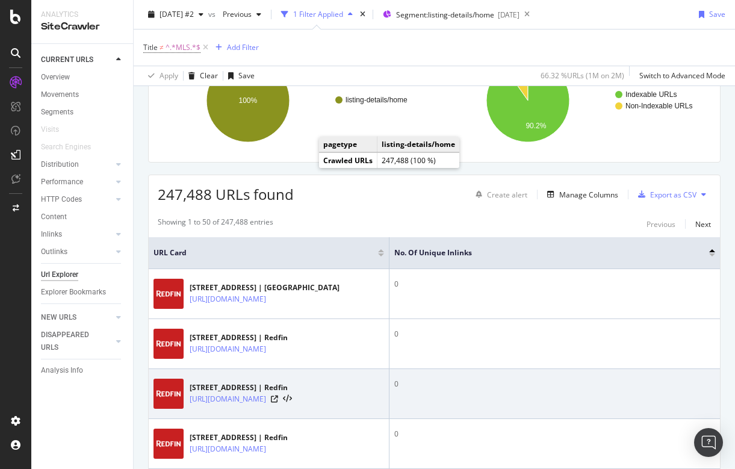
scroll to position [121, 0]
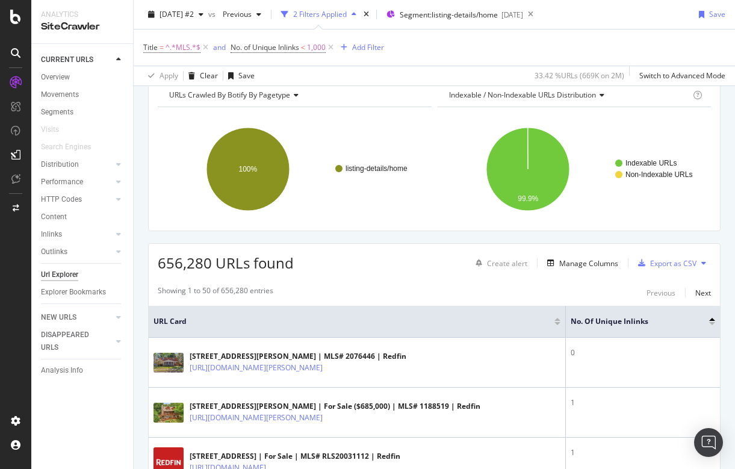
scroll to position [60, 0]
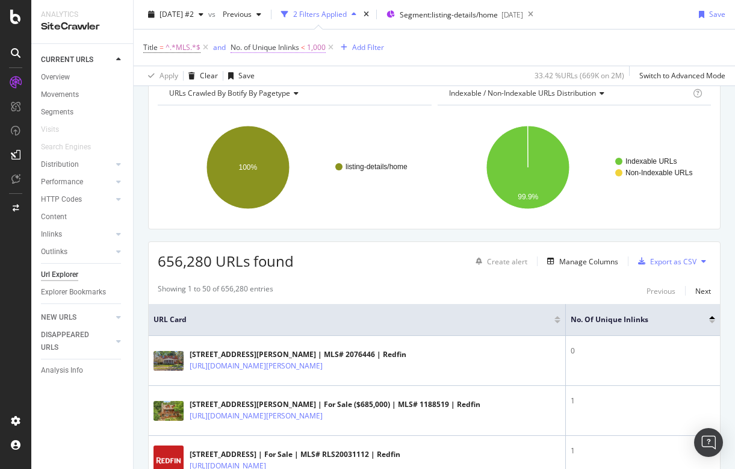
click at [270, 48] on span "No. of Unique Inlinks" at bounding box center [265, 47] width 69 height 10
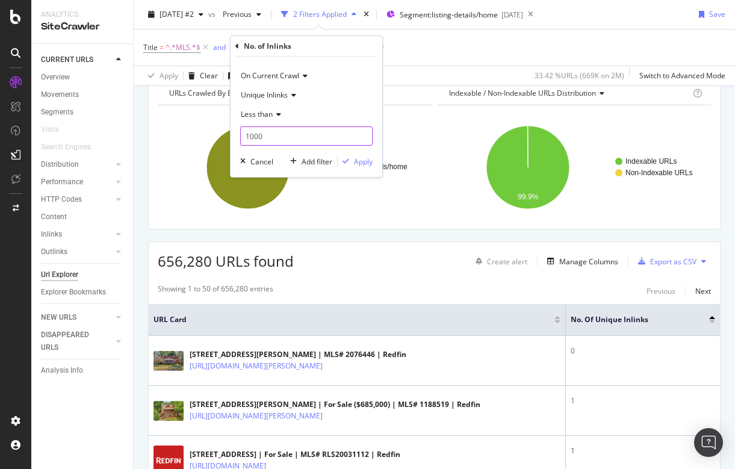
click at [267, 135] on input "1000" at bounding box center [306, 135] width 132 height 19
drag, startPoint x: 267, startPoint y: 135, endPoint x: 235, endPoint y: 135, distance: 32.5
click at [235, 135] on div "On Current Crawl Unique Inlinks Less than 1000 Cancel Add filter Apply" at bounding box center [307, 117] width 152 height 120
type input "50"
click at [358, 160] on div "Apply" at bounding box center [363, 162] width 19 height 10
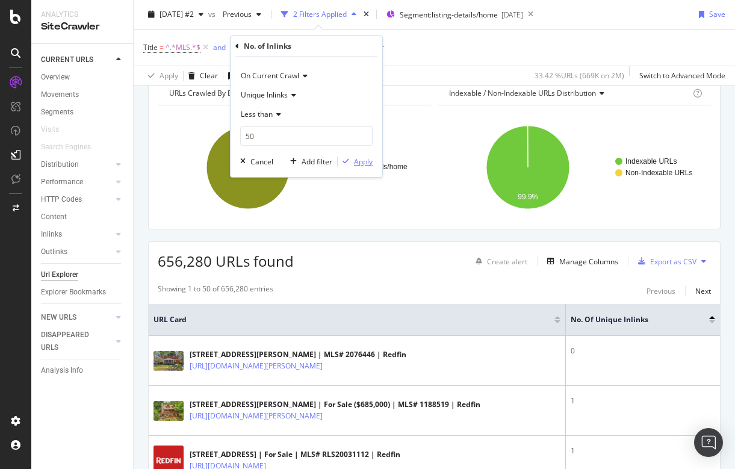
scroll to position [55, 0]
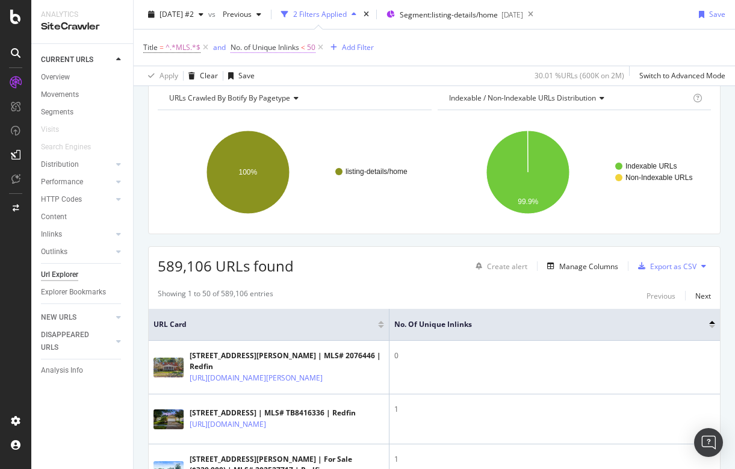
click at [290, 46] on span "No. of Unique Inlinks" at bounding box center [265, 47] width 69 height 10
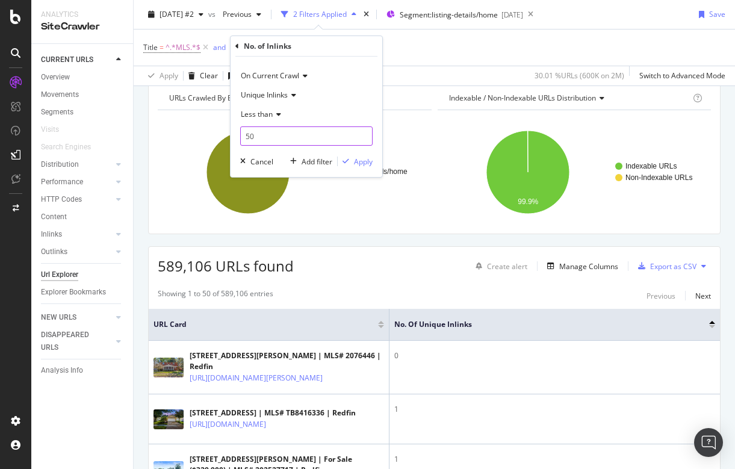
drag, startPoint x: 260, startPoint y: 138, endPoint x: 246, endPoint y: 134, distance: 13.7
click at [246, 134] on input "50" at bounding box center [306, 135] width 132 height 19
type input "10"
click at [358, 162] on div "Apply" at bounding box center [363, 162] width 19 height 10
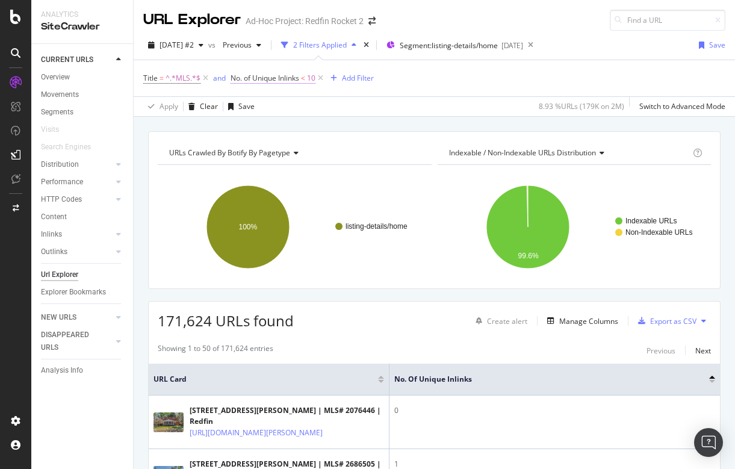
click at [282, 75] on span "No. of Unique Inlinks" at bounding box center [265, 78] width 69 height 10
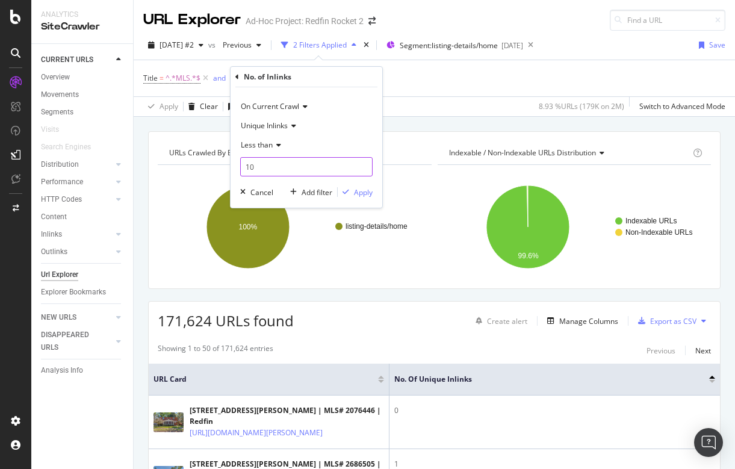
drag, startPoint x: 269, startPoint y: 163, endPoint x: 241, endPoint y: 163, distance: 28.3
click at [241, 163] on input "10" at bounding box center [306, 166] width 132 height 19
type input "1"
type input "0"
click at [361, 189] on div "Apply" at bounding box center [363, 192] width 19 height 10
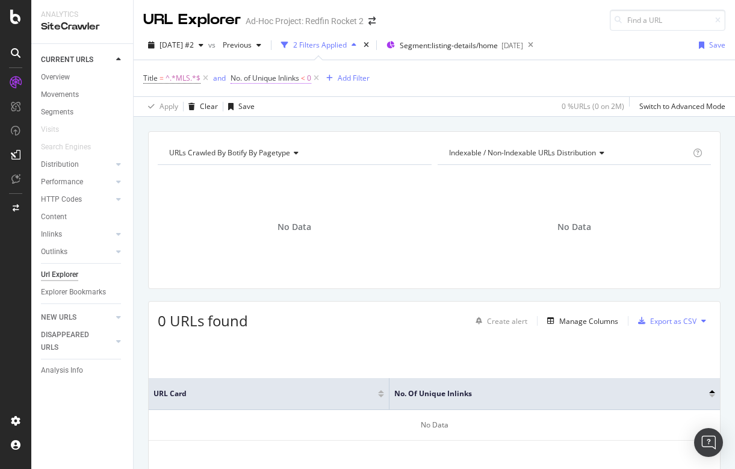
click at [274, 74] on span "No. of Unique Inlinks" at bounding box center [265, 78] width 69 height 10
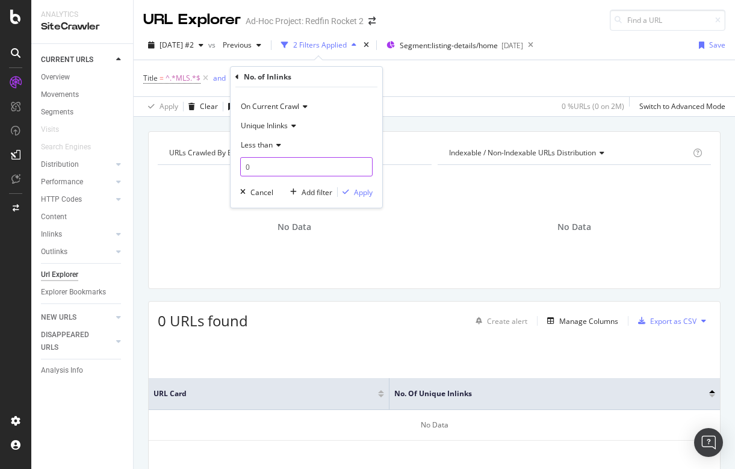
click at [261, 164] on input "0" at bounding box center [306, 166] width 132 height 19
type input "1"
click at [367, 190] on div "Apply" at bounding box center [363, 192] width 19 height 10
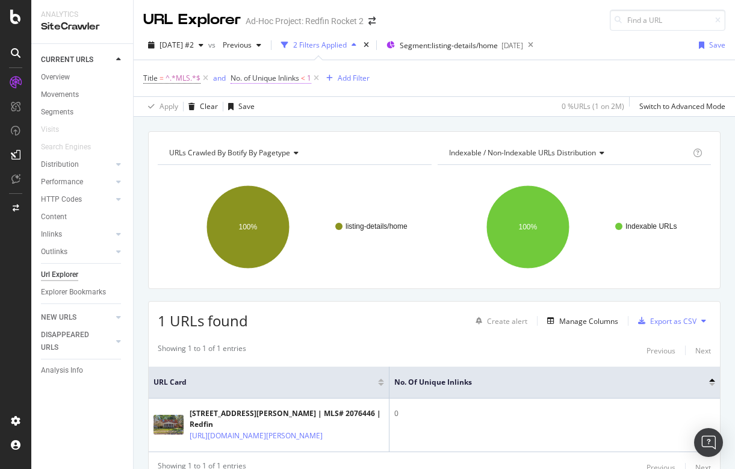
click at [282, 80] on span "No. of Unique Inlinks" at bounding box center [265, 78] width 69 height 10
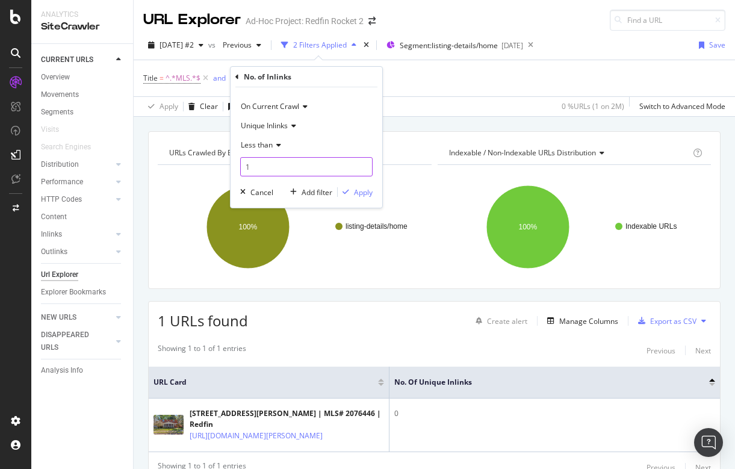
click at [256, 170] on input "1" at bounding box center [306, 166] width 132 height 19
type input "2"
click at [361, 191] on div "Apply" at bounding box center [363, 192] width 19 height 10
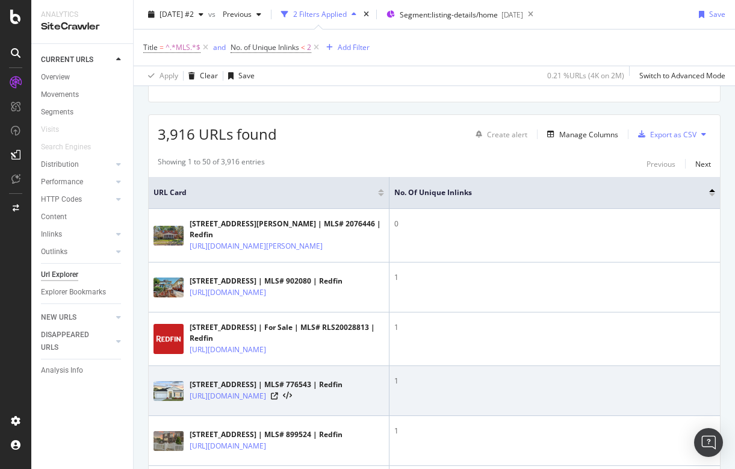
scroll to position [182, 0]
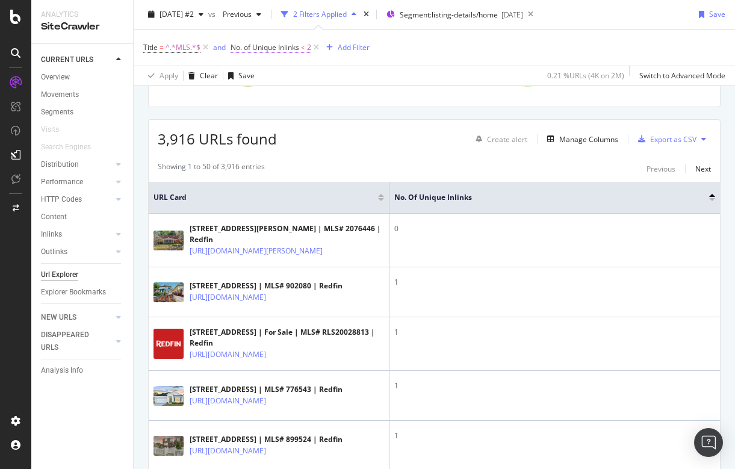
click at [282, 45] on span "No. of Unique Inlinks" at bounding box center [265, 47] width 69 height 10
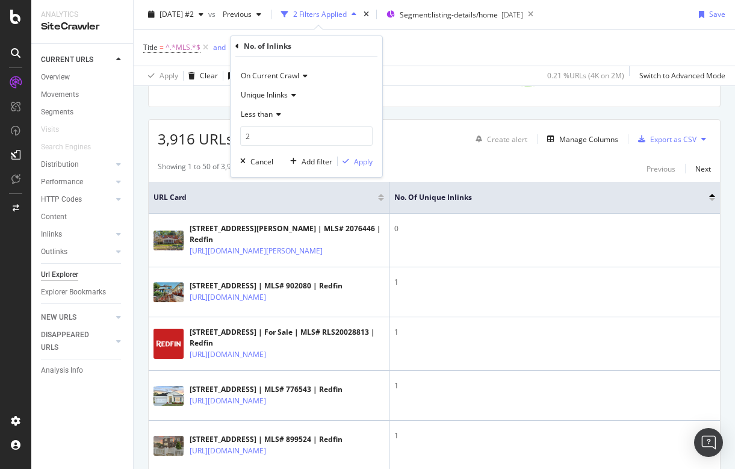
click at [264, 116] on span "Less than" at bounding box center [257, 114] width 32 height 10
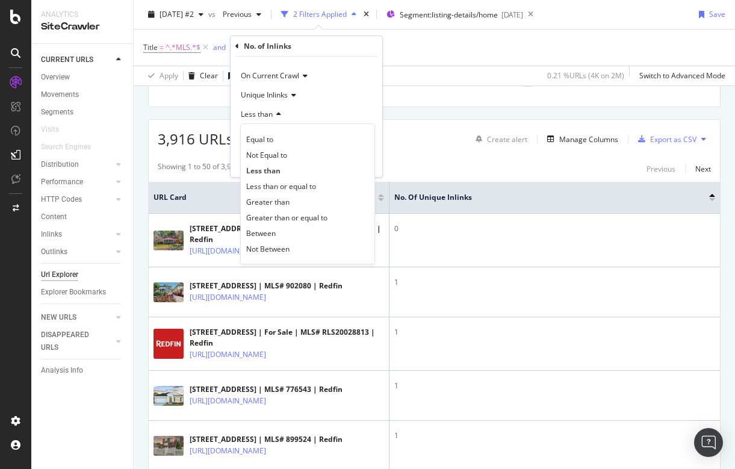
click at [314, 105] on div "Less than" at bounding box center [306, 114] width 132 height 19
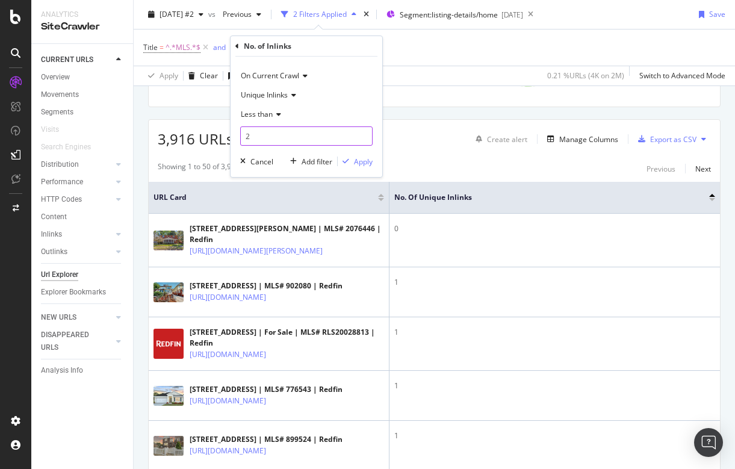
click at [284, 135] on input "2" at bounding box center [306, 135] width 132 height 19
type input "5"
click at [367, 162] on div "Apply" at bounding box center [363, 162] width 19 height 10
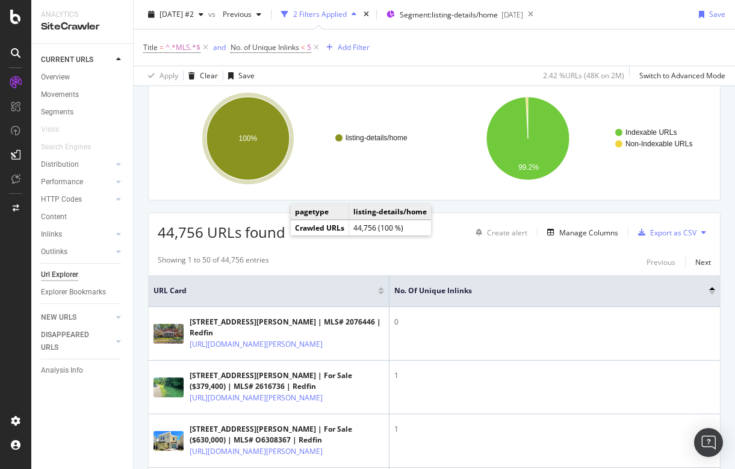
scroll to position [117, 0]
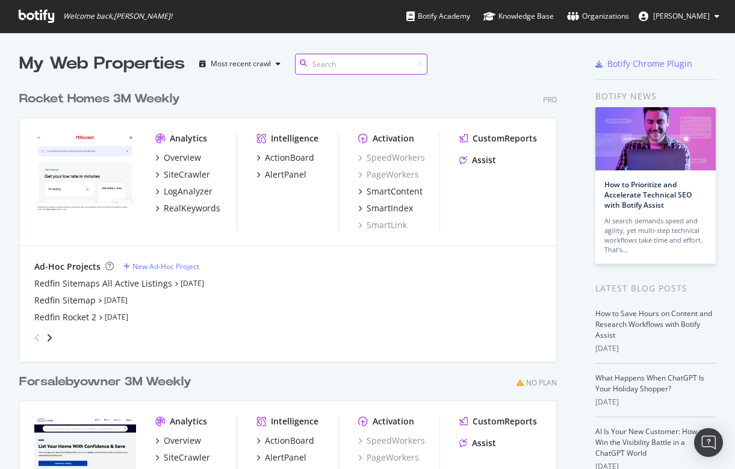
scroll to position [544, 547]
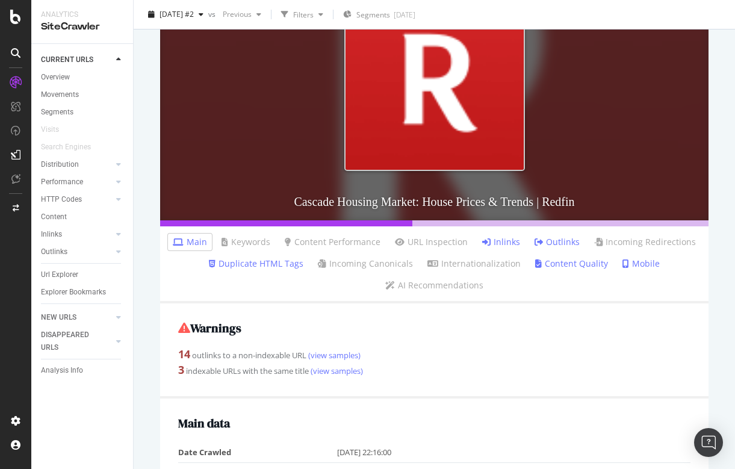
scroll to position [208, 0]
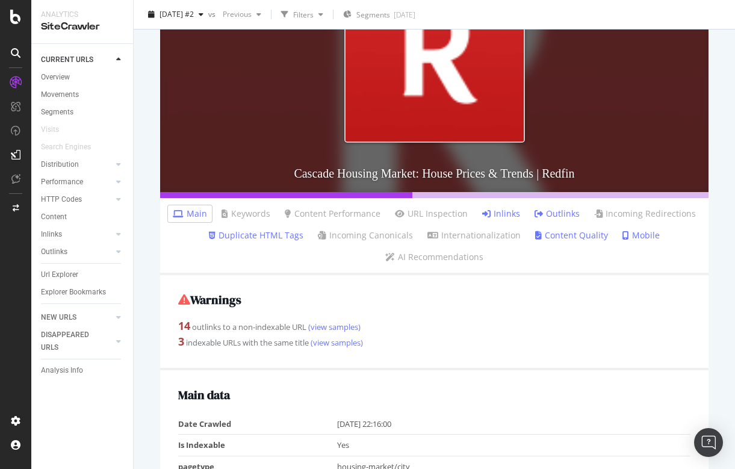
click at [281, 235] on link "Duplicate HTML Tags" at bounding box center [256, 235] width 95 height 12
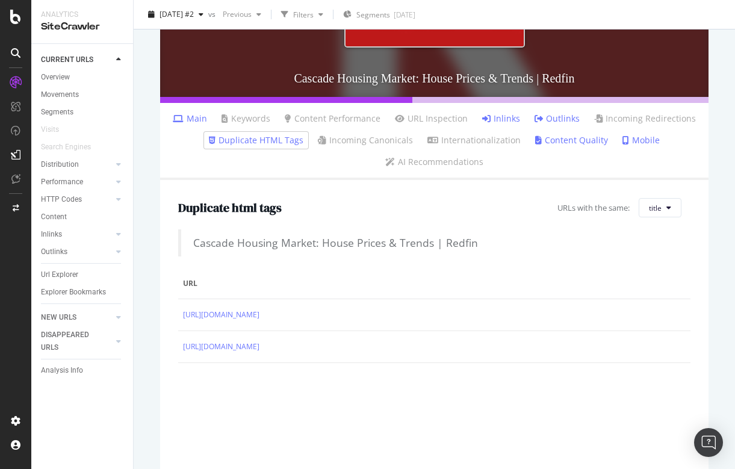
scroll to position [310, 0]
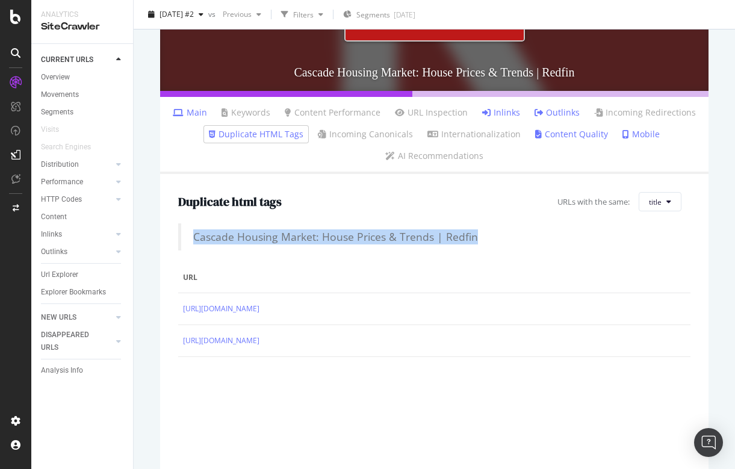
drag, startPoint x: 195, startPoint y: 234, endPoint x: 476, endPoint y: 236, distance: 281.2
click at [476, 236] on blockquote "Cascade Housing Market: House Prices & Trends | Redfin" at bounding box center [434, 236] width 512 height 27
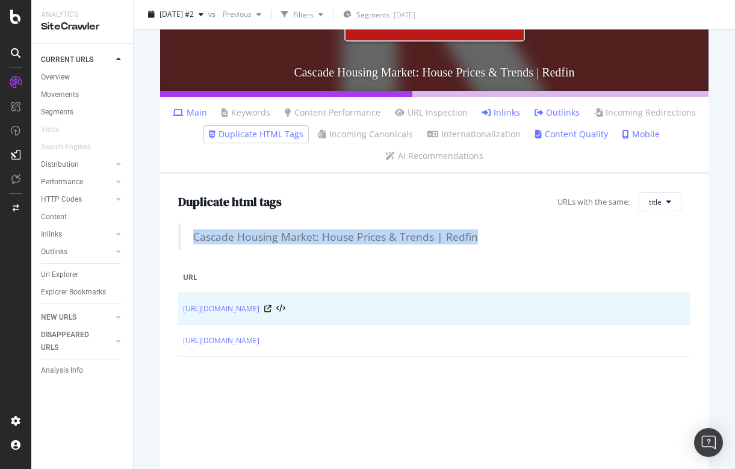
copy blockquote "Cascade Housing Market: House Prices & Trends | Redfin"
drag, startPoint x: 178, startPoint y: 308, endPoint x: 388, endPoint y: 320, distance: 209.9
click at [388, 320] on td "https://www.redfin.com/city/3427/ID/Cascade/housing-market" at bounding box center [434, 309] width 512 height 32
copy link "https://www.redfin.com/city/3427/ID/Cascade/housing-market"
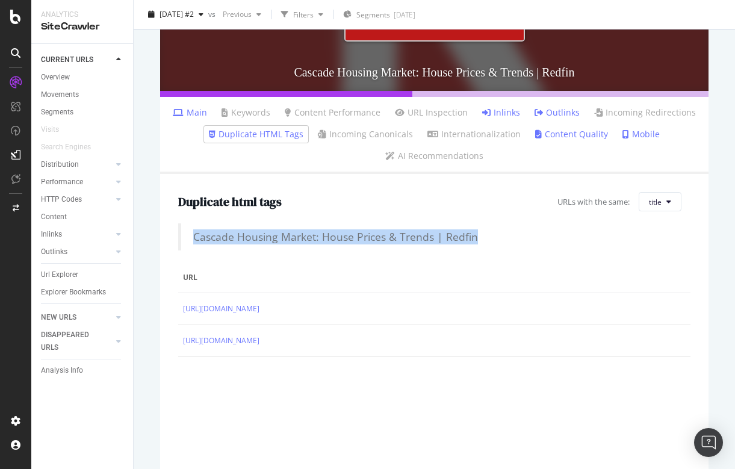
drag, startPoint x: 174, startPoint y: 338, endPoint x: 323, endPoint y: 357, distance: 150.5
click at [326, 356] on div "Duplicate html tags URLs with the same: title Cascade Housing Market: House Pri…" at bounding box center [434, 354] width 549 height 361
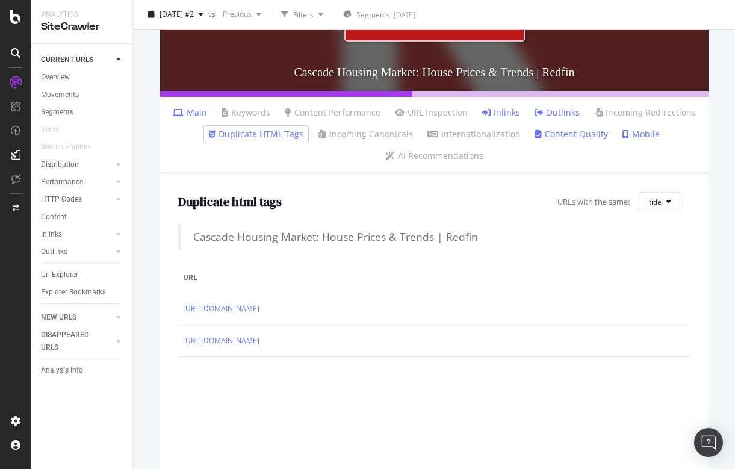
click at [325, 363] on div "Duplicate html tags URLs with the same: title Cascade Housing Market: House Pri…" at bounding box center [434, 354] width 549 height 361
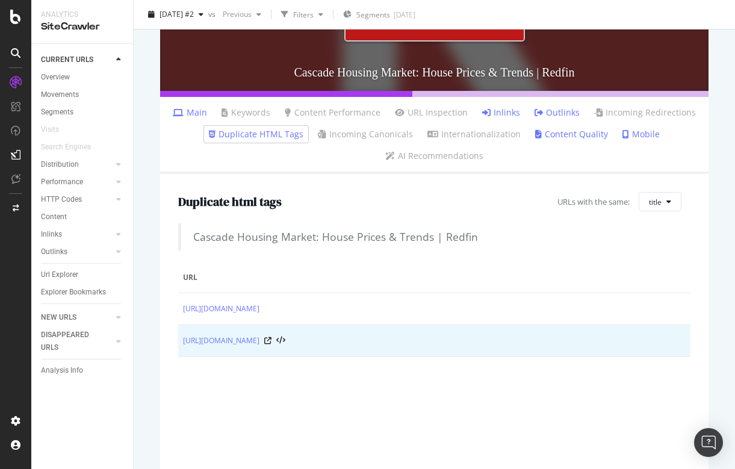
drag, startPoint x: 179, startPoint y: 340, endPoint x: 390, endPoint y: 349, distance: 211.0
click at [390, 349] on td "https://www.redfin.com/city/2925/IA/Cascade/housing-market" at bounding box center [434, 341] width 512 height 32
copy link "https://www.redfin.com/city/2925/IA/Cascade/housing-market"
